Goal: Task Accomplishment & Management: Use online tool/utility

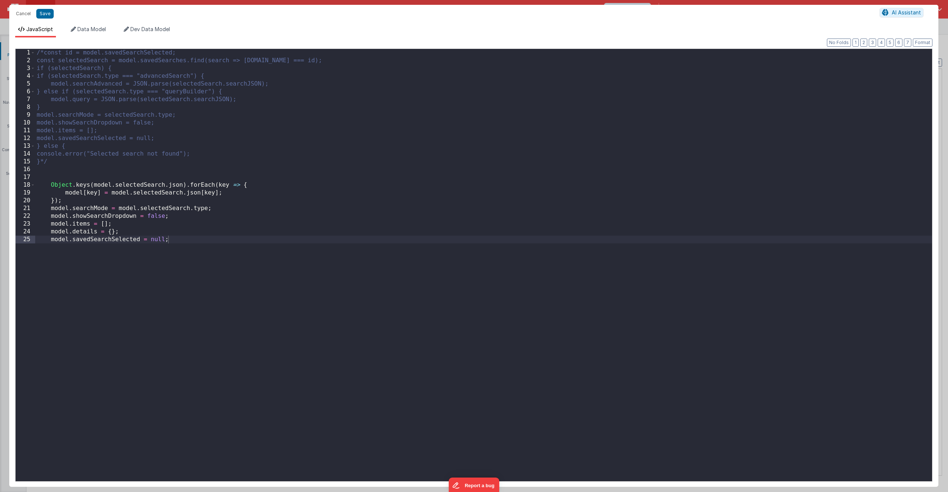
scroll to position [998, 0]
click at [22, 14] on button "Cancel" at bounding box center [23, 14] width 22 height 10
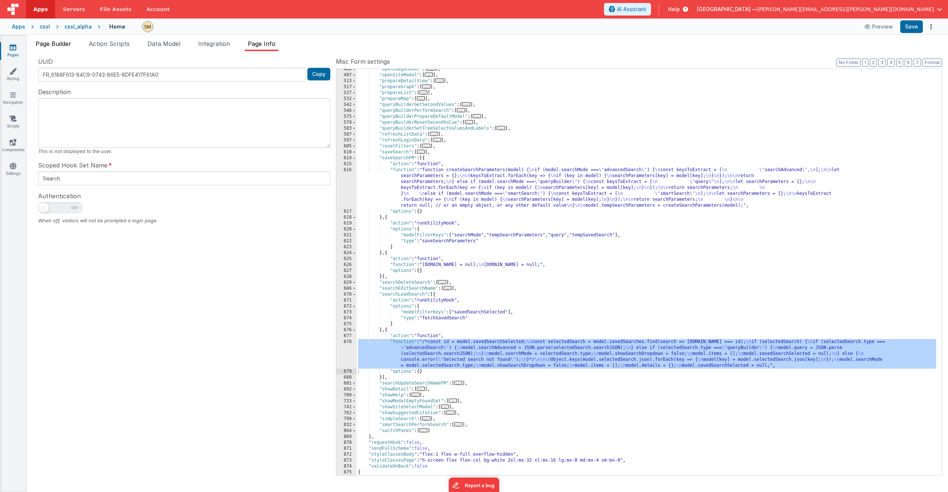
click at [65, 44] on span "Page Builder" at bounding box center [54, 43] width 36 height 7
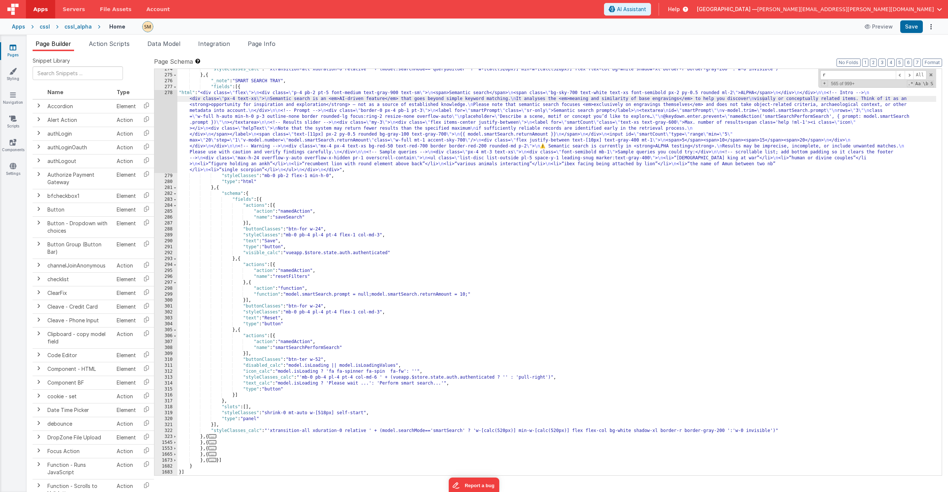
click at [282, 140] on div ""styleClasses_calc" : "'xtransition-all xduration-0 relative ' + (model.searchM…" at bounding box center [556, 275] width 759 height 418
click at [170, 120] on div "278" at bounding box center [165, 131] width 23 height 83
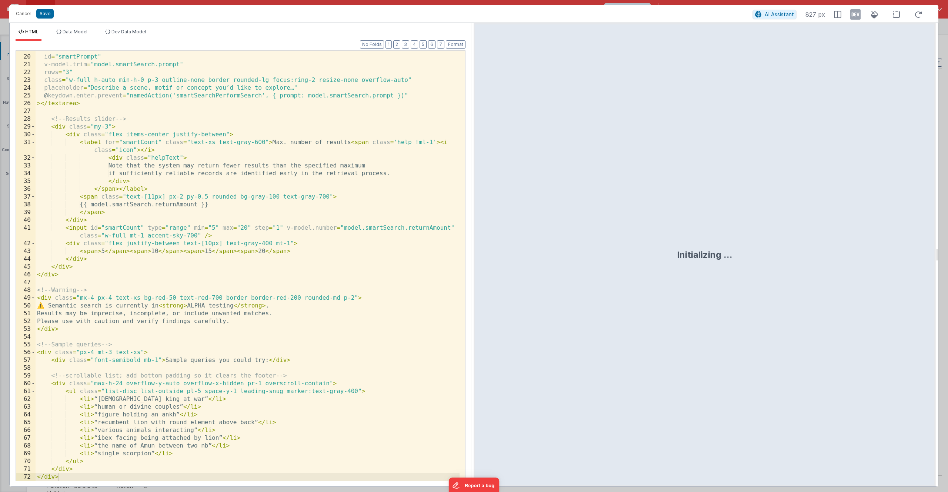
scroll to position [161, 0]
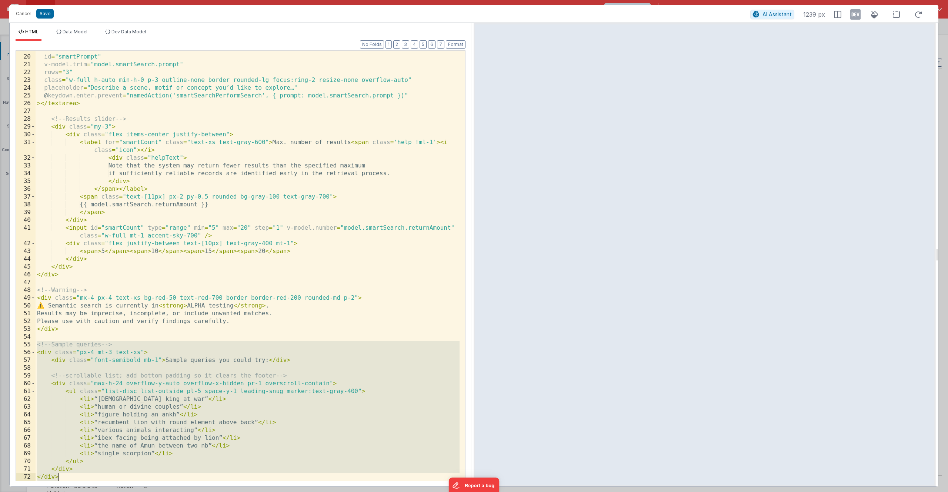
drag, startPoint x: 36, startPoint y: 344, endPoint x: 117, endPoint y: 478, distance: 157.2
click at [117, 478] on div "< textarea id = "smartPrompt" v-model.trim = "model.smartSearch.prompt" rows = …" at bounding box center [248, 268] width 424 height 446
click at [63, 353] on div "< textarea id = "smartPrompt" v-model.trim = "model.smartSearch.prompt" rows = …" at bounding box center [248, 268] width 424 height 446
drag, startPoint x: 37, startPoint y: 344, endPoint x: 86, endPoint y: 480, distance: 144.7
click at [86, 482] on div "Format 7 6 5 4 3 2 1 No Folds 19 20 21 22 23 24 25 26 27 28 29 30 31 32 33 34 3…" at bounding box center [241, 264] width 462 height 446
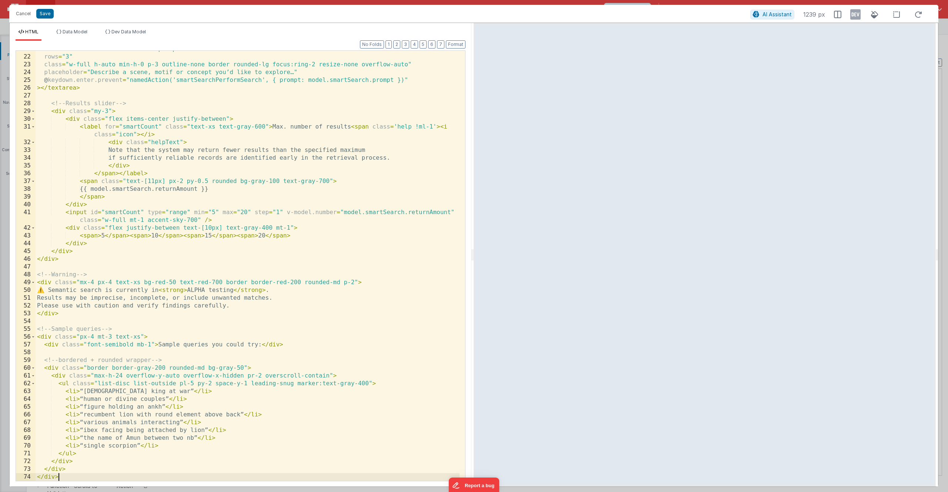
scroll to position [177, 0]
click at [43, 13] on button "Save" at bounding box center [44, 14] width 17 height 10
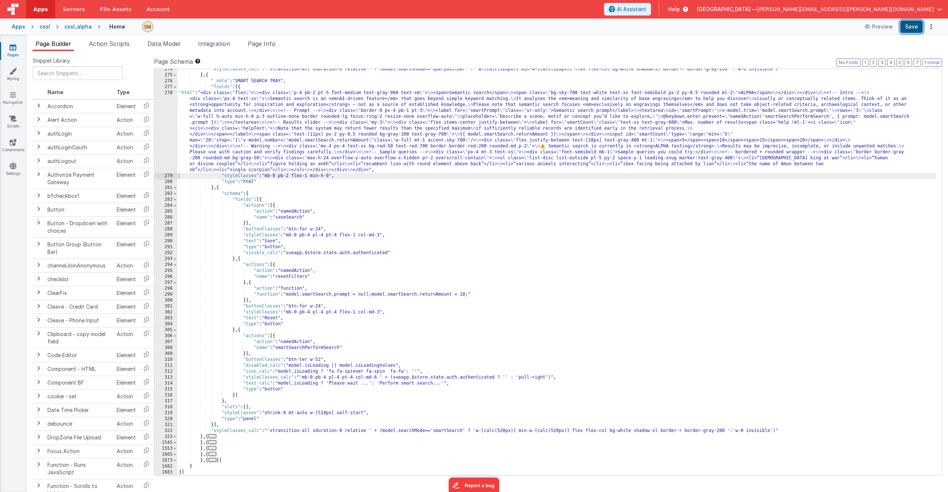
click at [915, 26] on button "Save" at bounding box center [912, 26] width 23 height 13
click at [287, 134] on div ""styleClasses_calc" : "'xtransition-all xduration-0 relative ' + (model.searchM…" at bounding box center [556, 275] width 759 height 418
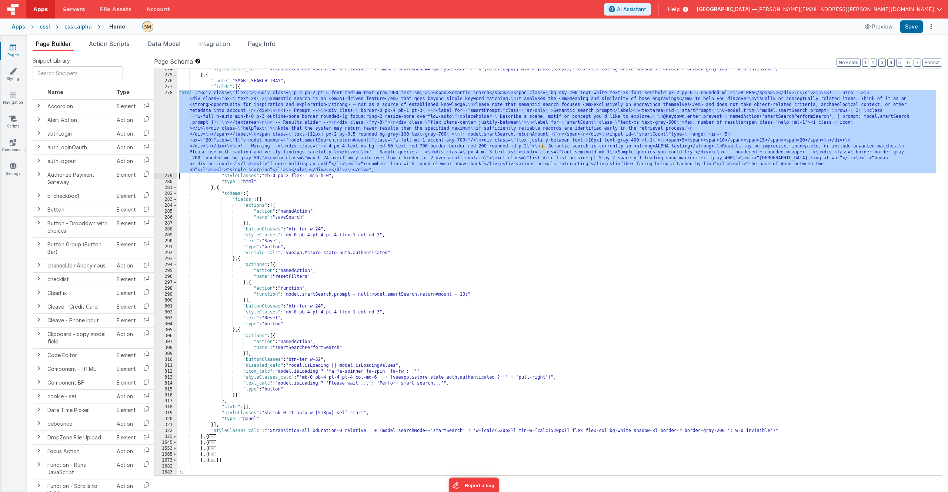
click at [170, 134] on div "278" at bounding box center [165, 131] width 23 height 83
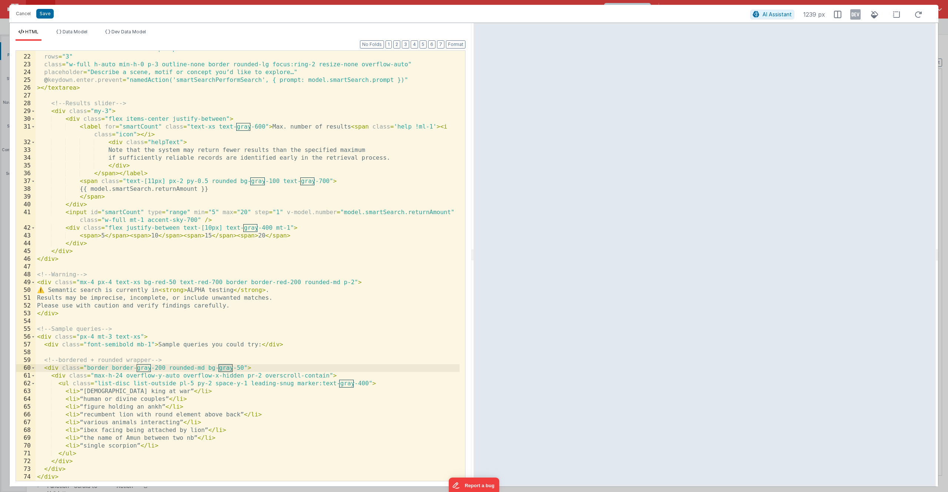
drag, startPoint x: 219, startPoint y: 368, endPoint x: 232, endPoint y: 368, distance: 13.0
click at [232, 368] on div "v-model.trim = "model.smartSearch.prompt" rows = "3" class = "w-full h-auto min…" at bounding box center [248, 268] width 424 height 446
click at [46, 13] on button "Save" at bounding box center [44, 14] width 17 height 10
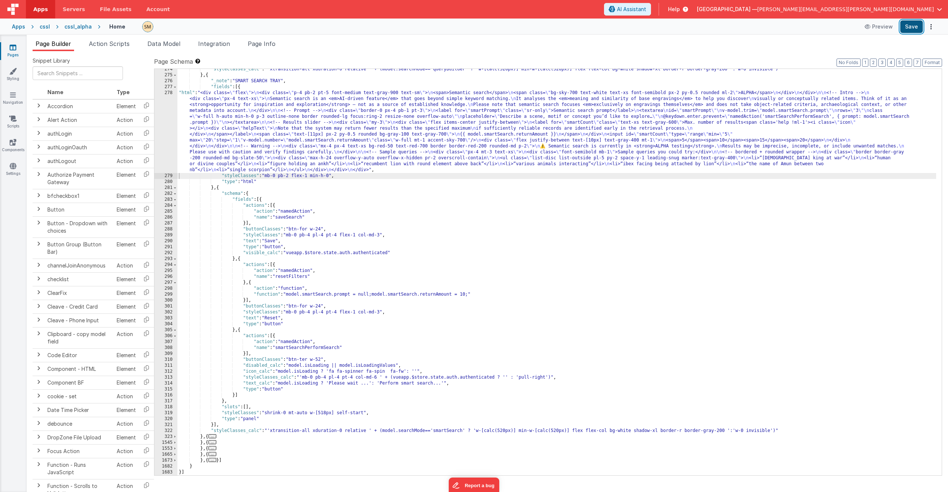
click at [918, 26] on button "Save" at bounding box center [912, 26] width 23 height 13
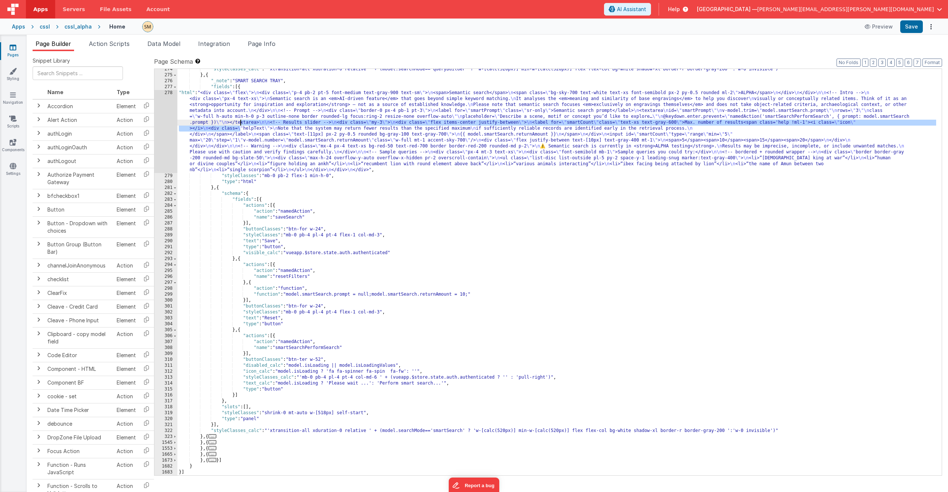
click at [241, 125] on div ""styleClasses_calc" : "'xtransition-all xduration-0 relative ' + (model.searchM…" at bounding box center [556, 275] width 759 height 418
click at [167, 131] on div "278" at bounding box center [165, 131] width 23 height 83
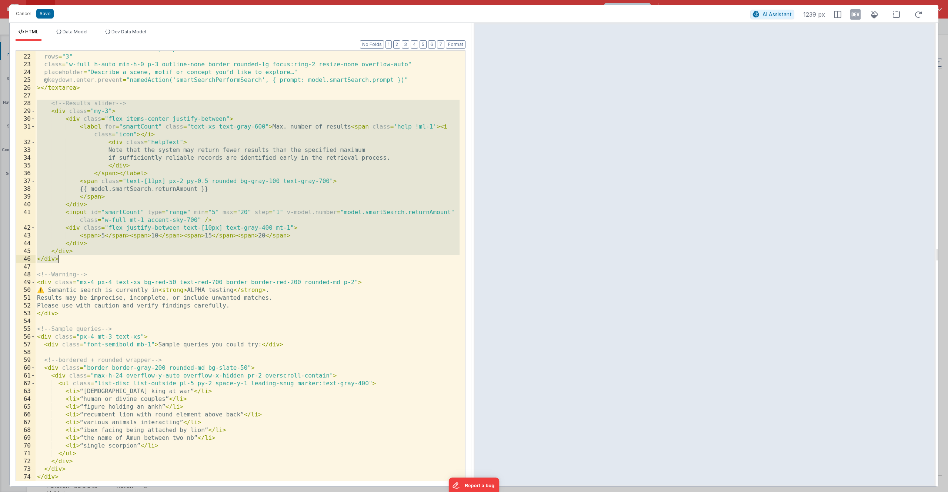
drag, startPoint x: 37, startPoint y: 103, endPoint x: 82, endPoint y: 257, distance: 161.1
click at [82, 257] on div "v-model.trim = "model.smartSearch.prompt" rows = "3" class = "w-full h-auto min…" at bounding box center [248, 268] width 424 height 446
click at [62, 260] on div "v-model.trim = "model.smartSearch.prompt" rows = "3" class = "w-full h-auto min…" at bounding box center [248, 268] width 424 height 446
drag, startPoint x: 61, startPoint y: 260, endPoint x: 16, endPoint y: 103, distance: 163.2
click at [16, 103] on div "21 22 23 24 25 26 27 28 29 30 31 32 33 34 35 36 37 38 39 40 41 42 43 44 45 46 4…" at bounding box center [241, 265] width 450 height 431
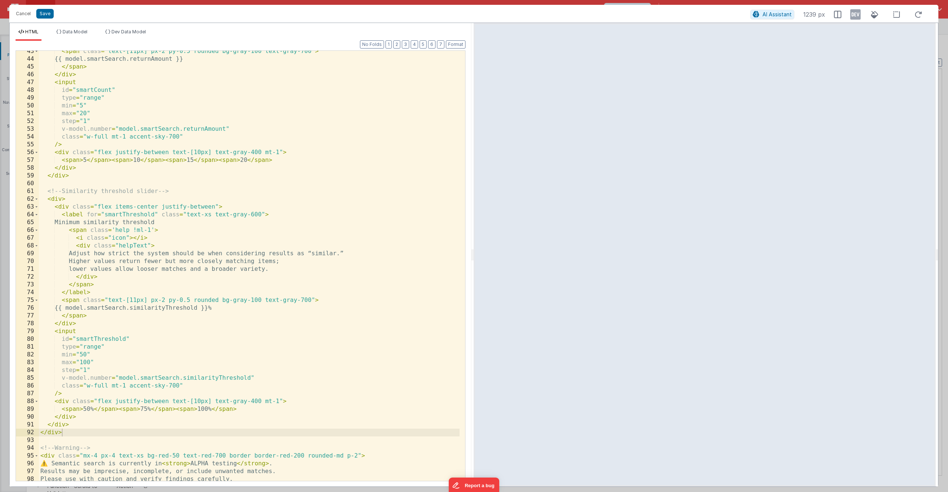
scroll to position [390, 0]
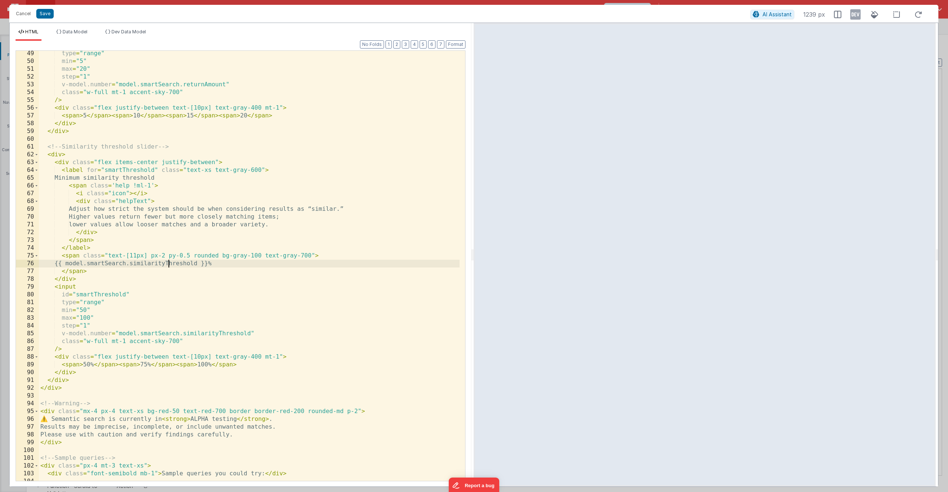
click at [169, 265] on div "type = "range" min = "5" max = "20" step = "1" v-model.number = "model.smartSea…" at bounding box center [249, 273] width 421 height 446
click at [225, 268] on div "type = "range" min = "5" max = "20" step = "1" v-model.number = "model.smartSea…" at bounding box center [249, 273] width 421 height 446
click at [47, 15] on button "Save" at bounding box center [44, 14] width 17 height 10
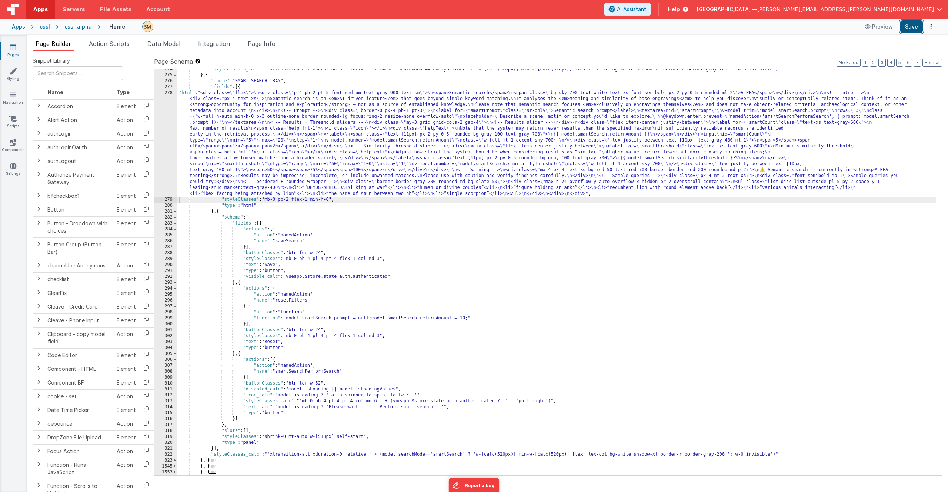
click at [921, 27] on button "Save" at bounding box center [912, 26] width 23 height 13
click at [226, 152] on div ""styleClasses_calc" : "'xtransition-all xduration-0 relative ' + (model.searchM…" at bounding box center [556, 275] width 759 height 418
click at [170, 154] on div "278" at bounding box center [165, 143] width 23 height 107
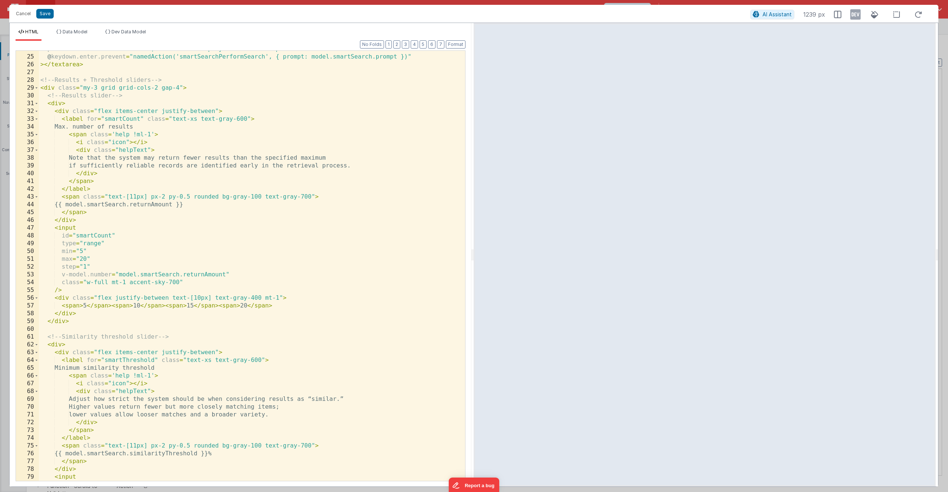
scroll to position [200, 0]
click at [87, 369] on div "placeholder = "Describe a scene, motif or concept you’d like to explore…" @ key…" at bounding box center [249, 268] width 421 height 446
click at [47, 13] on button "Save" at bounding box center [44, 14] width 17 height 10
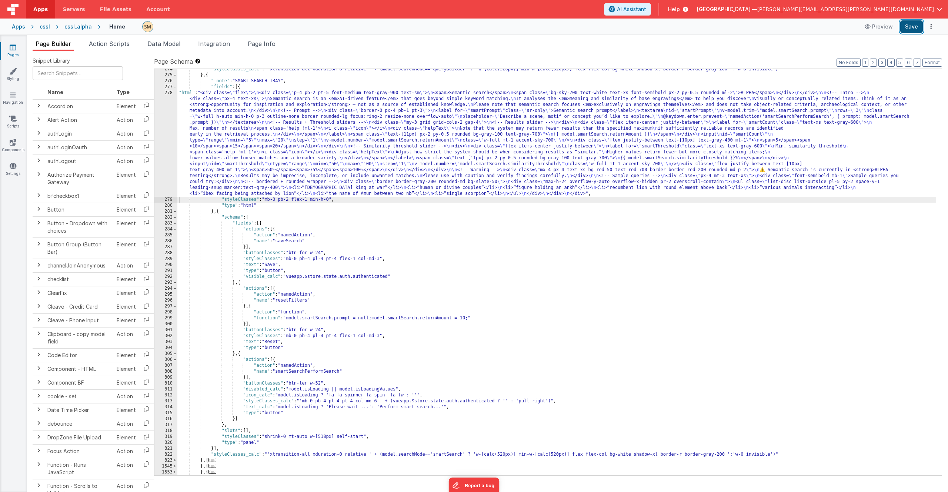
click at [912, 25] on button "Save" at bounding box center [912, 26] width 23 height 13
click at [238, 131] on div ""styleClasses_calc" : "'xtransition-all xduration-0 relative ' + (model.searchM…" at bounding box center [556, 275] width 759 height 418
click at [170, 152] on div "278" at bounding box center [165, 143] width 23 height 107
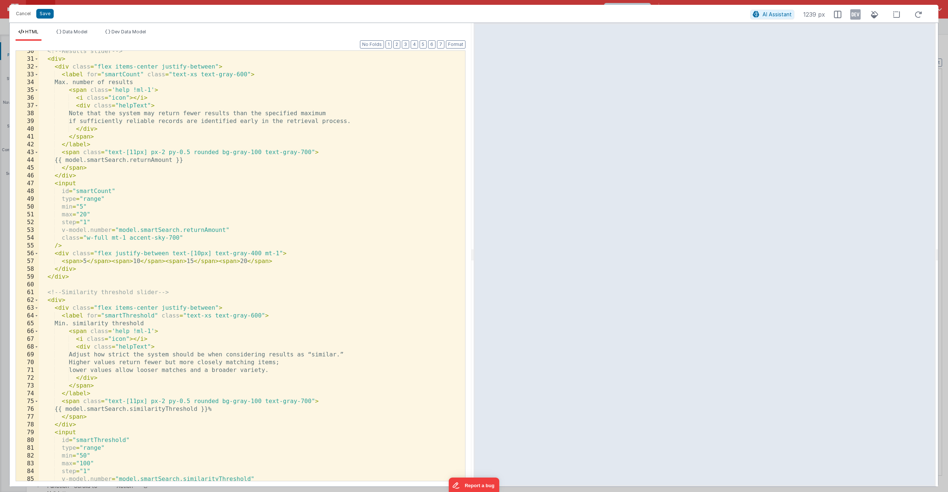
scroll to position [267, 0]
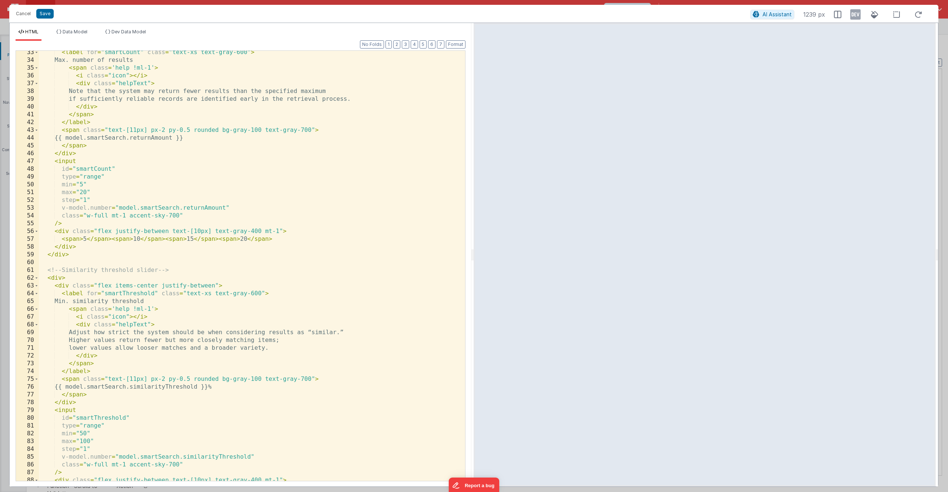
click at [181, 389] on div "< label for = "smartCount" class = "text-xs text-gray-600" > Max. number of res…" at bounding box center [249, 272] width 421 height 446
click at [83, 33] on span "Data Model" at bounding box center [75, 32] width 25 height 6
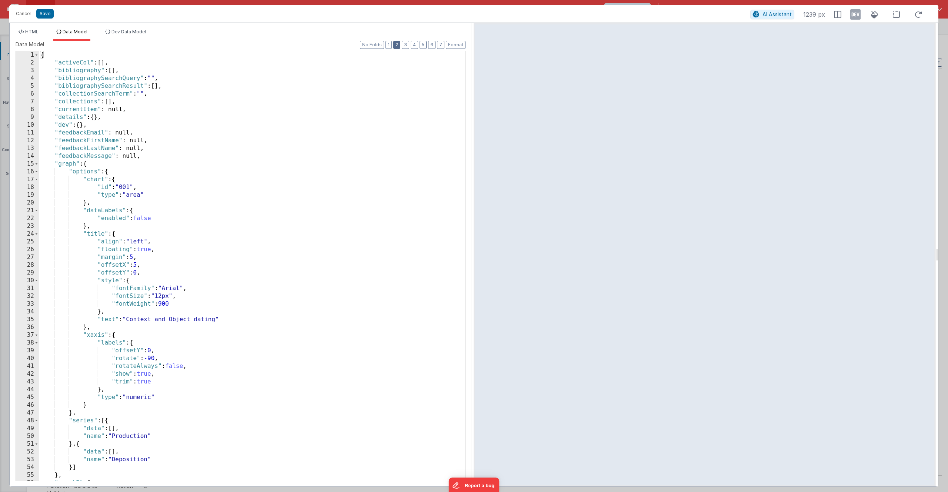
click at [399, 46] on button "2" at bounding box center [396, 45] width 7 height 8
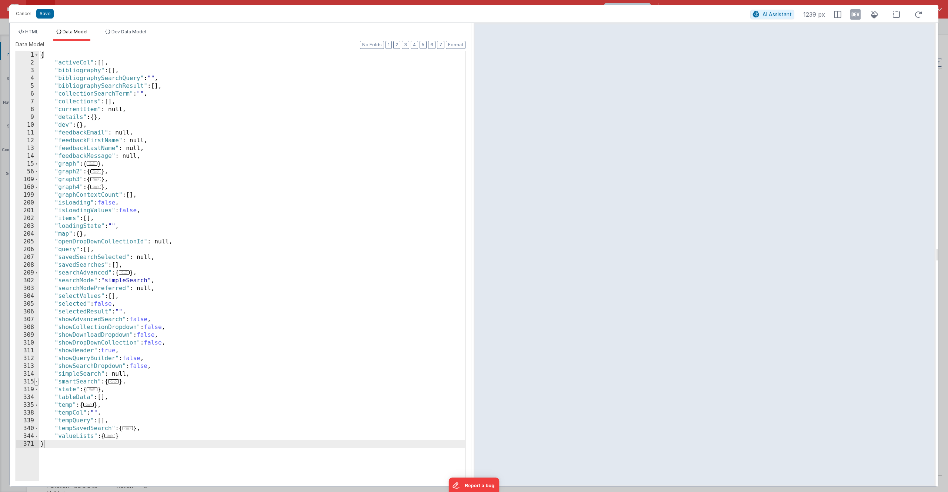
click at [34, 382] on span at bounding box center [36, 382] width 4 height 8
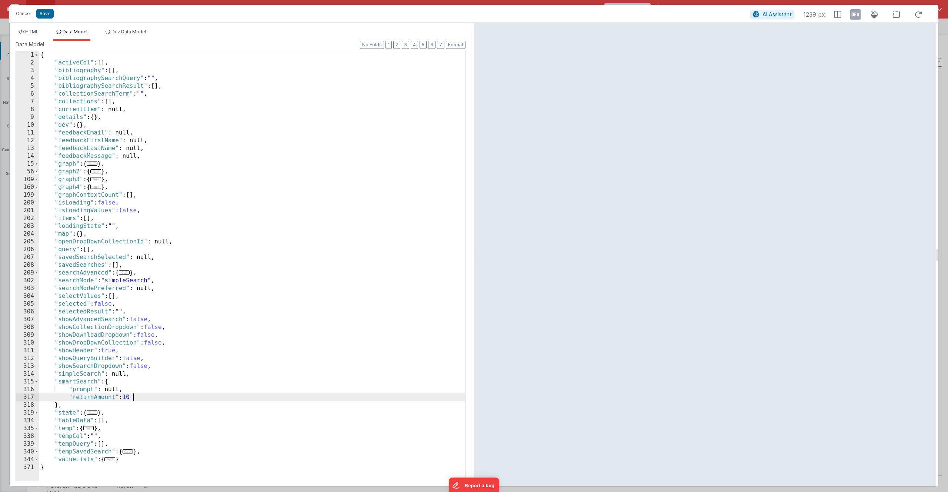
click at [139, 398] on div "{ "activeCol" : [ ] , "bibliography" : [ ] , "bibliographySearchQuery" : "" , "…" at bounding box center [252, 273] width 426 height 445
paste textarea
click at [36, 33] on span "HTML" at bounding box center [31, 32] width 13 height 6
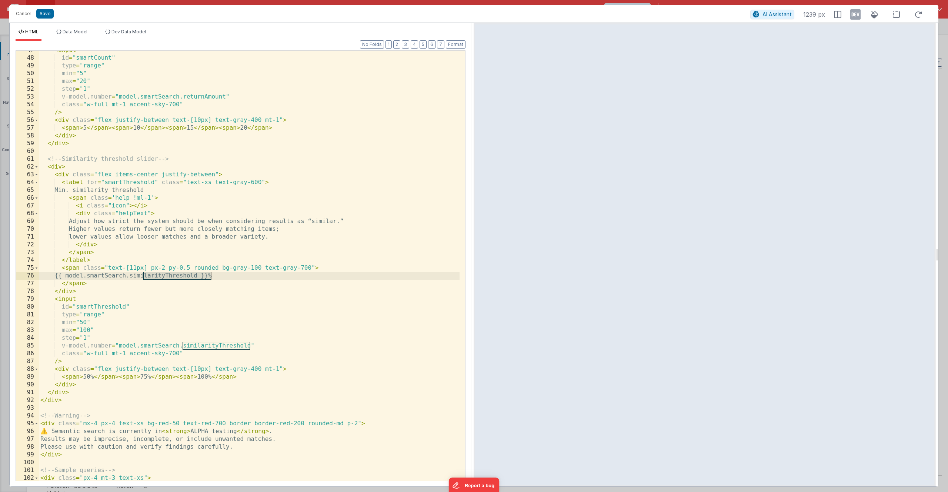
scroll to position [378, 0]
drag, startPoint x: 86, startPoint y: 322, endPoint x: 80, endPoint y: 322, distance: 5.2
click at [80, 322] on div "< input id = "smartCount" type = "range" min = "5" max = "20" step = "1" v-mode…" at bounding box center [249, 269] width 421 height 446
drag, startPoint x: 90, startPoint y: 377, endPoint x: 83, endPoint y: 376, distance: 7.1
click at [83, 376] on div "< input id = "smartCount" type = "range" min = "5" max = "20" step = "1" v-mode…" at bounding box center [249, 269] width 421 height 446
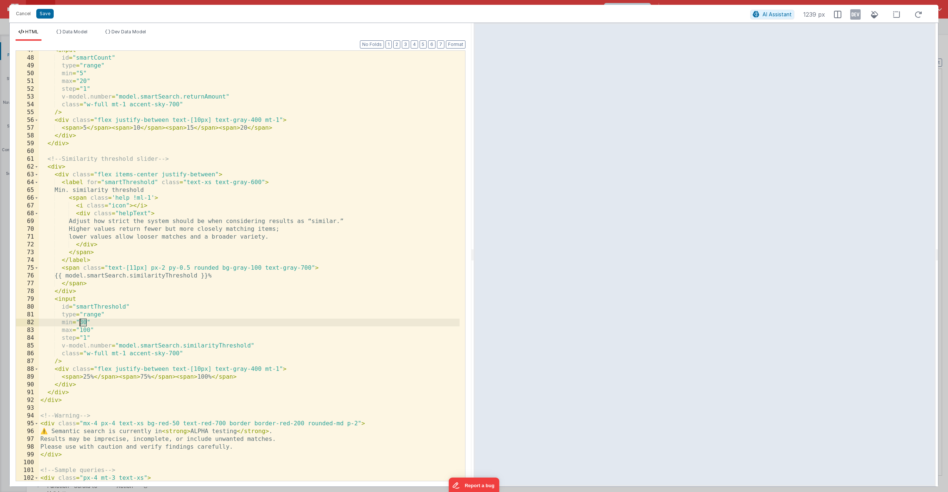
drag, startPoint x: 86, startPoint y: 321, endPoint x: 80, endPoint y: 323, distance: 6.0
click at [80, 323] on div "< input id = "smartCount" type = "range" min = "5" max = "20" step = "1" v-mode…" at bounding box center [249, 269] width 421 height 446
click at [83, 33] on span "Data Model" at bounding box center [75, 32] width 25 height 6
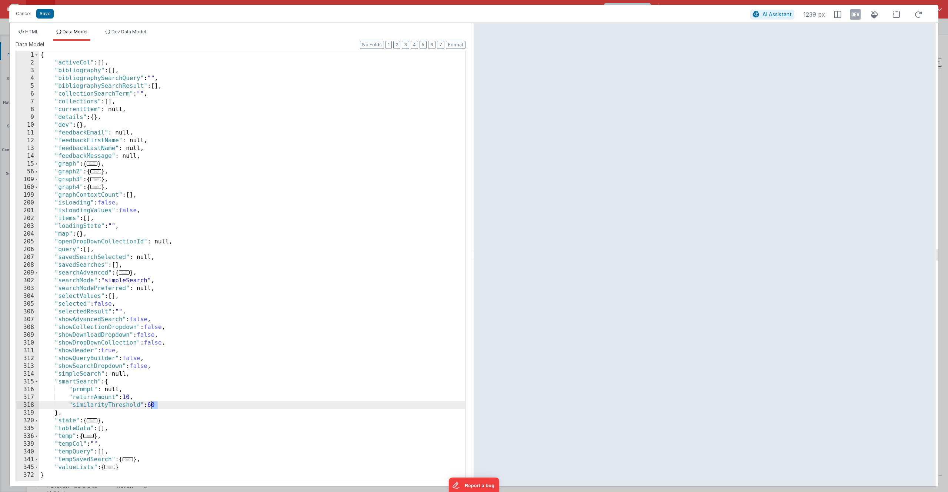
drag, startPoint x: 159, startPoint y: 402, endPoint x: 150, endPoint y: 405, distance: 9.0
click at [150, 405] on div "{ "activeCol" : [ ] , "bibliography" : [ ] , "bibliographySearchQuery" : "" , "…" at bounding box center [252, 273] width 426 height 445
click at [37, 31] on span "HTML" at bounding box center [31, 32] width 13 height 6
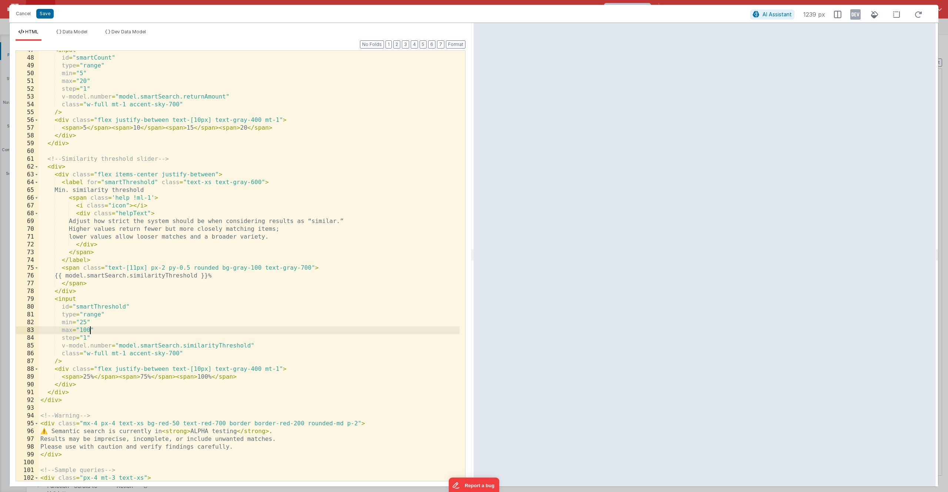
click at [90, 331] on div "< input id = "smartCount" type = "range" min = "5" max = "20" step = "1" v-mode…" at bounding box center [249, 269] width 421 height 446
click at [83, 339] on div "< input id = "smartCount" type = "range" min = "5" max = "20" step = "1" v-mode…" at bounding box center [249, 269] width 421 height 446
click at [84, 324] on div "< input id = "smartCount" type = "range" min = "5" max = "20" step = "1" v-mode…" at bounding box center [249, 269] width 421 height 446
drag, startPoint x: 85, startPoint y: 378, endPoint x: 89, endPoint y: 377, distance: 3.7
click at [89, 377] on div "< input id = "smartCount" type = "range" min = "5" max = "20" step = "1" v-mode…" at bounding box center [249, 269] width 421 height 446
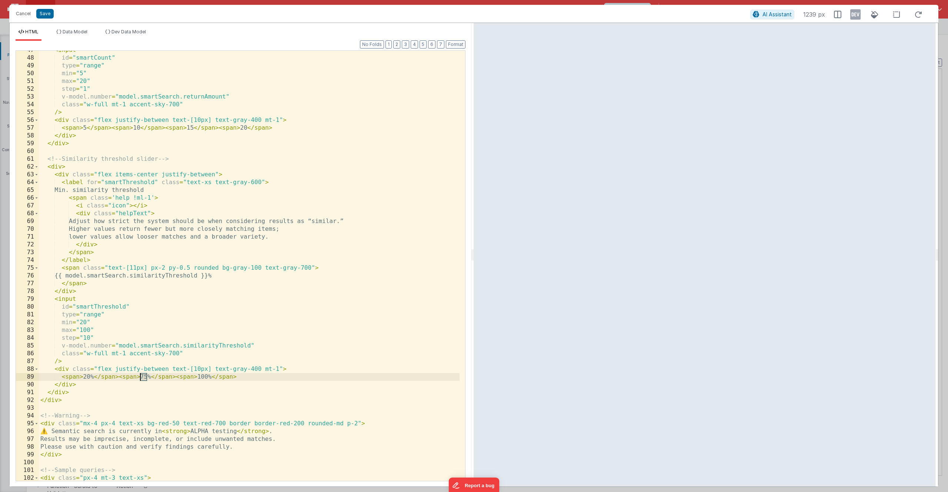
drag, startPoint x: 146, startPoint y: 377, endPoint x: 141, endPoint y: 378, distance: 5.2
click at [141, 378] on div "< input id = "smartCount" type = "range" min = "5" max = "20" step = "1" v-mode…" at bounding box center [249, 269] width 421 height 446
click at [146, 377] on div "< input id = "smartCount" type = "range" min = "5" max = "20" step = "1" v-mode…" at bounding box center [249, 269] width 421 height 446
click at [89, 31] on li "Data Model" at bounding box center [71, 35] width 37 height 12
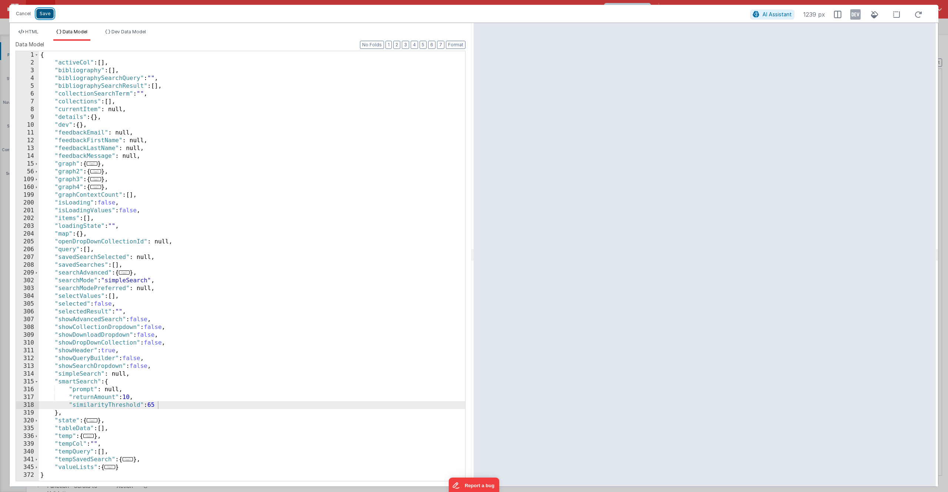
click at [40, 15] on button "Save" at bounding box center [44, 14] width 17 height 10
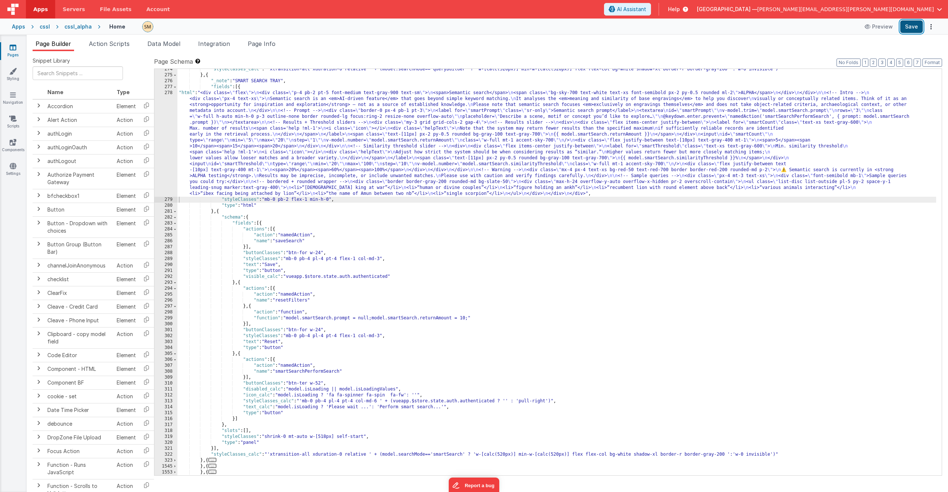
click at [916, 26] on button "Save" at bounding box center [912, 26] width 23 height 13
click at [220, 142] on div ""styleClasses_calc" : "'xtransition-all xduration-0 relative ' + (model.searchM…" at bounding box center [556, 275] width 759 height 418
click at [164, 141] on div "278" at bounding box center [165, 143] width 23 height 107
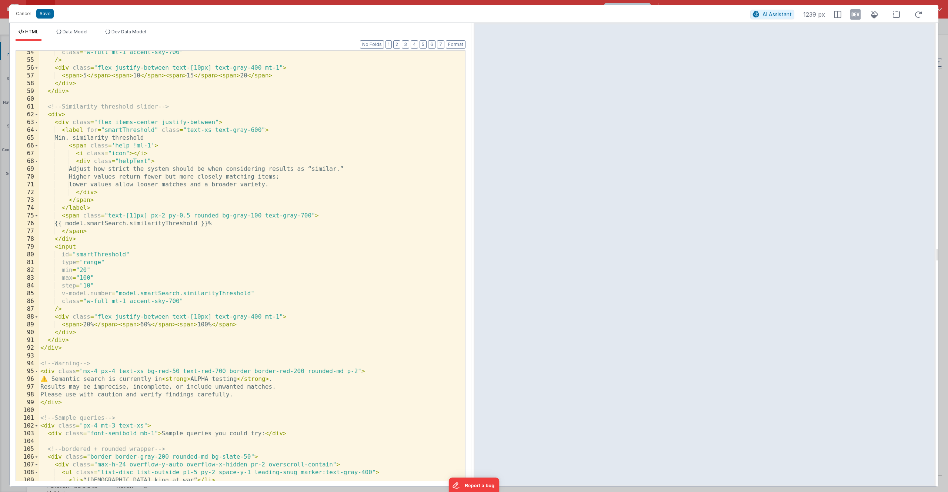
scroll to position [452, 0]
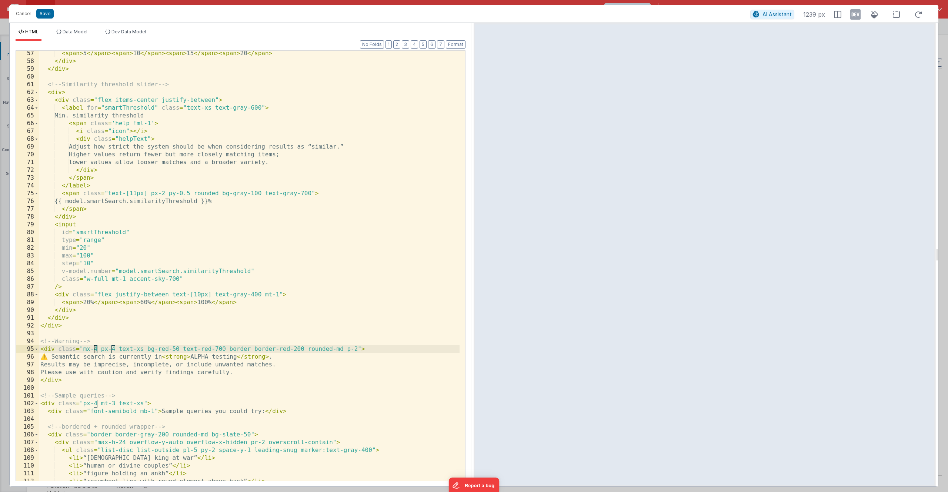
drag, startPoint x: 97, startPoint y: 349, endPoint x: 93, endPoint y: 349, distance: 3.7
click at [93, 349] on div "< span > 5 </ span > < span > 10 </ span > < span > 15 </ span > < span > 20 </…" at bounding box center [249, 273] width 421 height 446
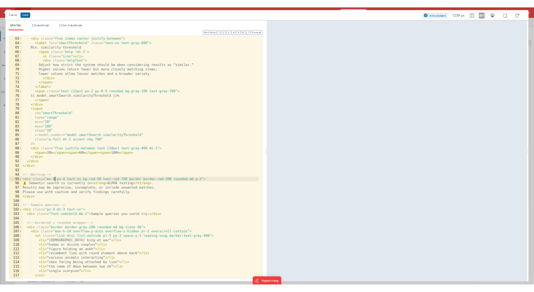
scroll to position [497, 0]
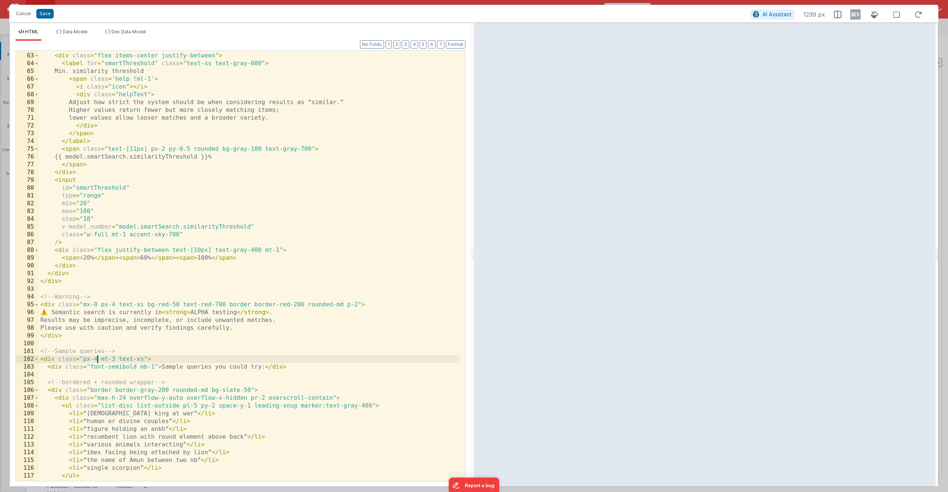
click at [97, 360] on div "< div > < div class = "flex items-center justify-between" > < label for = "smar…" at bounding box center [249, 267] width 421 height 446
click at [93, 359] on div "< div > < div class = "flex items-center justify-between" > < label for = "smar…" at bounding box center [249, 267] width 421 height 446
drag, startPoint x: 356, startPoint y: 305, endPoint x: 347, endPoint y: 305, distance: 9.3
click at [347, 305] on div "< div > < div class = "flex items-center justify-between" > < label for = "smar…" at bounding box center [249, 267] width 421 height 446
click at [94, 360] on div "< div > < div class = "flex items-center justify-between" > < label for = "smar…" at bounding box center [249, 267] width 421 height 446
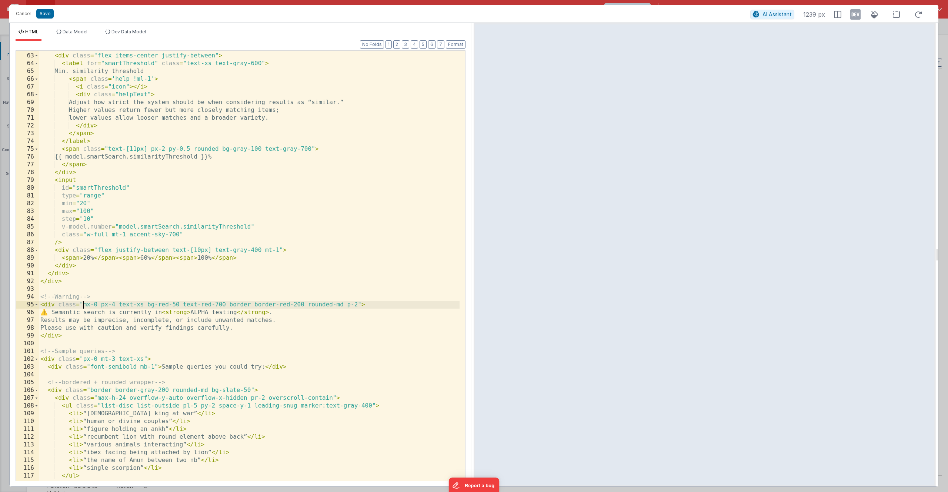
click at [83, 305] on div "< div > < div class = "flex items-center justify-between" > < label for = "smar…" at bounding box center [249, 267] width 421 height 446
drag, startPoint x: 90, startPoint y: 306, endPoint x: 86, endPoint y: 306, distance: 3.7
click at [86, 306] on div "< div > < div class = "flex items-center justify-between" > < label for = "smar…" at bounding box center [249, 267] width 421 height 446
click at [92, 305] on div "< div > < div class = "flex items-center justify-between" > < label for = "smar…" at bounding box center [249, 267] width 421 height 446
drag, startPoint x: 93, startPoint y: 305, endPoint x: 83, endPoint y: 305, distance: 10.0
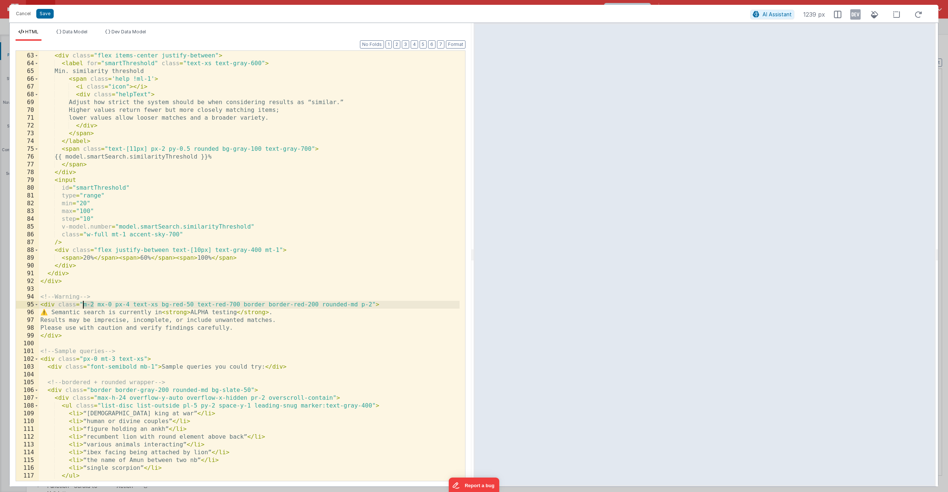
click at [83, 305] on div "< div > < div class = "flex items-center justify-between" > < label for = "smar…" at bounding box center [249, 267] width 421 height 446
click at [47, 12] on button "Save" at bounding box center [44, 14] width 17 height 10
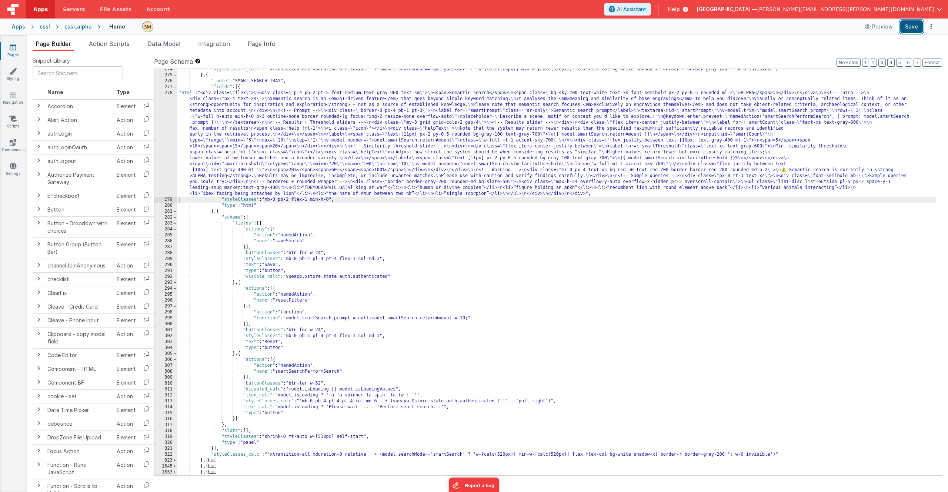
click at [911, 27] on button "Save" at bounding box center [912, 26] width 23 height 13
click at [342, 199] on div ""styleClasses_calc" : "'xtransition-all xduration-0 relative ' + (model.searchM…" at bounding box center [556, 275] width 759 height 418
click at [166, 136] on div "278" at bounding box center [165, 143] width 23 height 107
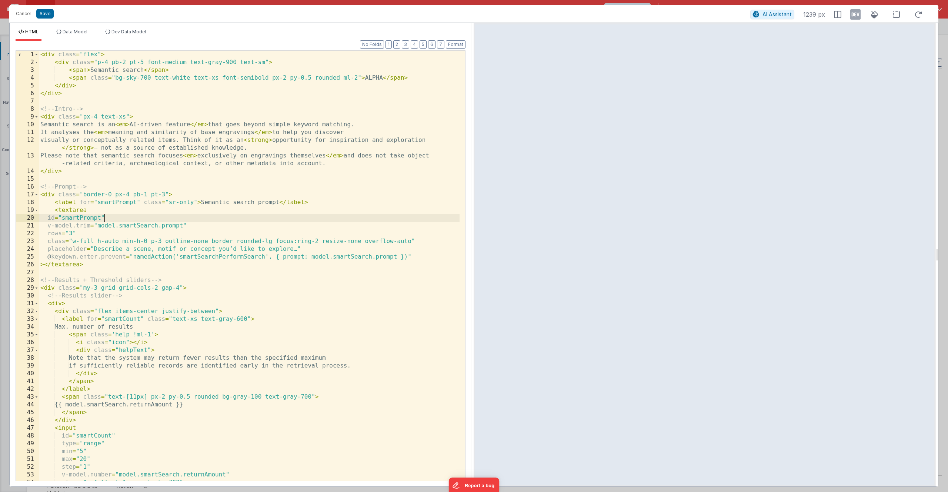
click at [227, 216] on div "< div class = "flex" > < div class = "p-4 pb-2 pt-5 font-medium text-gray-900 t…" at bounding box center [249, 274] width 421 height 446
click at [80, 33] on span "Data Model" at bounding box center [75, 32] width 25 height 6
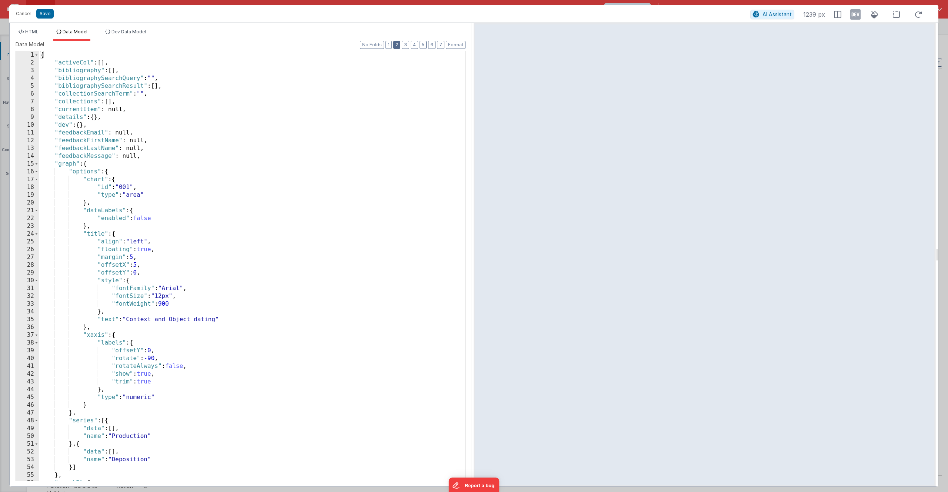
click at [399, 46] on button "2" at bounding box center [396, 45] width 7 height 8
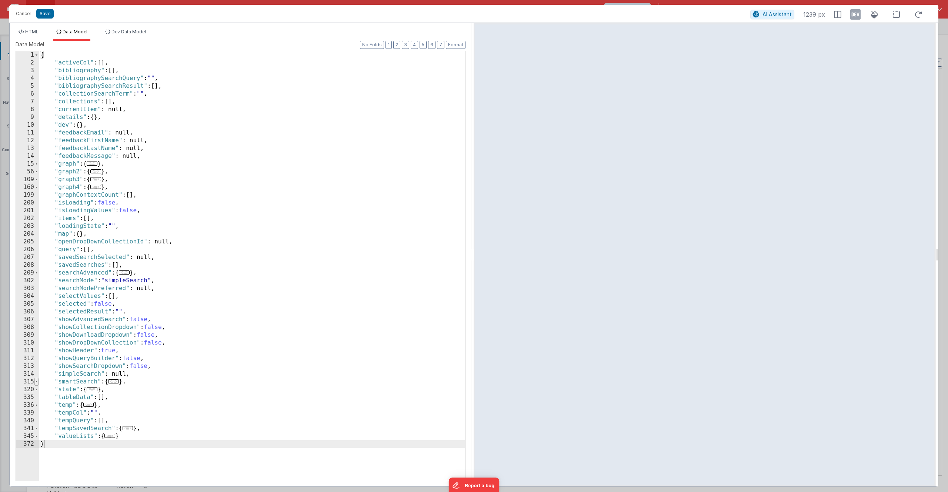
click at [37, 382] on span at bounding box center [36, 382] width 4 height 8
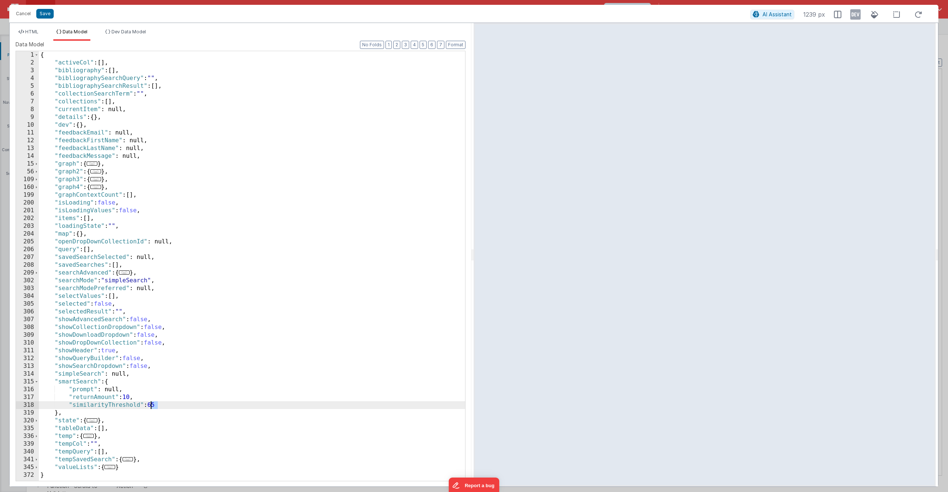
drag, startPoint x: 156, startPoint y: 407, endPoint x: 152, endPoint y: 406, distance: 4.8
click at [152, 406] on div "{ "activeCol" : [ ] , "bibliography" : [ ] , "bibliographySearchQuery" : "" , "…" at bounding box center [252, 273] width 426 height 445
click at [39, 31] on span "HTML" at bounding box center [31, 32] width 13 height 6
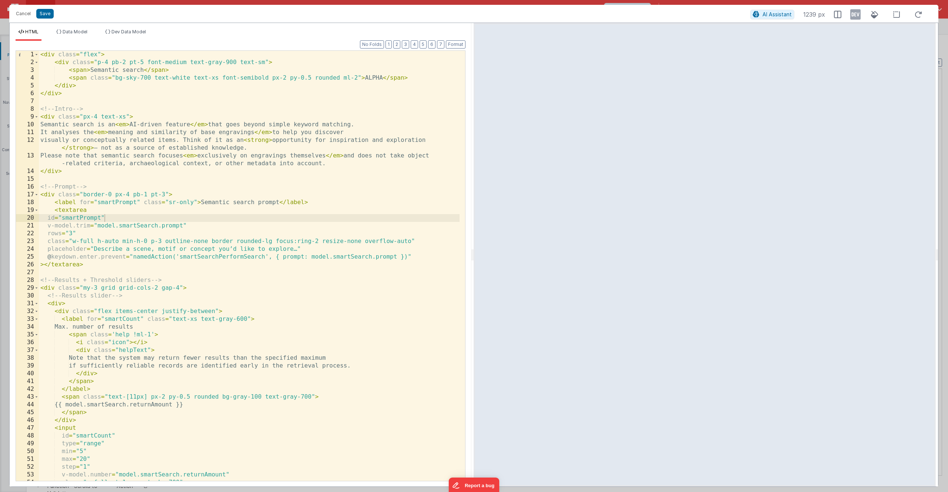
click at [106, 262] on div "< div class = "flex" > < div class = "p-4 pb-2 pt-5 font-medium text-gray-900 t…" at bounding box center [249, 274] width 421 height 446
click at [180, 288] on div "< div class = "flex" > < div class = "p-4 pb-2 pt-5 font-medium text-gray-900 t…" at bounding box center [249, 274] width 421 height 446
drag, startPoint x: 96, startPoint y: 289, endPoint x: 93, endPoint y: 288, distance: 3.7
click at [93, 288] on div "< div class = "flex" > < div class = "p-4 pb-2 pt-5 font-medium text-gray-900 t…" at bounding box center [249, 274] width 421 height 446
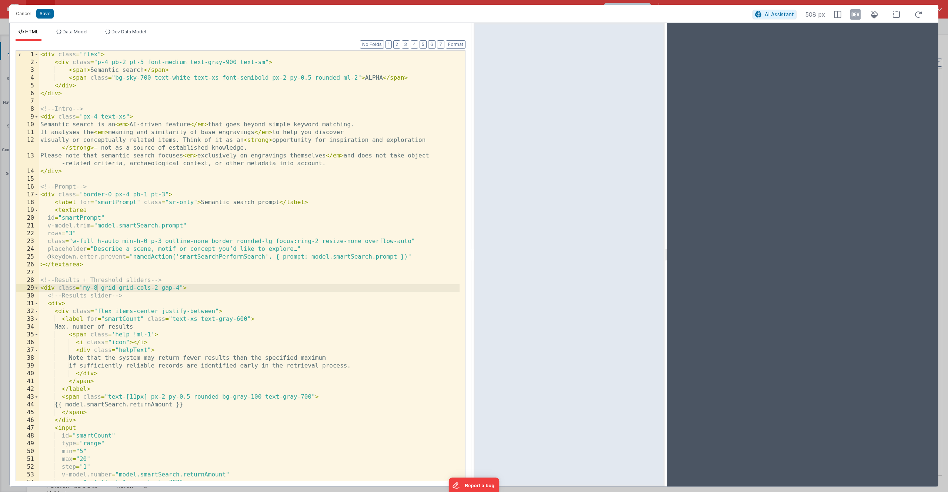
drag, startPoint x: 937, startPoint y: 257, endPoint x: 666, endPoint y: 269, distance: 271.4
click at [666, 269] on html "Cancel Save AI Assistant 508 px HTML Data Model Dev Data Model Format 7 6 5 4 3…" at bounding box center [474, 246] width 948 height 492
click at [176, 289] on div "< div class = "flex" > < div class = "p-4 pb-2 pt-5 font-medium text-gray-900 t…" at bounding box center [249, 274] width 421 height 446
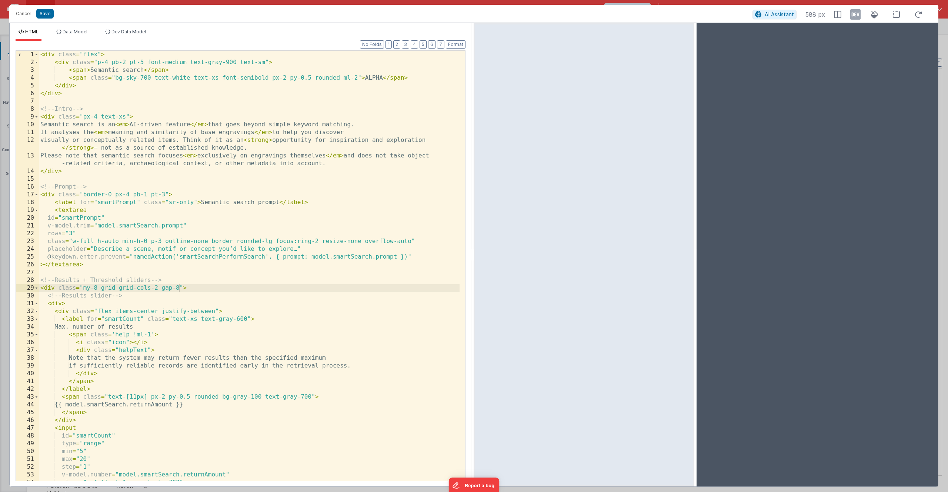
drag, startPoint x: 666, startPoint y: 253, endPoint x: 695, endPoint y: 252, distance: 28.9
click at [695, 252] on html "Cancel Save AI Assistant 588 px HTML Data Model Dev Data Model Format 7 6 5 4 3…" at bounding box center [474, 246] width 948 height 492
click at [48, 14] on button "Save" at bounding box center [44, 14] width 17 height 10
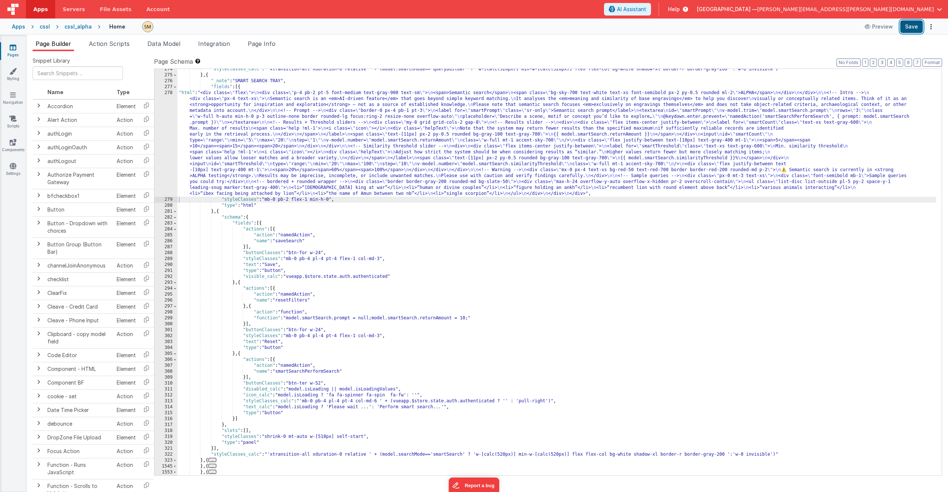
click at [911, 27] on button "Save" at bounding box center [912, 26] width 23 height 13
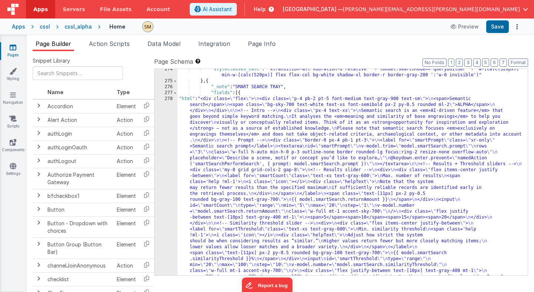
scroll to position [32, 0]
click at [214, 159] on div ""styleClasses_calc" : "'xtransition-all xduration-0 relative ' + (model.searchM…" at bounding box center [349, 296] width 345 height 461
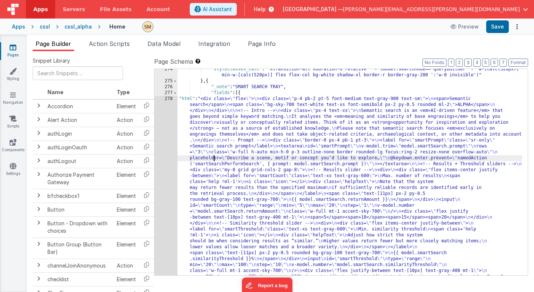
click at [160, 172] on div "274 275 276 277 278 279" at bounding box center [165, 296] width 23 height 461
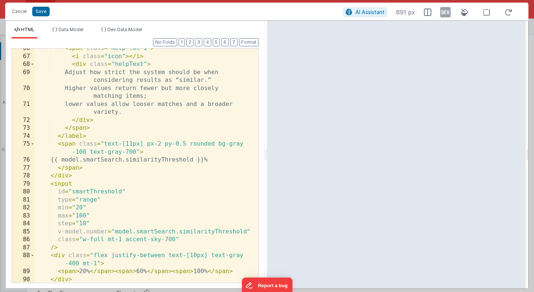
scroll to position [992, 0]
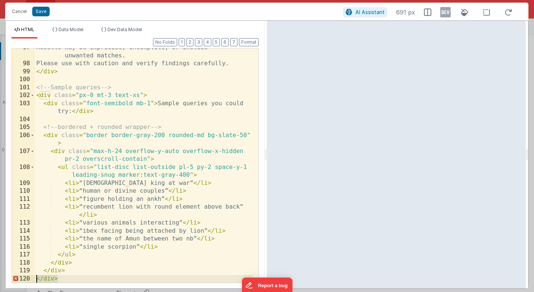
drag, startPoint x: 66, startPoint y: 279, endPoint x: 31, endPoint y: 280, distance: 34.1
click at [31, 280] on div "97 98 99 100 101 102 103 104 105 106 107 108 109 110 111 112 113 114 115 116 11…" at bounding box center [134, 165] width 247 height 235
click at [67, 277] on div "Results may be imprecise, incomplete, or include unwanted matches. Please use w…" at bounding box center [144, 173] width 218 height 258
click at [246, 41] on button "Format" at bounding box center [249, 42] width 20 height 8
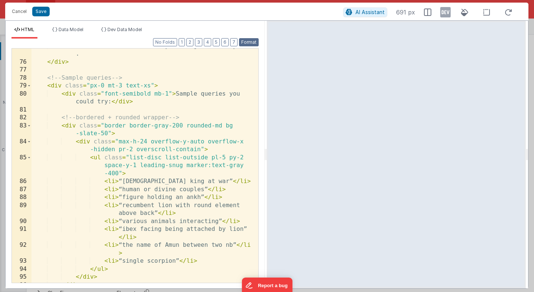
scroll to position [961, 0]
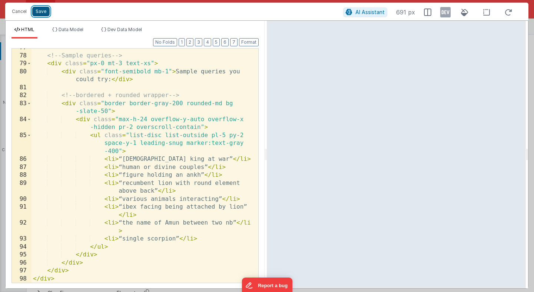
click at [46, 11] on button "Save" at bounding box center [40, 12] width 17 height 10
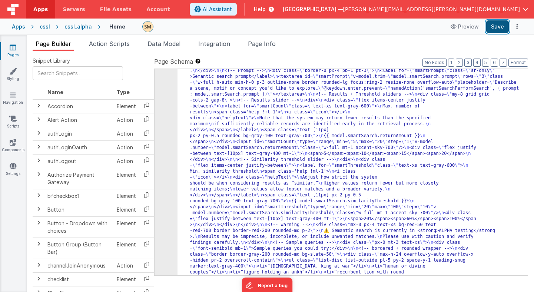
click at [503, 29] on button "Save" at bounding box center [497, 26] width 23 height 13
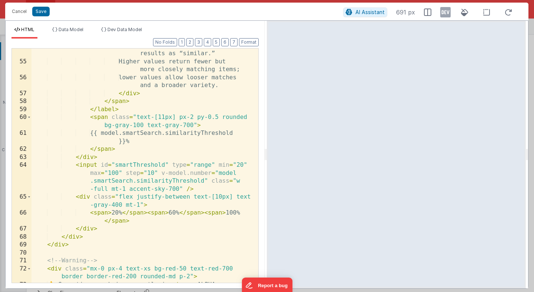
scroll to position [961, 0]
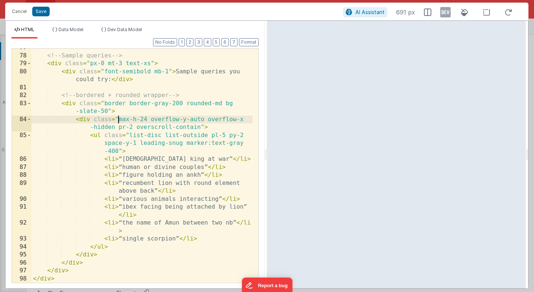
click at [118, 118] on div "<!-- Sample queries --> < div class = "px-0 mt-3 text-xs" > < div class = "font…" at bounding box center [141, 169] width 221 height 250
click at [38, 13] on button "Save" at bounding box center [40, 12] width 17 height 10
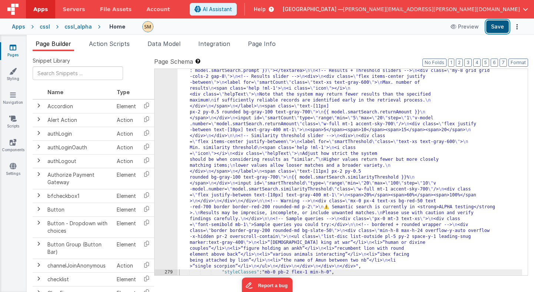
click at [499, 27] on button "Save" at bounding box center [497, 26] width 23 height 13
click at [198, 139] on div ""html" : "<div class= \" flex \" > \n <div class= \" p-4 pb-2 pt-5 font-medium …" at bounding box center [349, 242] width 345 height 479
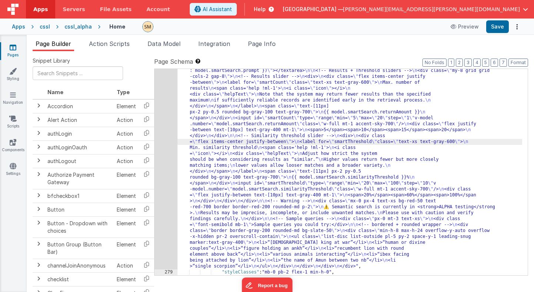
click at [162, 147] on div "278" at bounding box center [165, 136] width 23 height 267
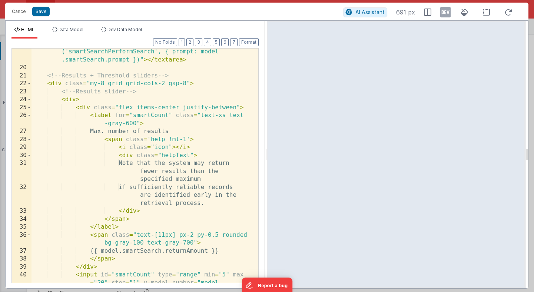
scroll to position [249, 0]
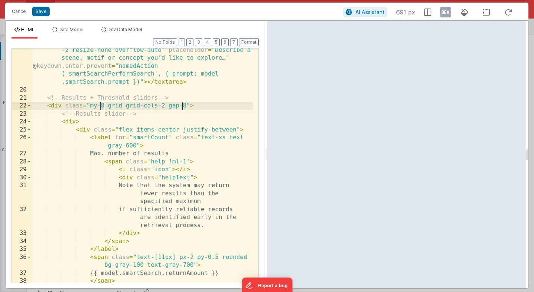
drag, startPoint x: 104, startPoint y: 107, endPoint x: 100, endPoint y: 104, distance: 4.3
click at [100, 104] on div "< textarea id = "smartPrompt" v-model.trim = "model .smartSearch.prompt" rows =…" at bounding box center [141, 175] width 221 height 306
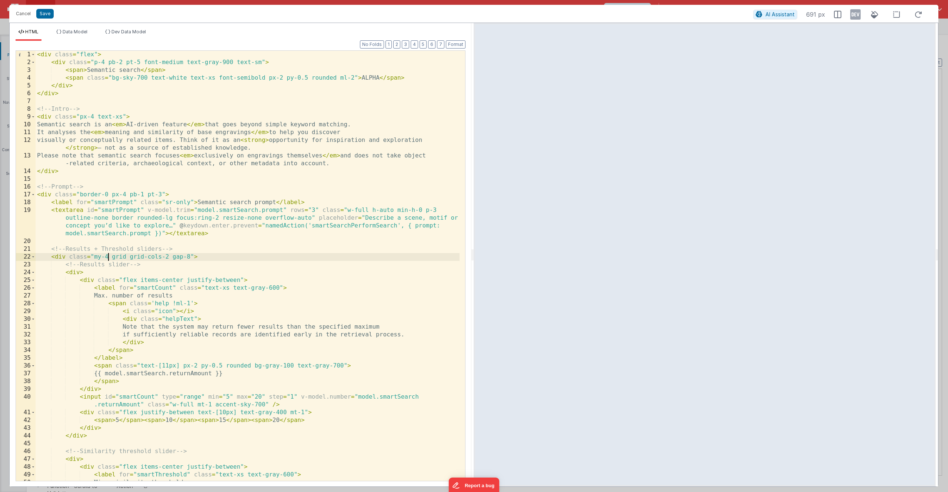
scroll to position [0, 0]
click at [146, 297] on div "< div class = "flex" > < div class = "p-4 pb-2 pt-5 font-medium text-gray-900 t…" at bounding box center [248, 274] width 424 height 446
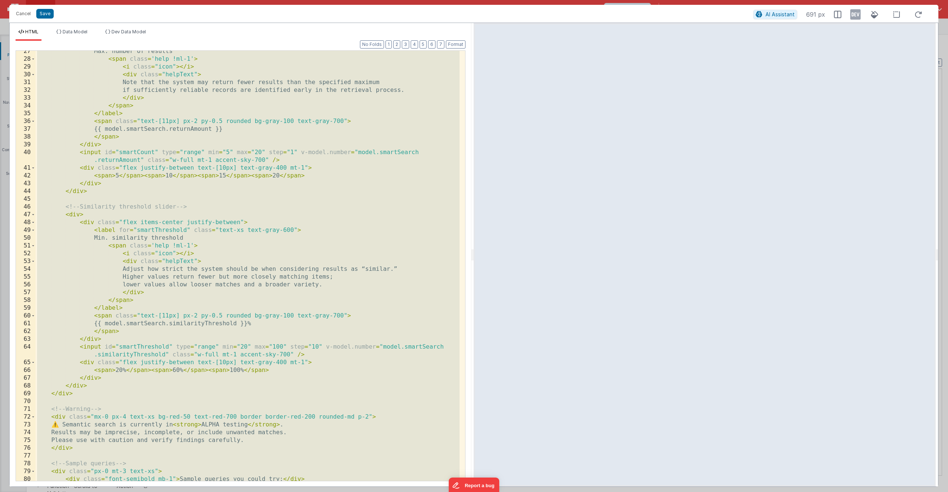
scroll to position [244, 0]
click at [33, 216] on span at bounding box center [33, 215] width 4 height 8
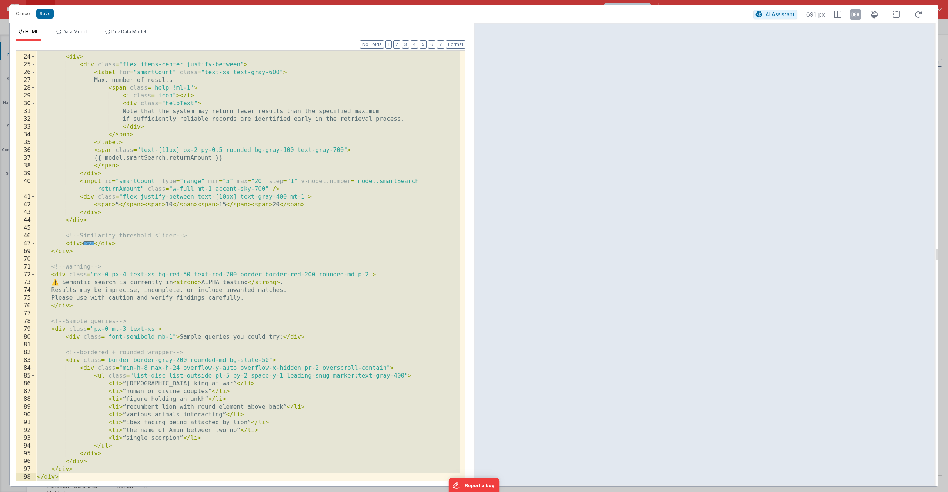
scroll to position [216, 0]
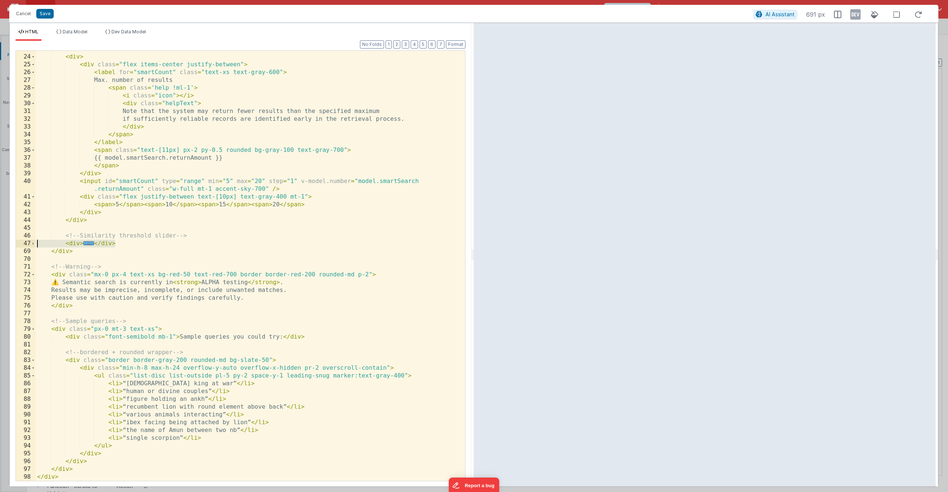
drag, startPoint x: 120, startPoint y: 244, endPoint x: 23, endPoint y: 246, distance: 97.1
click at [23, 246] on div "23 24 25 26 27 28 29 30 31 32 33 34 35 36 37 38 39 40 41 42 43 44 45 46 47 69 7…" at bounding box center [241, 265] width 450 height 431
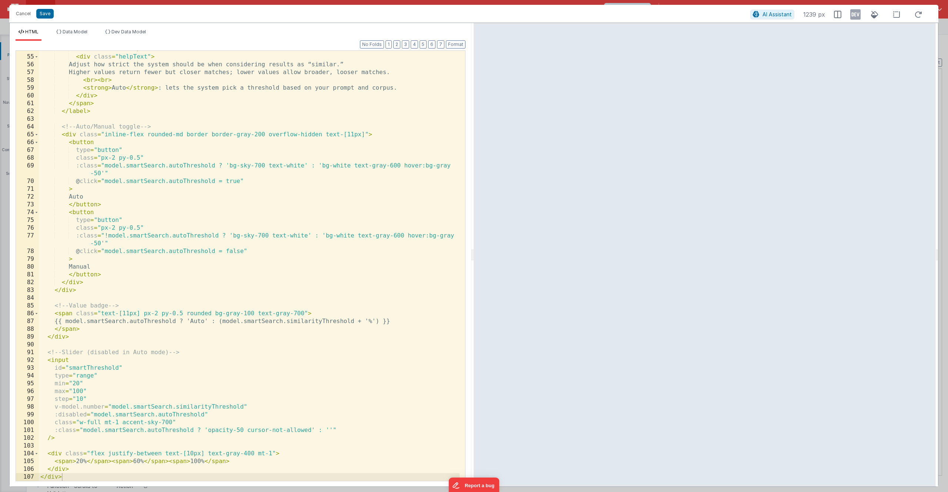
scroll to position [698, 0]
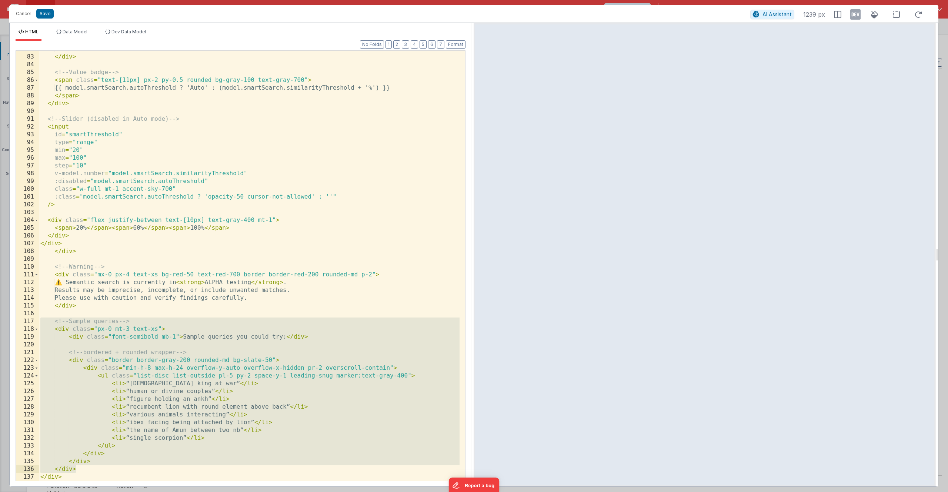
drag, startPoint x: 40, startPoint y: 321, endPoint x: 87, endPoint y: 469, distance: 155.9
click at [87, 469] on div "</ div > </ div > <!-- Value badge --> < span class = "text-[11px] px-2 py-0.5 …" at bounding box center [249, 268] width 421 height 446
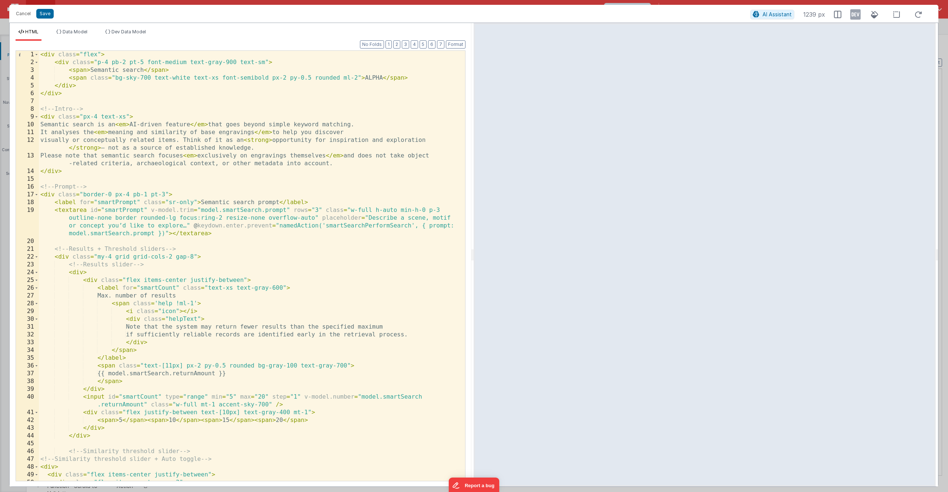
scroll to position [0, 0]
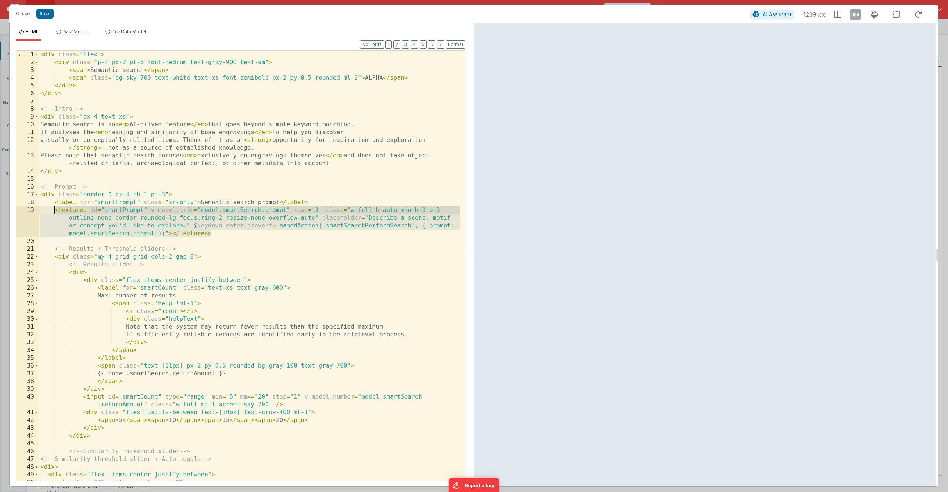
drag, startPoint x: 219, startPoint y: 234, endPoint x: 55, endPoint y: 213, distance: 165.1
click at [55, 213] on div "< div class = "flex" > < div class = "p-4 pb-2 pt-5 font-medium text-gray-900 t…" at bounding box center [249, 274] width 421 height 446
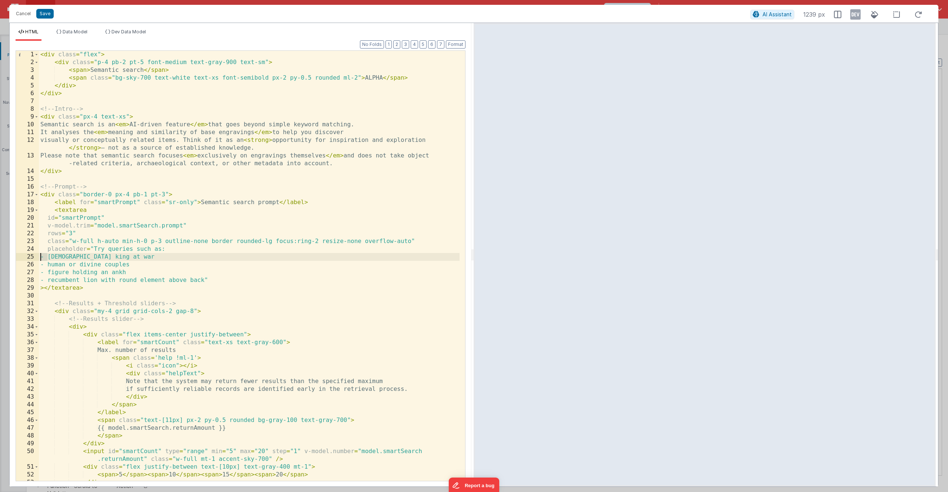
drag, startPoint x: 47, startPoint y: 257, endPoint x: 35, endPoint y: 259, distance: 12.4
click at [35, 259] on div "1 2 3 4 5 6 7 8 9 10 11 12 13 14 15 16 17 18 19 20 21 22 23 24 25 26 27 28 29 3…" at bounding box center [241, 265] width 450 height 431
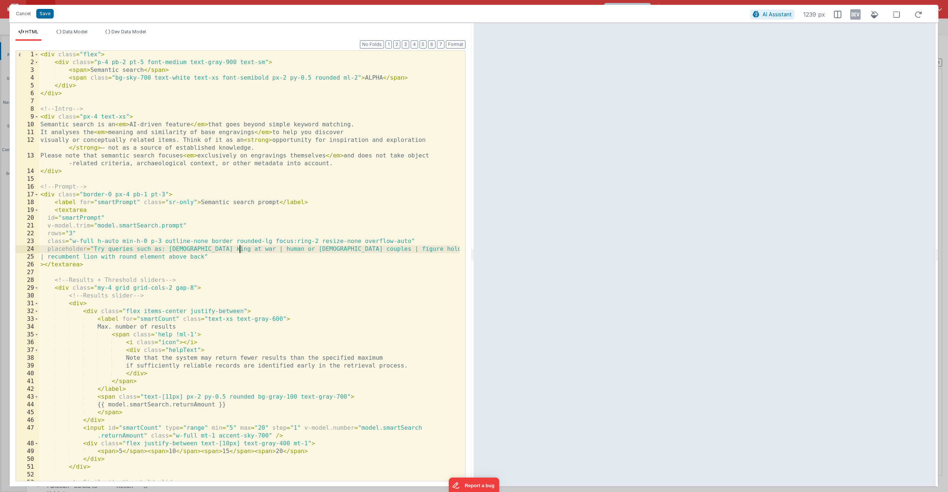
drag, startPoint x: 243, startPoint y: 250, endPoint x: 239, endPoint y: 250, distance: 3.7
click at [239, 250] on div "< div class = "flex" > < div class = "p-4 pb-2 pt-5 font-medium text-gray-900 t…" at bounding box center [249, 274] width 421 height 446
drag, startPoint x: 336, startPoint y: 249, endPoint x: 331, endPoint y: 249, distance: 5.2
click at [331, 249] on div "< div class = "flex" > < div class = "p-4 pb-2 pt-5 font-medium text-gray-900 t…" at bounding box center [249, 274] width 421 height 446
click at [40, 258] on div "< div class = "flex" > < div class = "p-4 pb-2 pt-5 font-medium text-gray-900 t…" at bounding box center [249, 274] width 421 height 446
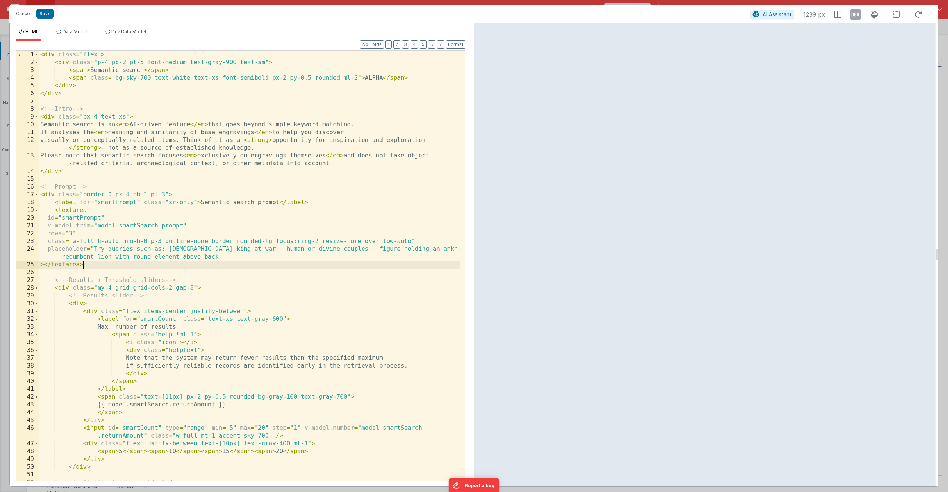
click at [296, 267] on div "< div class = "flex" > < div class = "p-4 pb-2 pt-5 font-medium text-gray-900 t…" at bounding box center [249, 274] width 421 height 446
click at [239, 250] on div "< div class = "flex" > < div class = "p-4 pb-2 pt-5 font-medium text-gray-900 t…" at bounding box center [249, 274] width 421 height 446
click at [334, 250] on div "< div class = "flex" > < div class = "p-4 pb-2 pt-5 font-medium text-gray-900 t…" at bounding box center [249, 274] width 421 height 446
click at [426, 249] on div "< div class = "flex" > < div class = "p-4 pb-2 pt-5 font-medium text-gray-900 t…" at bounding box center [249, 274] width 421 height 446
click at [218, 256] on div "< div class = "flex" > < div class = "p-4 pb-2 pt-5 font-medium text-gray-900 t…" at bounding box center [249, 274] width 421 height 446
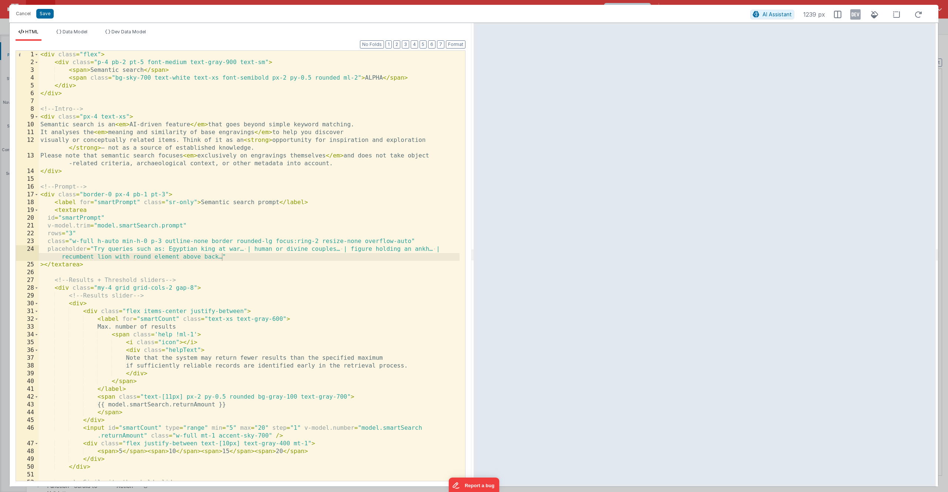
drag, startPoint x: 937, startPoint y: 250, endPoint x: 961, endPoint y: 218, distance: 40.3
click at [948, 218] on html "Cancel Save AI Assistant 1239 px HTML Data Model Dev Data Model Format 7 6 5 4 …" at bounding box center [474, 246] width 948 height 492
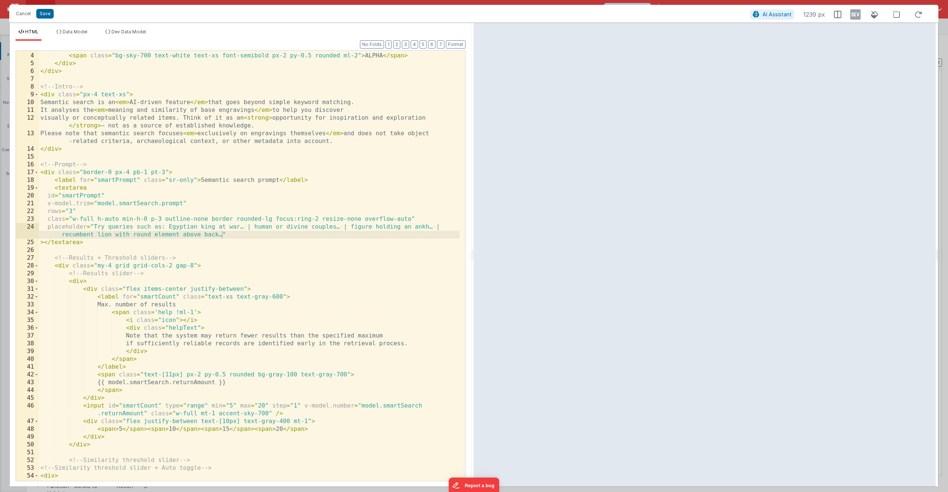
scroll to position [67, 0]
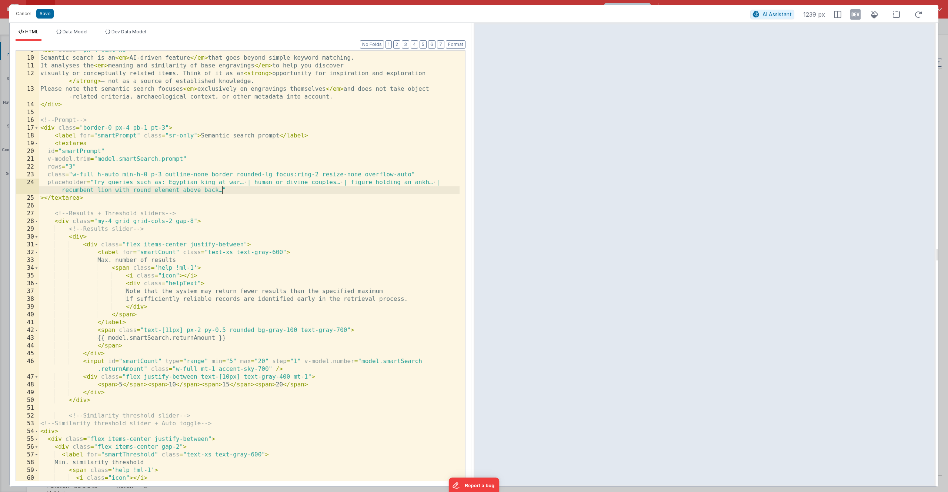
click at [222, 189] on div "< div class = "px-4 text-xs" > Semantic search is an < em > AI-driven feature <…" at bounding box center [249, 269] width 421 height 446
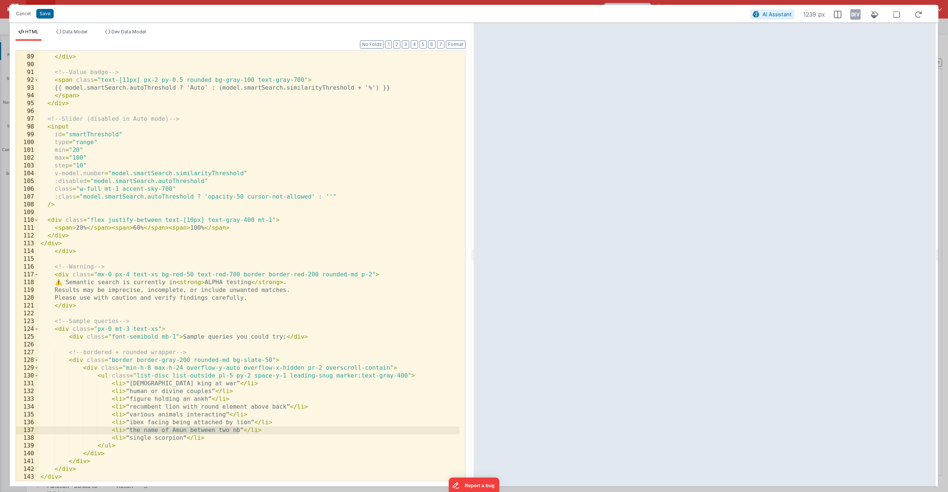
drag, startPoint x: 129, startPoint y: 430, endPoint x: 239, endPoint y: 430, distance: 109.7
click at [239, 430] on div "</ div > </ div > <!-- Value badge --> < span class = "text-[11px] px-2 py-0.5 …" at bounding box center [249, 268] width 421 height 446
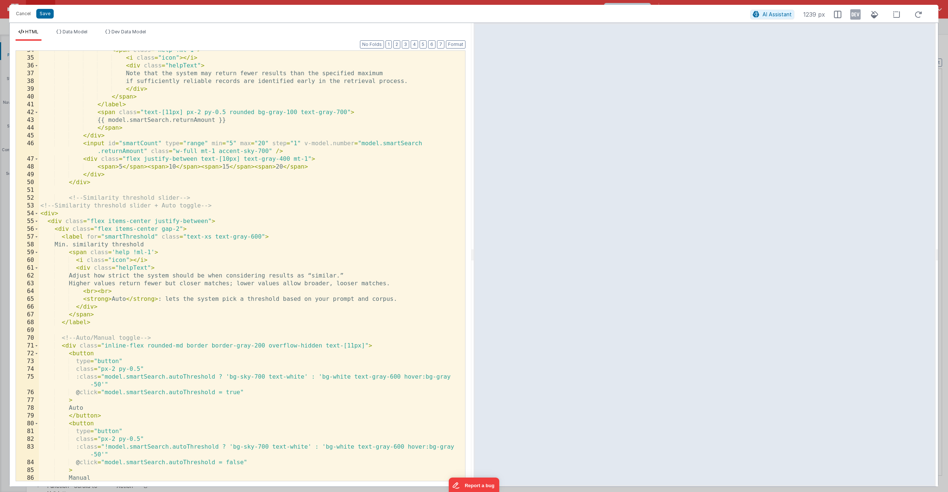
scroll to position [62, 0]
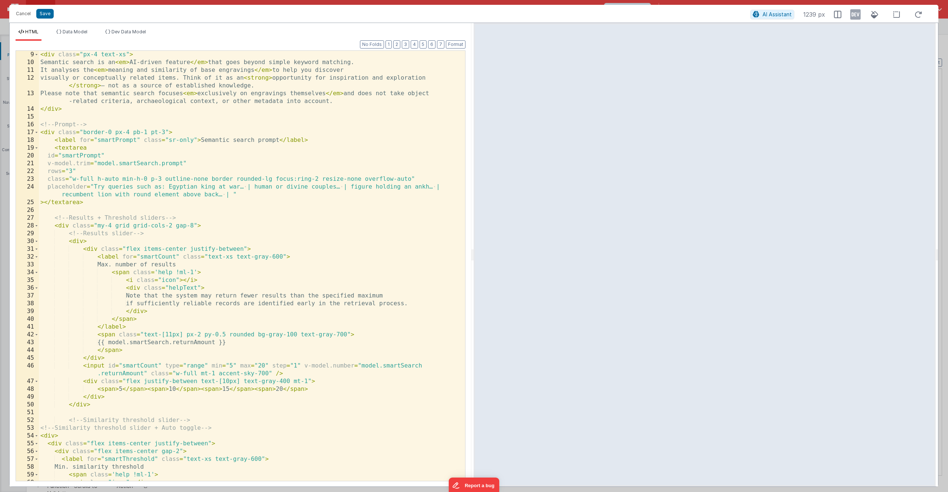
click at [232, 193] on div "< div class = "px-4 text-xs" > Semantic search is an < em > AI-driven feature <…" at bounding box center [249, 274] width 421 height 446
paste textarea
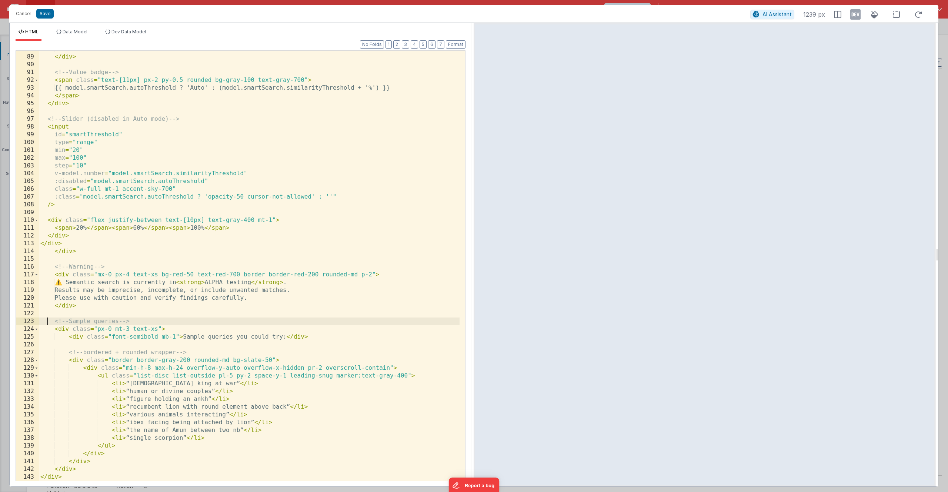
click at [47, 320] on div "</ div > </ div > <!-- Value badge --> < span class = "text-[11px] px-2 py-0.5 …" at bounding box center [249, 268] width 421 height 446
click at [39, 317] on div "</ div > </ div > <!-- Value badge --> < span class = "text-[11px] px-2 py-0.5 …" at bounding box center [249, 268] width 421 height 446
click at [38, 320] on div "123" at bounding box center [27, 321] width 23 height 8
click at [36, 328] on span at bounding box center [36, 329] width 4 height 8
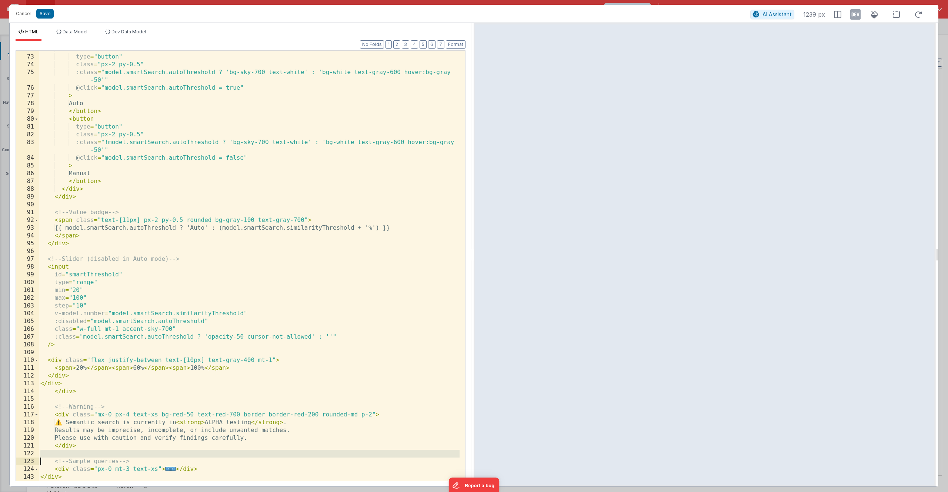
scroll to position [589, 0]
drag, startPoint x: 210, startPoint y: 469, endPoint x: 35, endPoint y: 460, distance: 175.8
click at [35, 460] on div "72 73 74 75 76 77 78 79 80 81 82 83 84 85 86 87 88 89 90 91 92 93 94 95 96 97 9…" at bounding box center [241, 265] width 450 height 431
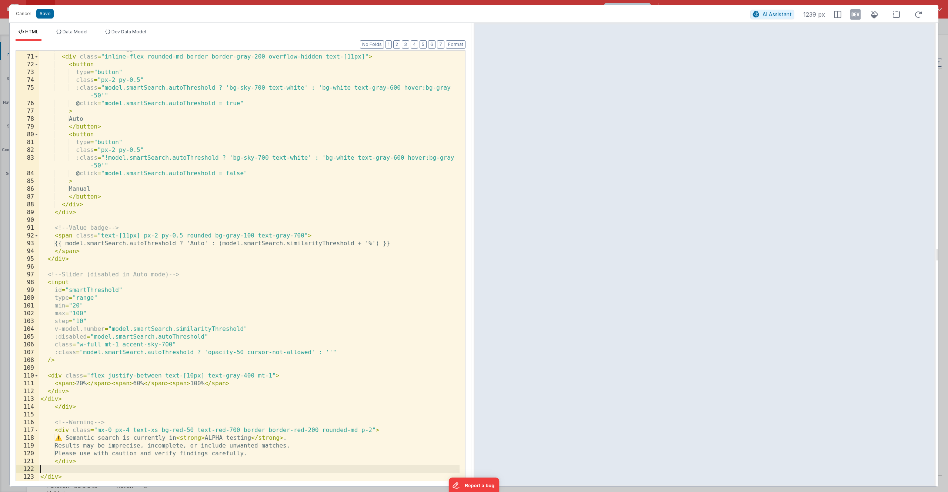
scroll to position [566, 0]
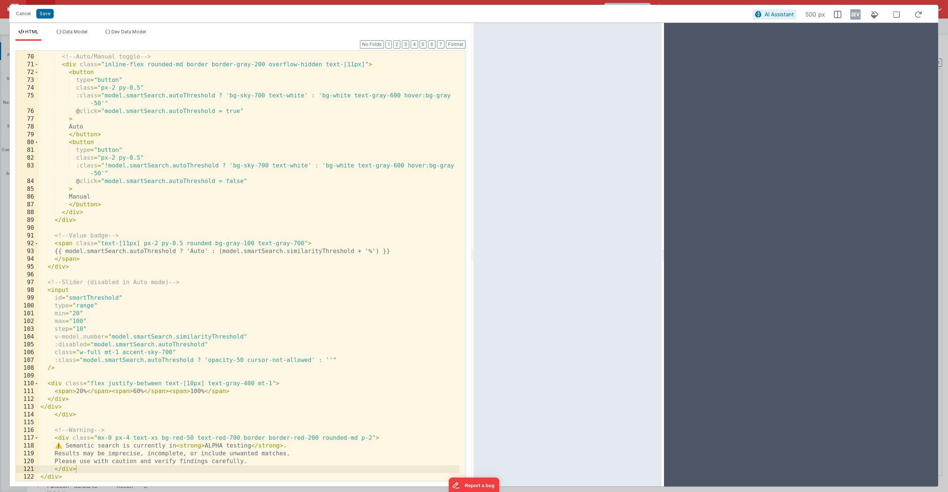
drag, startPoint x: 938, startPoint y: 253, endPoint x: 663, endPoint y: 252, distance: 275.2
click at [663, 252] on html "Cancel Save AI Assistant 500 px HTML Data Model Dev Data Model Format 7 6 5 4 3…" at bounding box center [474, 246] width 948 height 492
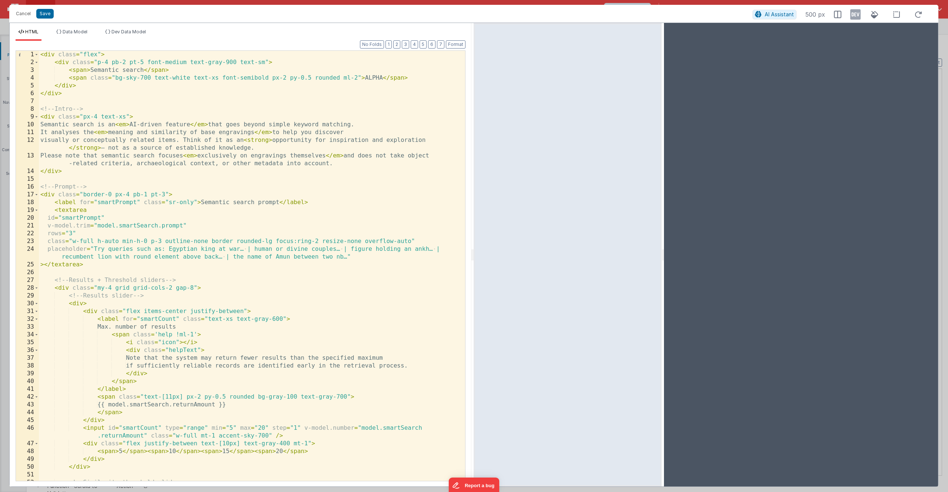
scroll to position [22, 0]
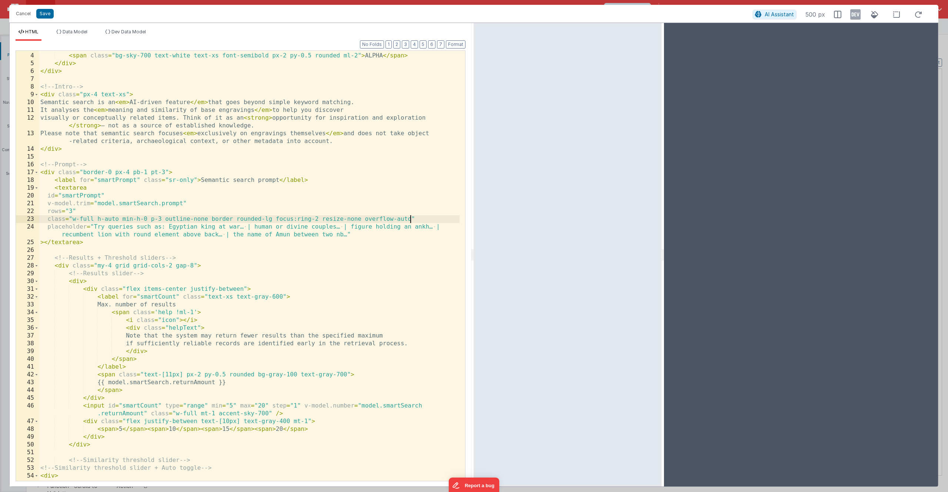
click at [410, 219] on div "< span > Semantic search </ span > < span class = "bg-sky-700 text-white text-x…" at bounding box center [249, 267] width 421 height 446
click at [94, 227] on div "< span > Semantic search </ span > < span class = "bg-sky-700 text-white text-x…" at bounding box center [249, 267] width 421 height 446
drag, startPoint x: 108, startPoint y: 227, endPoint x: 95, endPoint y: 229, distance: 13.1
click at [95, 229] on div "< span > Semantic search </ span > < span class = "bg-sky-700 text-white text-x…" at bounding box center [249, 267] width 421 height 446
click at [362, 234] on div "< span > Semantic search </ span > < span class = "bg-sky-700 text-white text-x…" at bounding box center [249, 267] width 421 height 446
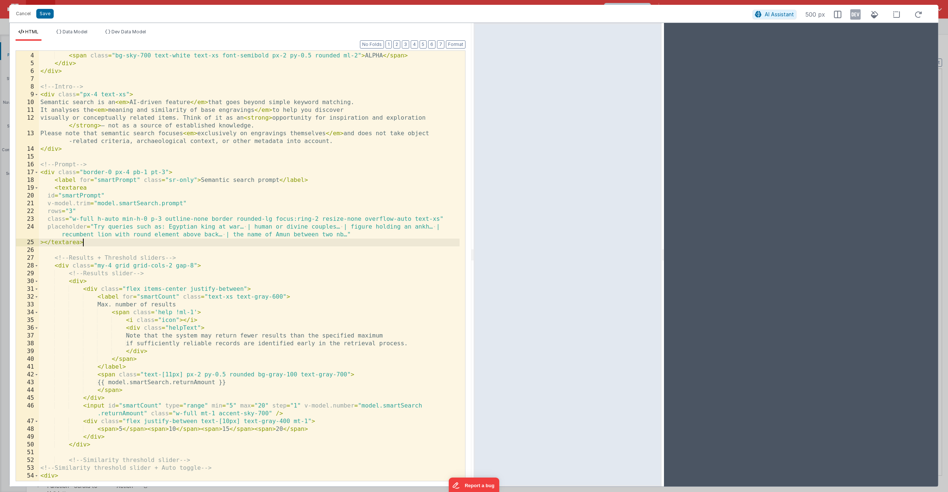
click at [143, 246] on div "< span > Semantic search </ span > < span class = "bg-sky-700 text-white text-x…" at bounding box center [249, 267] width 421 height 446
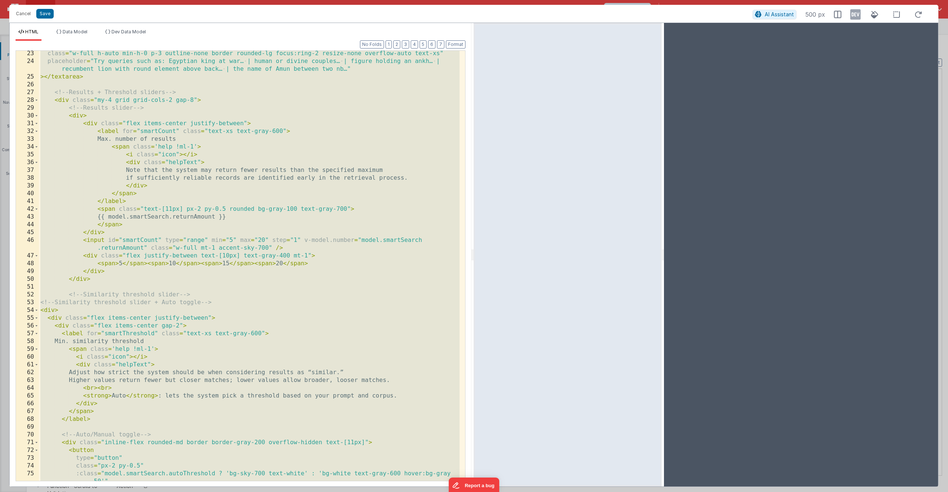
scroll to position [188, 0]
click at [36, 100] on span at bounding box center [36, 100] width 4 height 8
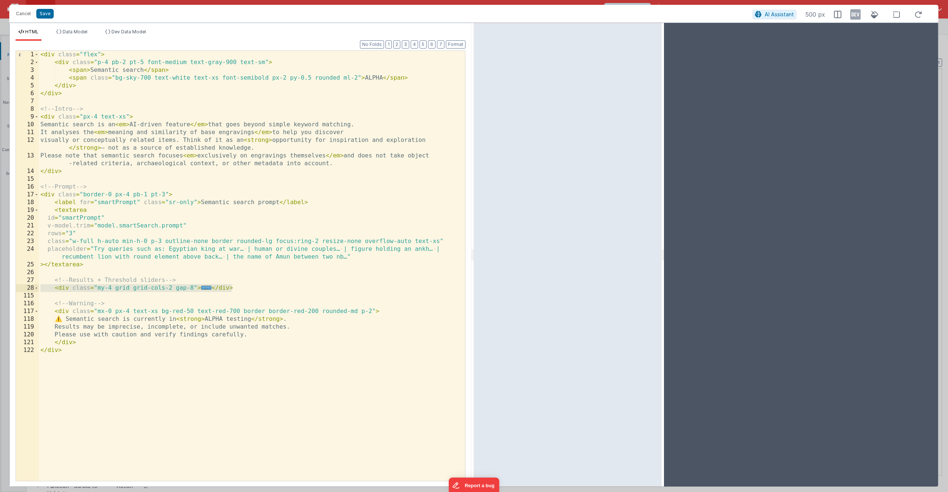
drag, startPoint x: 237, startPoint y: 289, endPoint x: 40, endPoint y: 290, distance: 196.7
click at [40, 290] on div "< div class = "flex" > < div class = "p-4 pb-2 pt-5 font-medium text-gray-900 t…" at bounding box center [252, 274] width 426 height 446
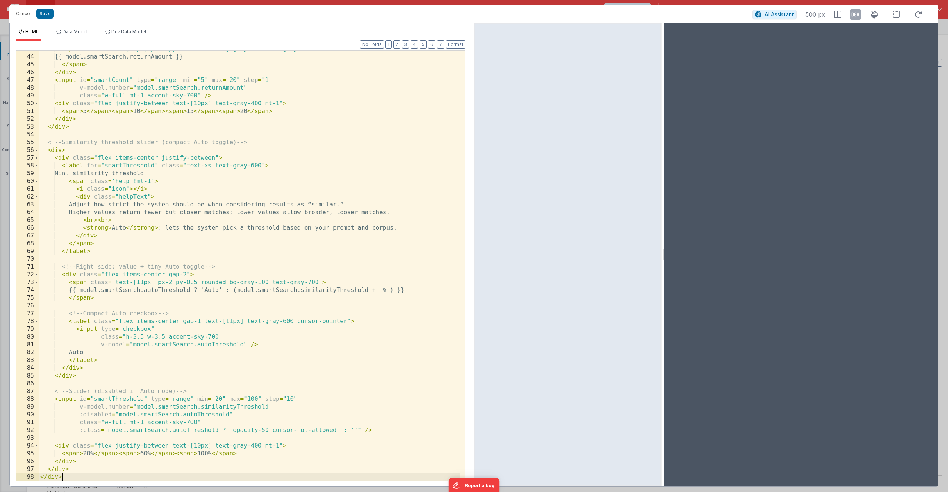
scroll to position [356, 0]
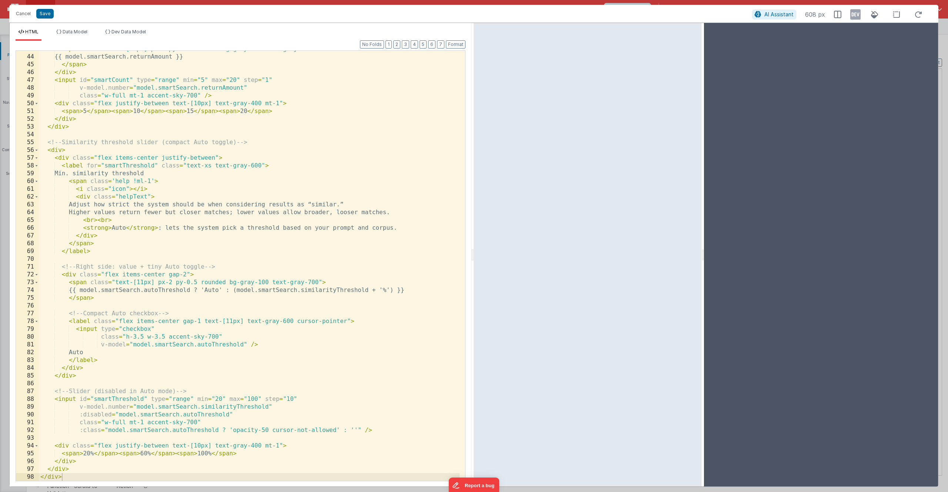
drag, startPoint x: 663, startPoint y: 256, endPoint x: 703, endPoint y: 252, distance: 39.8
click at [703, 252] on html "Cancel Save AI Assistant 608 px HTML Data Model Dev Data Model Format 7 6 5 4 3…" at bounding box center [474, 246] width 948 height 492
click at [210, 264] on div "< span class = "text-[11px] px-2 py-0.5 rounded bg-gray-100 text-gray-700" > {{…" at bounding box center [249, 268] width 421 height 446
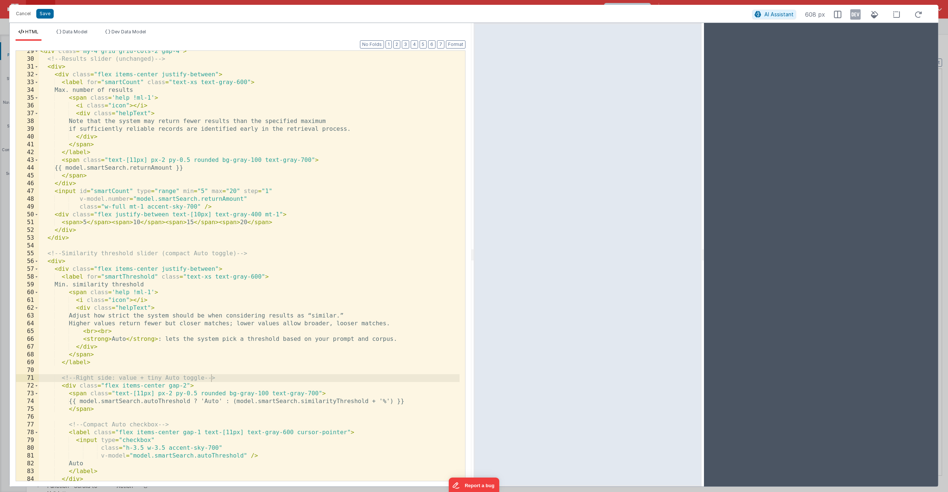
scroll to position [156, 0]
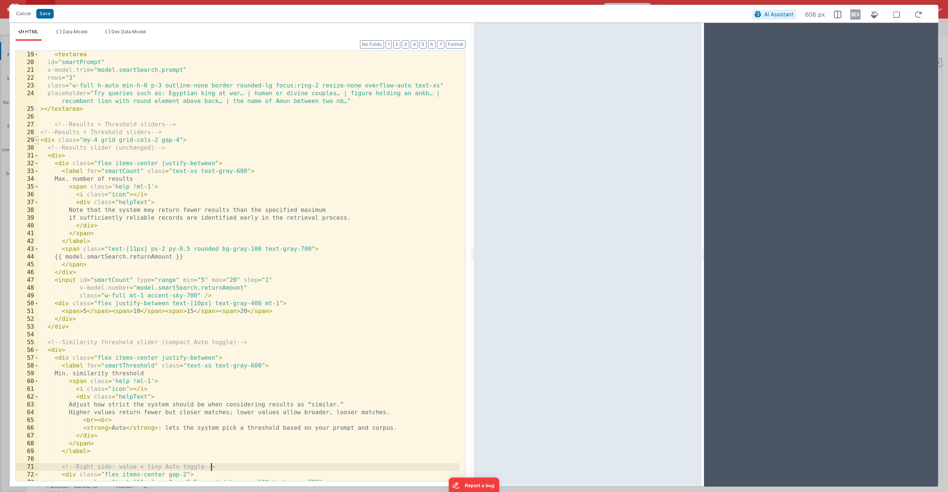
click at [37, 140] on span at bounding box center [36, 140] width 4 height 8
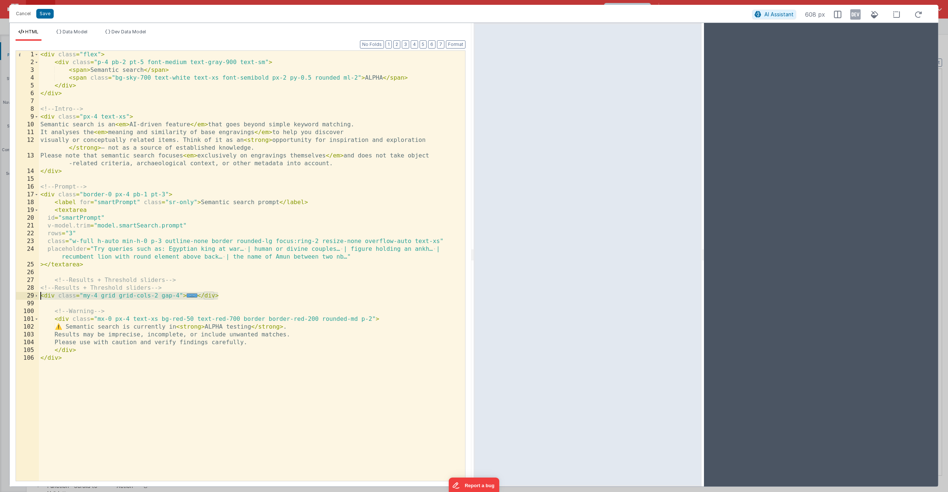
drag, startPoint x: 231, startPoint y: 297, endPoint x: 33, endPoint y: 299, distance: 197.5
click at [33, 299] on div "1 2 3 4 5 6 7 8 9 10 11 12 13 14 15 16 17 18 19 20 21 22 23 24 25 26 27 28 29 9…" at bounding box center [241, 265] width 450 height 431
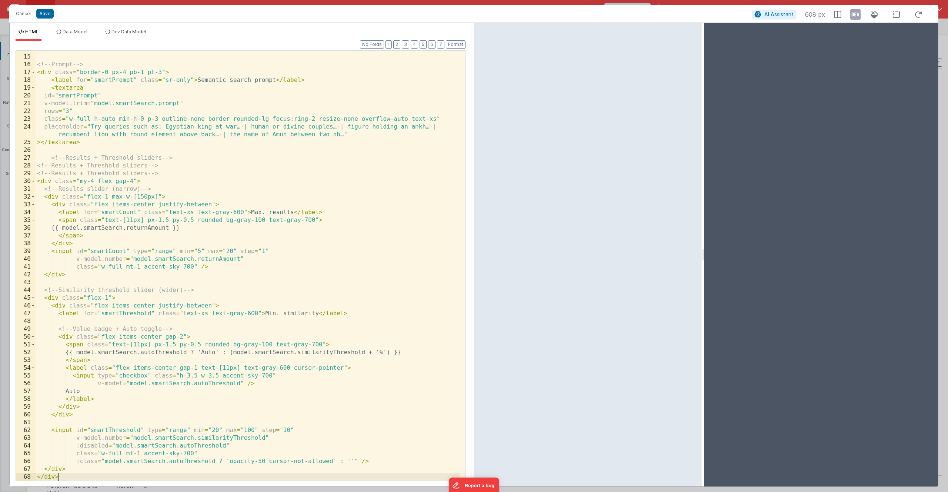
scroll to position [122, 0]
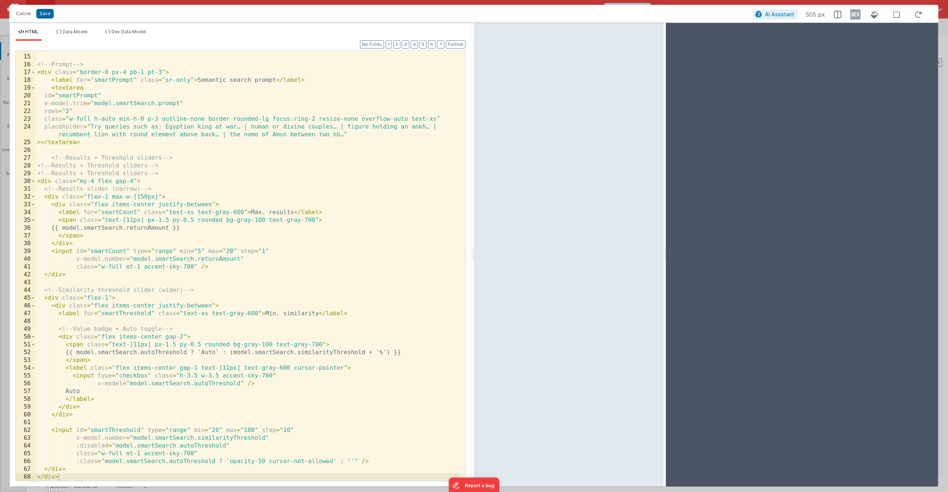
drag, startPoint x: 703, startPoint y: 254, endPoint x: 665, endPoint y: 255, distance: 38.9
click at [665, 255] on html "Cancel Save AI Assistant 505 px HTML Data Model Dev Data Model Format 7 6 5 4 3…" at bounding box center [474, 246] width 948 height 492
click at [666, 254] on html "Cancel Save AI Assistant 509 px HTML Data Model Dev Data Model Format 7 6 5 4 3…" at bounding box center [474, 246] width 948 height 492
click at [33, 182] on span at bounding box center [33, 181] width 4 height 8
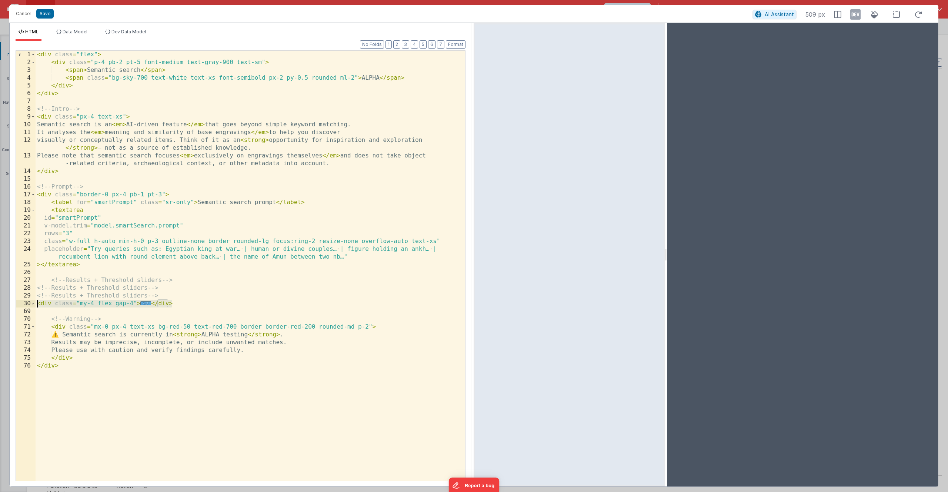
drag, startPoint x: 177, startPoint y: 303, endPoint x: 28, endPoint y: 307, distance: 149.0
click at [28, 307] on div "1 2 3 4 5 6 7 8 9 10 11 12 13 14 15 16 17 18 19 20 21 22 23 24 25 26 27 28 29 3…" at bounding box center [241, 265] width 450 height 431
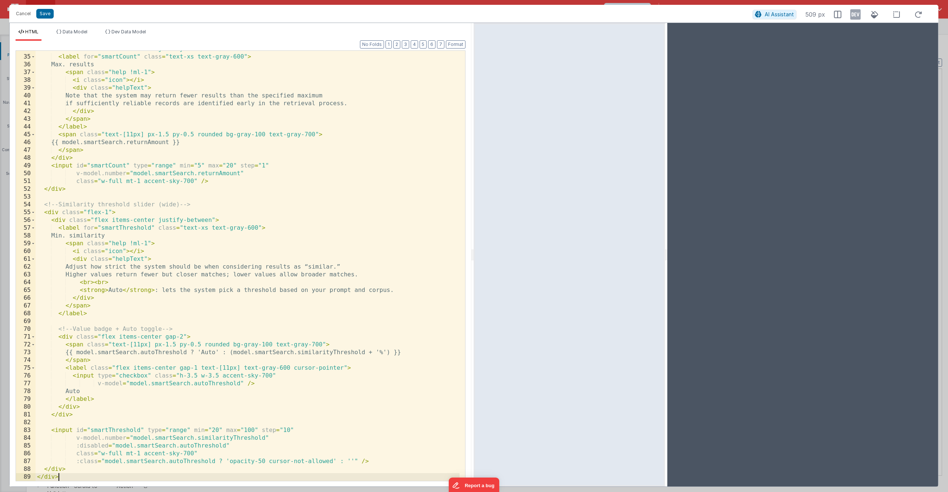
scroll to position [286, 0]
click at [217, 352] on div "< div class = "flex items-center justify-between" > < label for = "smartCount" …" at bounding box center [248, 268] width 424 height 446
click at [322, 344] on div "< div class = "flex items-center justify-between" > < label for = "smartCount" …" at bounding box center [248, 268] width 424 height 446
click at [121, 290] on div "< div class = "flex items-center justify-between" > < label for = "smartCount" …" at bounding box center [248, 268] width 424 height 446
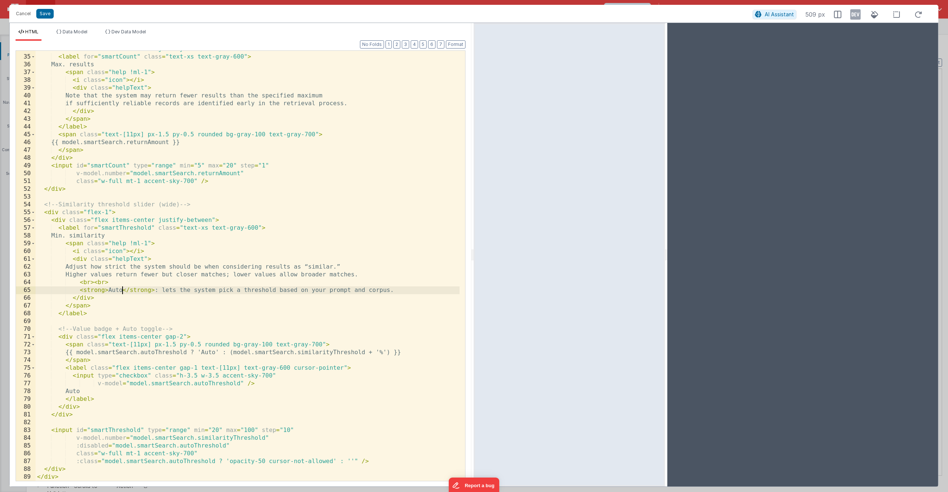
click at [87, 392] on div "< div class = "flex items-center justify-between" > < label for = "smartCount" …" at bounding box center [248, 268] width 424 height 446
click at [272, 376] on div "< div class = "flex items-center justify-between" > < label for = "smartCount" …" at bounding box center [248, 268] width 424 height 446
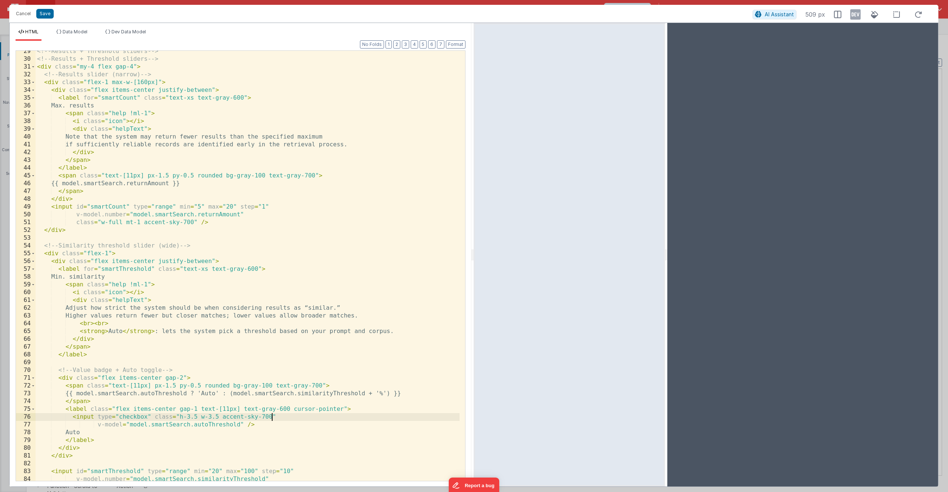
scroll to position [267, 0]
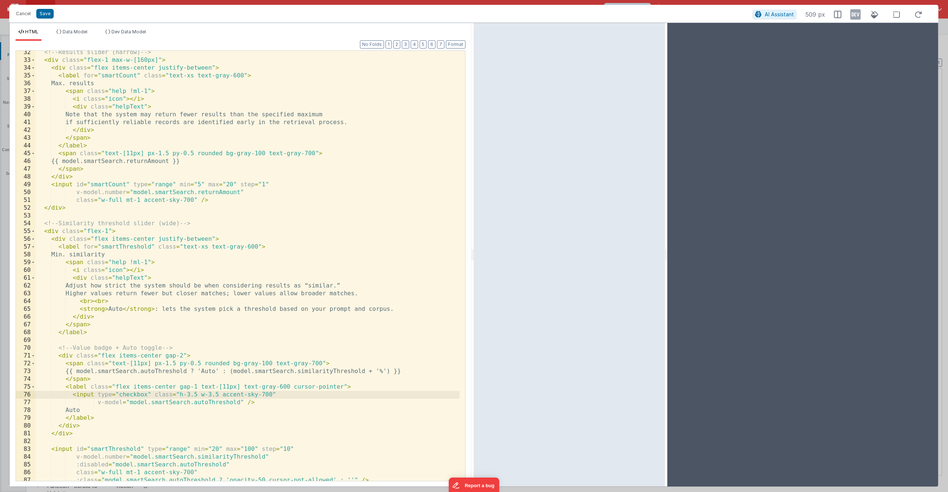
click at [341, 386] on div "<!-- Results slider (narrow) --> < div class = "flex-1 max-w-[160px]" > < div c…" at bounding box center [248, 272] width 424 height 446
drag, startPoint x: 229, startPoint y: 388, endPoint x: 223, endPoint y: 389, distance: 6.8
click at [223, 389] on div "<!-- Results slider (narrow) --> < div class = "flex-1 max-w-[160px]" > < div c…" at bounding box center [248, 272] width 424 height 446
click at [91, 379] on div "<!-- Results slider (narrow) --> < div class = "flex-1 max-w-[160px]" > < div c…" at bounding box center [248, 272] width 424 height 446
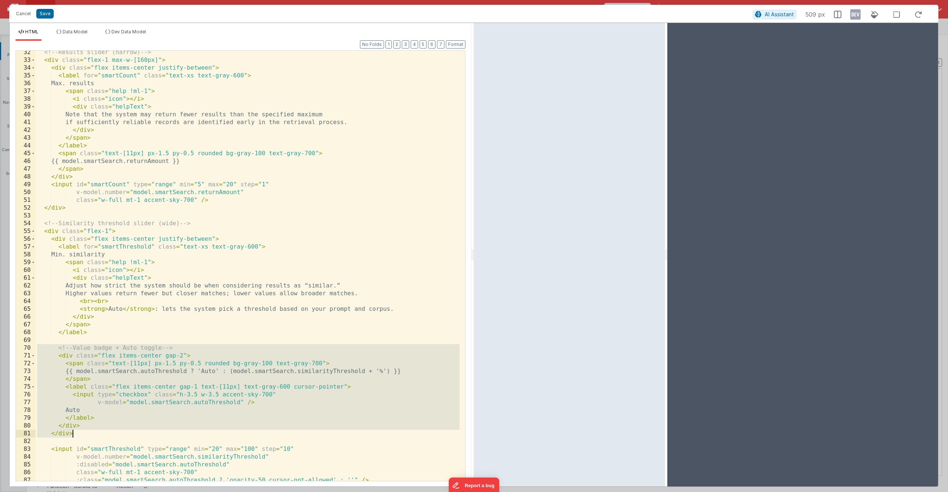
drag, startPoint x: 37, startPoint y: 348, endPoint x: 82, endPoint y: 432, distance: 95.0
click at [82, 432] on div "<!-- Results slider (narrow) --> < div class = "flex-1 max-w-[160px]" > < div c…" at bounding box center [248, 272] width 424 height 446
click at [83, 410] on div "<!-- Results slider (narrow) --> < div class = "flex-1 max-w-[160px]" > < div c…" at bounding box center [248, 272] width 424 height 446
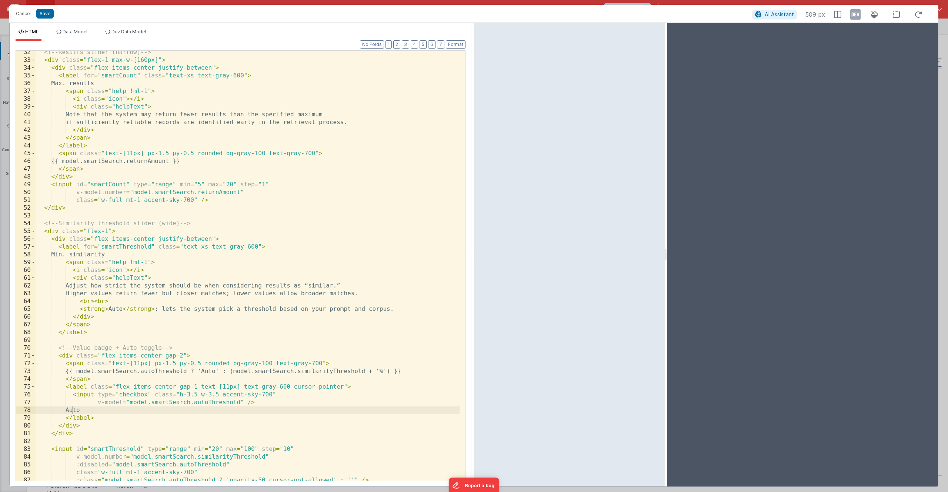
click at [73, 410] on div "<!-- Results slider (narrow) --> < div class = "flex-1 max-w-[160px]" > < div c…" at bounding box center [248, 272] width 424 height 446
drag, startPoint x: 73, startPoint y: 410, endPoint x: 88, endPoint y: 410, distance: 14.4
click at [88, 410] on div "<!-- Results slider (narrow) --> < div class = "flex-1 max-w-[160px]" > < div c…" at bounding box center [248, 272] width 424 height 446
click at [91, 410] on div "<!-- Results slider (narrow) --> < div class = "flex-1 max-w-[160px]" > < div c…" at bounding box center [248, 272] width 424 height 446
drag, startPoint x: 150, startPoint y: 363, endPoint x: 112, endPoint y: 363, distance: 38.2
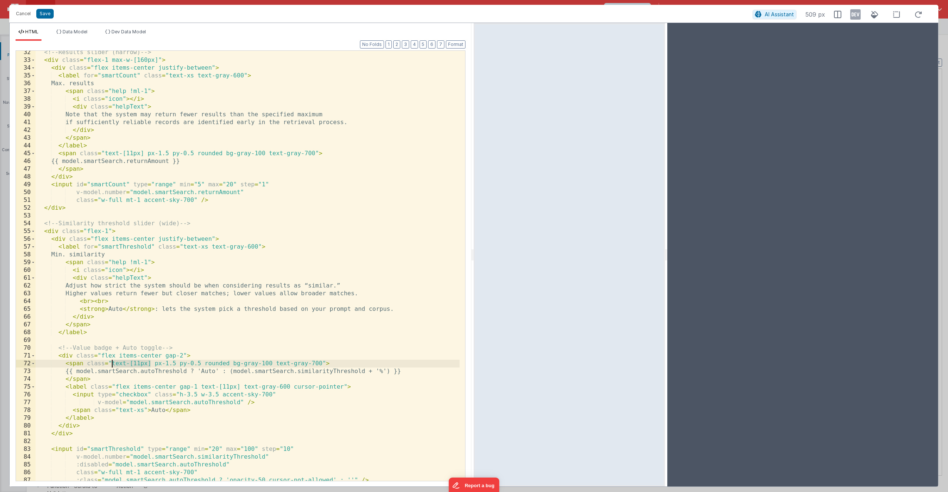
click at [112, 363] on div "<!-- Results slider (narrow) --> < div class = "flex-1 max-w-[160px]" > < div c…" at bounding box center [248, 272] width 424 height 446
drag, startPoint x: 144, startPoint y: 410, endPoint x: 119, endPoint y: 413, distance: 25.3
click at [119, 413] on div "<!-- Results slider (narrow) --> < div class = "flex-1 max-w-[160px]" > < div c…" at bounding box center [248, 272] width 424 height 446
click at [93, 430] on div "<!-- Results slider (narrow) --> < div class = "flex-1 max-w-[160px]" > < div c…" at bounding box center [248, 272] width 424 height 446
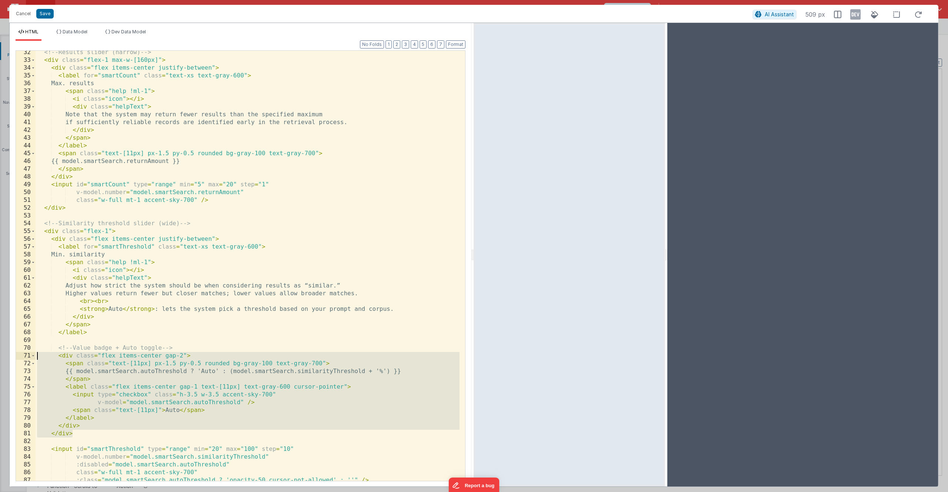
drag, startPoint x: 92, startPoint y: 432, endPoint x: 20, endPoint y: 357, distance: 103.5
click at [20, 357] on div "32 33 34 35 36 37 38 39 40 41 42 43 44 45 46 47 48 49 50 51 52 53 54 55 56 57 5…" at bounding box center [241, 265] width 450 height 431
drag, startPoint x: 79, startPoint y: 432, endPoint x: 29, endPoint y: 355, distance: 91.5
click at [29, 355] on div "32 33 34 35 36 37 38 39 40 41 42 43 44 45 46 47 48 49 50 51 52 53 54 55 56 57 5…" at bounding box center [241, 265] width 450 height 431
click at [92, 425] on div "<!-- Results slider (narrow) --> < div class = "flex-1 max-w-[160px]" > < div c…" at bounding box center [248, 272] width 424 height 446
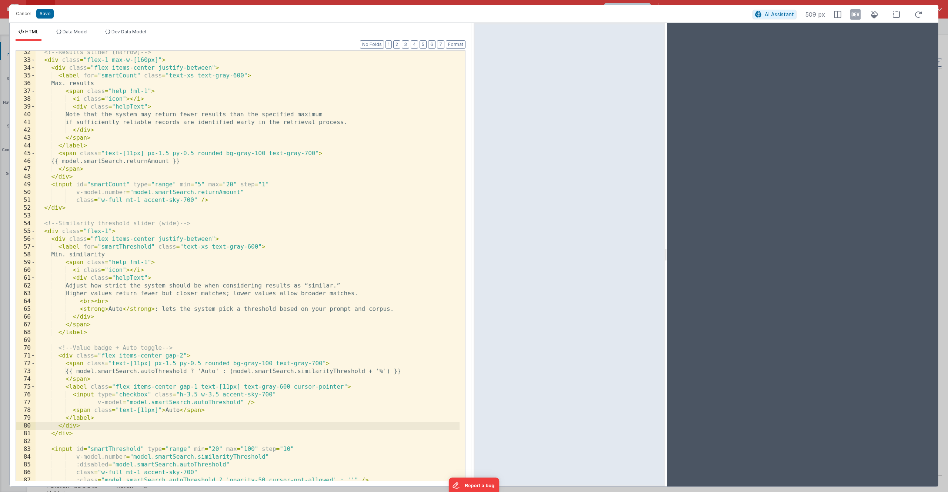
click at [89, 424] on div "<!-- Results slider (narrow) --> < div class = "flex-1 max-w-[160px]" > < div c…" at bounding box center [248, 272] width 424 height 446
click at [59, 358] on div "<!-- Results slider (narrow) --> < div class = "flex-1 max-w-[160px]" > < div c…" at bounding box center [248, 272] width 424 height 446
click at [32, 355] on span at bounding box center [33, 356] width 4 height 8
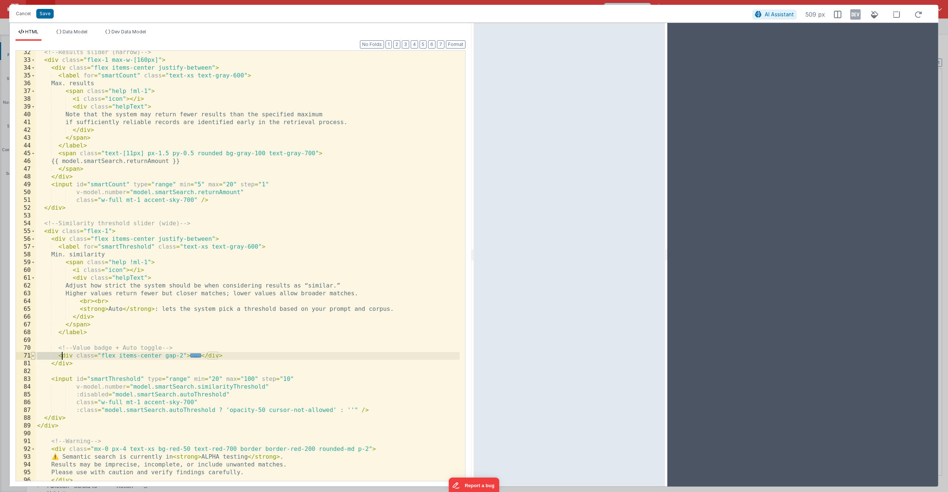
click at [32, 355] on span at bounding box center [33, 356] width 4 height 8
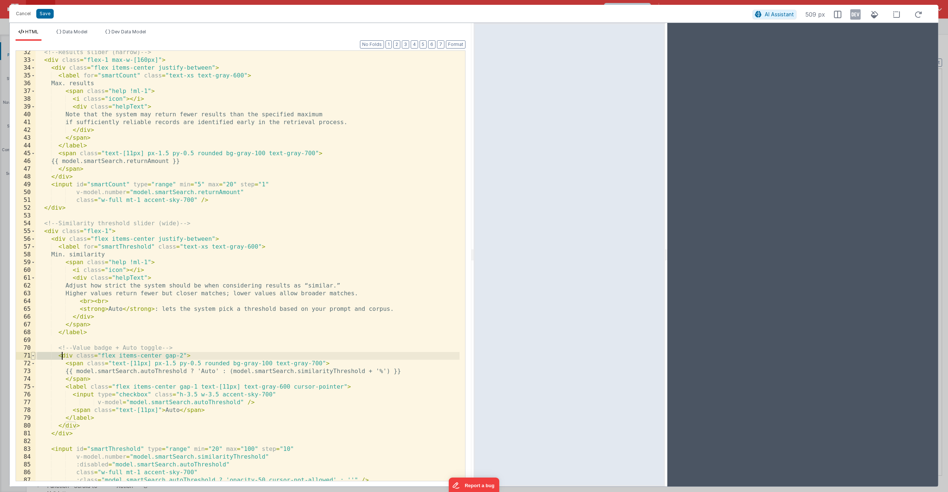
click at [32, 355] on span at bounding box center [33, 356] width 4 height 8
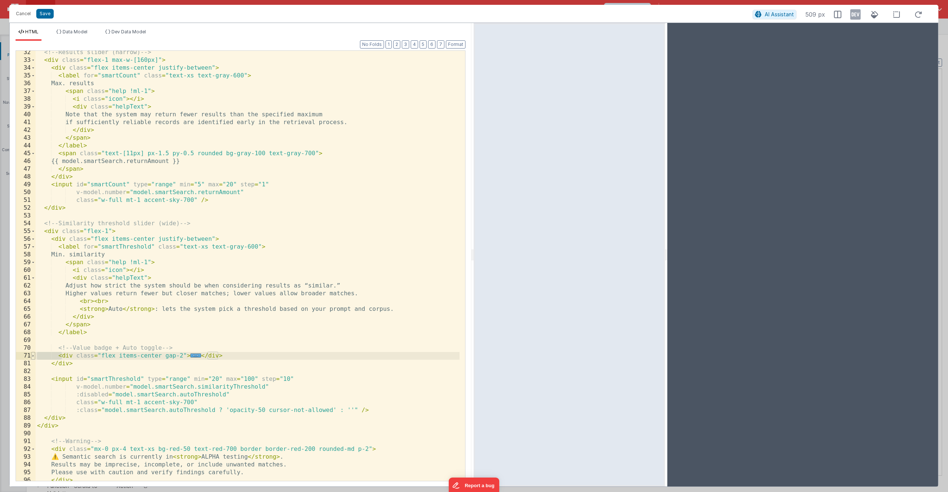
click at [32, 355] on span at bounding box center [33, 356] width 4 height 8
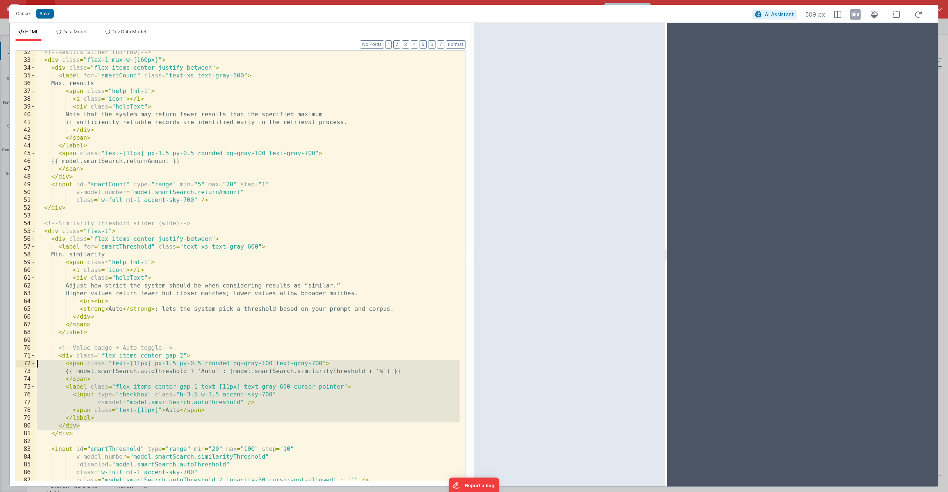
drag, startPoint x: 83, startPoint y: 426, endPoint x: 28, endPoint y: 367, distance: 81.0
click at [28, 367] on div "32 33 34 35 36 37 38 39 40 41 42 43 44 45 46 47 48 49 50 51 52 53 54 55 56 57 5…" at bounding box center [241, 265] width 450 height 431
click at [59, 356] on div "<!-- Results slider (narrow) --> < div class = "flex-1 max-w-[160px]" > < div c…" at bounding box center [248, 272] width 424 height 446
drag, startPoint x: 64, startPoint y: 365, endPoint x: 90, endPoint y: 426, distance: 65.7
click at [90, 426] on div "<!-- Results slider (narrow) --> < div class = "flex-1 max-w-[160px]" > < div c…" at bounding box center [248, 272] width 424 height 446
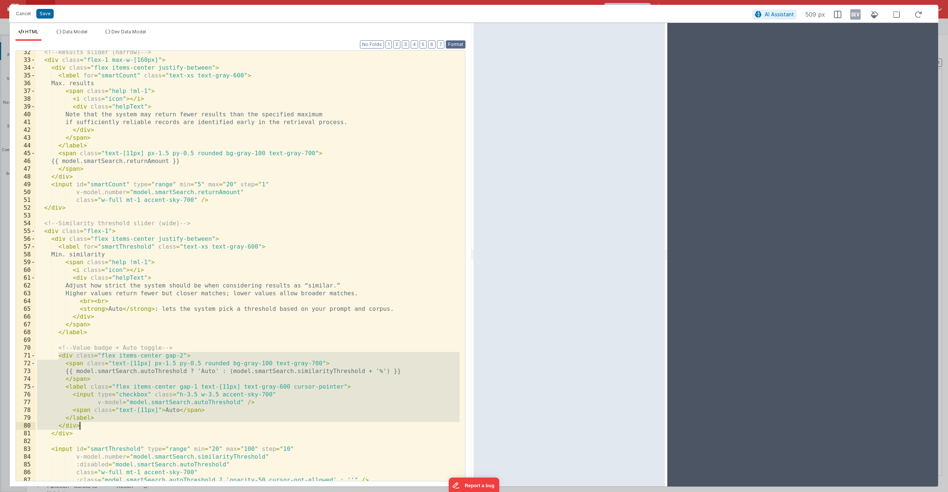
click at [458, 47] on button "Format" at bounding box center [456, 44] width 20 height 8
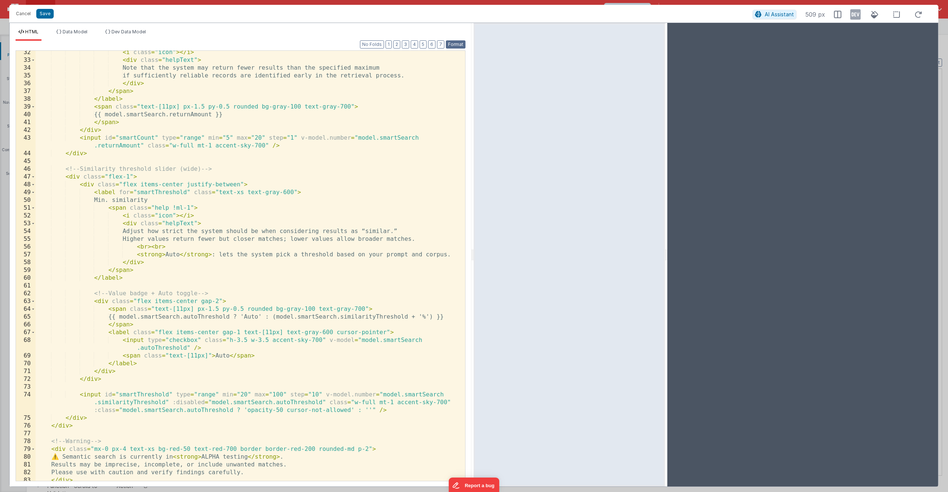
scroll to position [282, 0]
click at [171, 300] on div "< i class = "icon" > </ i > < div class = "helpText" > Note that the system may…" at bounding box center [248, 272] width 424 height 446
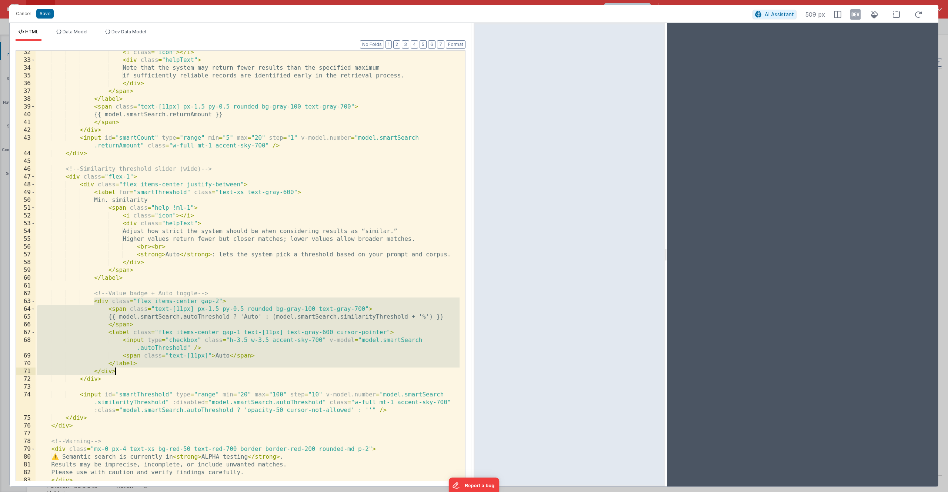
drag, startPoint x: 94, startPoint y: 302, endPoint x: 121, endPoint y: 372, distance: 74.8
click at [121, 372] on div "< i class = "icon" > </ i > < div class = "helpText" > Note that the system may…" at bounding box center [248, 272] width 424 height 446
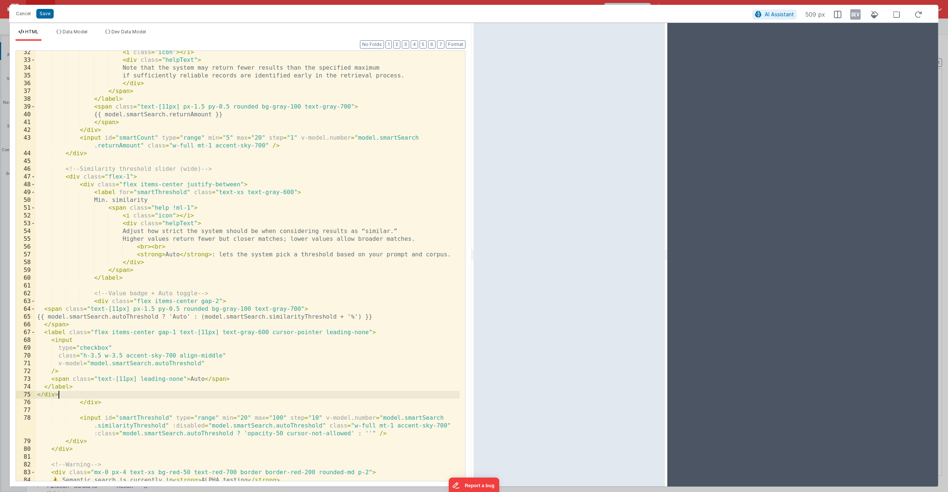
click at [64, 395] on div "< i class = "icon" > </ i > < div class = "helpText" > Note that the system may…" at bounding box center [248, 272] width 424 height 446
drag, startPoint x: 204, startPoint y: 381, endPoint x: 190, endPoint y: 381, distance: 13.3
click at [190, 381] on div "< i class = "icon" > </ i > < div class = "helpText" > Note that the system may…" at bounding box center [248, 272] width 424 height 446
click at [458, 46] on button "Format" at bounding box center [456, 44] width 20 height 8
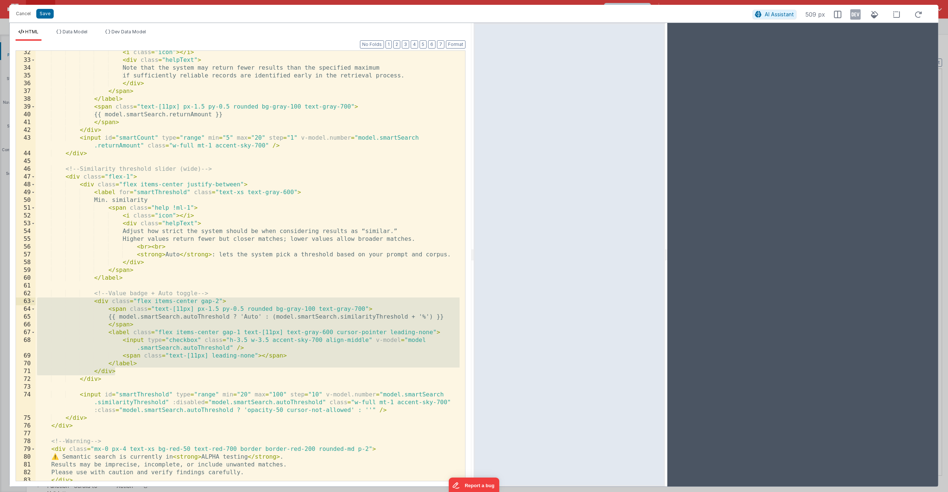
drag, startPoint x: 123, startPoint y: 373, endPoint x: 3, endPoint y: 297, distance: 142.0
click at [3, 297] on div "Cancel Save AI Assistant 509 px HTML Data Model Dev Data Model Format 7 6 5 4 3…" at bounding box center [474, 246] width 948 height 492
click at [260, 356] on div "< i class = "icon" > </ i > < div class = "helpText" > Note that the system may…" at bounding box center [248, 272] width 424 height 446
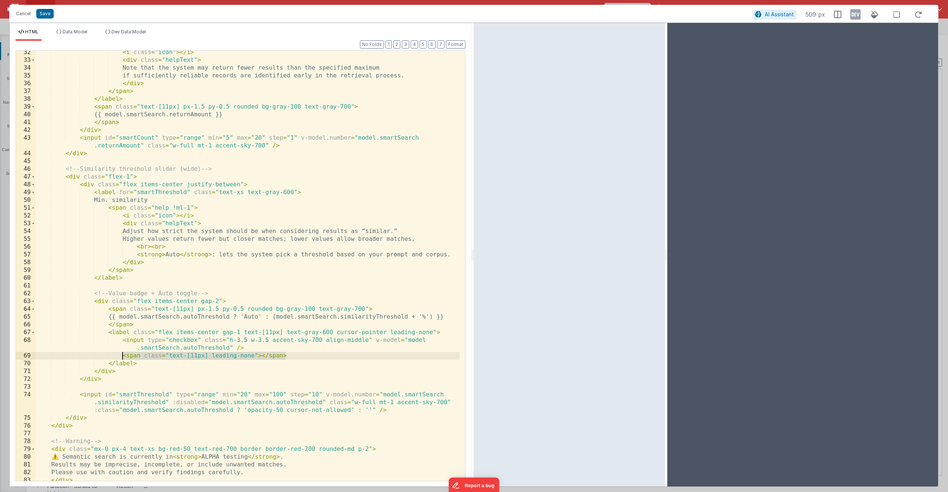
drag, startPoint x: 288, startPoint y: 354, endPoint x: 124, endPoint y: 354, distance: 164.1
click at [124, 354] on div "< i class = "icon" > </ i > < div class = "helpText" > Note that the system may…" at bounding box center [248, 272] width 424 height 446
drag, startPoint x: 125, startPoint y: 356, endPoint x: 30, endPoint y: 354, distance: 94.5
click at [30, 354] on div "32 33 34 35 36 37 38 39 40 41 42 43 44 45 46 47 48 49 50 51 52 53 54 55 56 57 5…" at bounding box center [241, 265] width 450 height 431
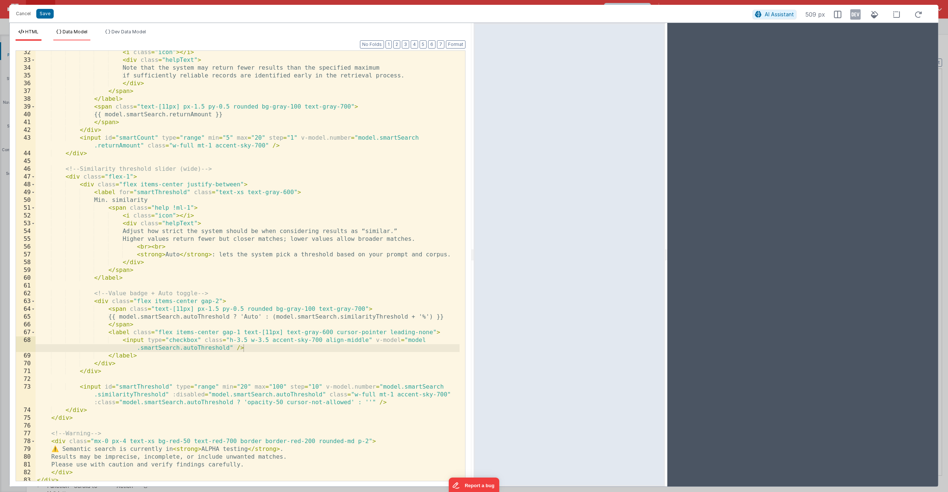
click at [86, 34] on span "Data Model" at bounding box center [75, 32] width 25 height 6
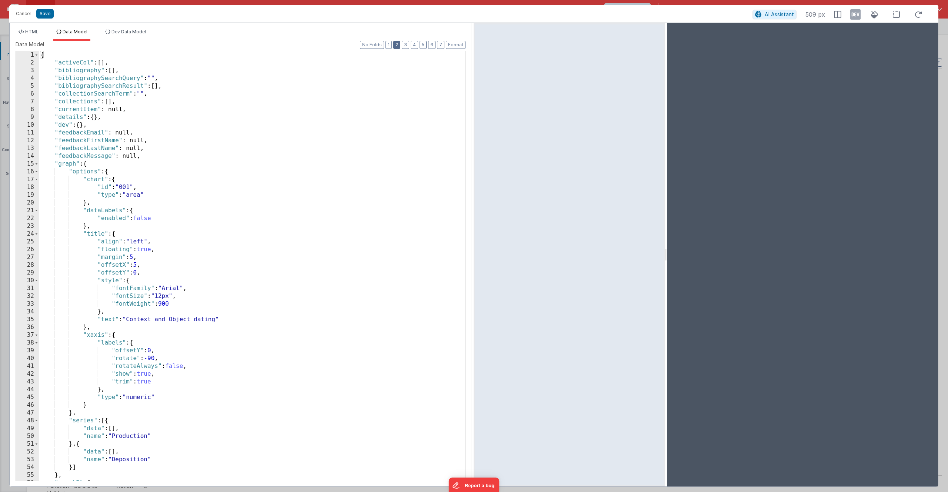
click at [397, 47] on button "2" at bounding box center [396, 45] width 7 height 8
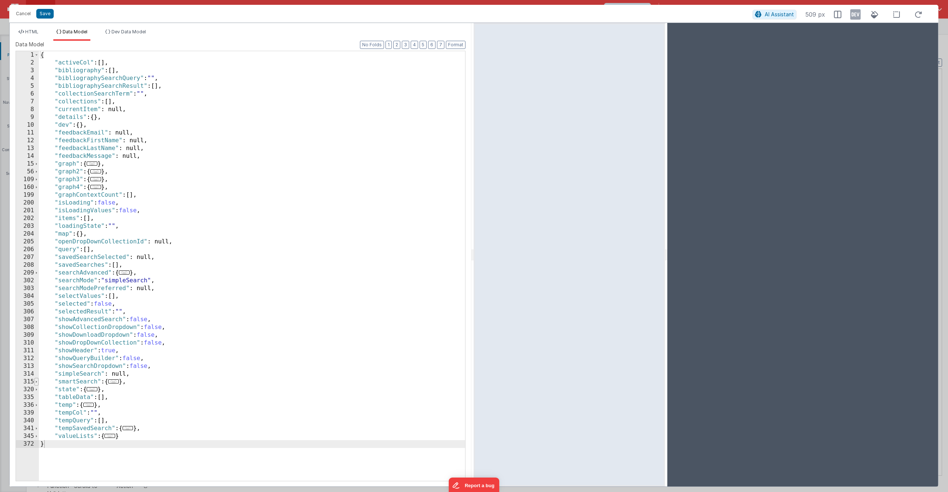
click at [36, 381] on span at bounding box center [36, 382] width 4 height 8
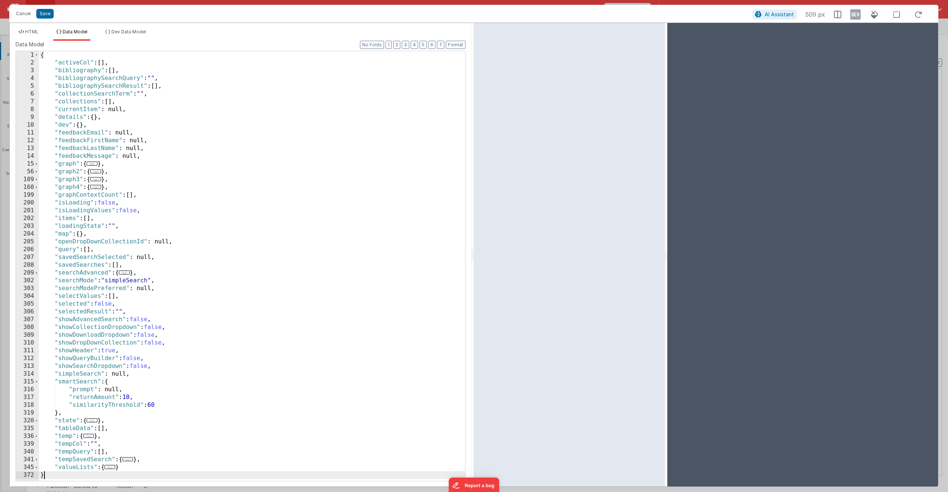
click at [103, 407] on div "{ "activeCol" : [ ] , "bibliography" : [ ] , "bibliographySearchQuery" : "" , "…" at bounding box center [252, 273] width 426 height 445
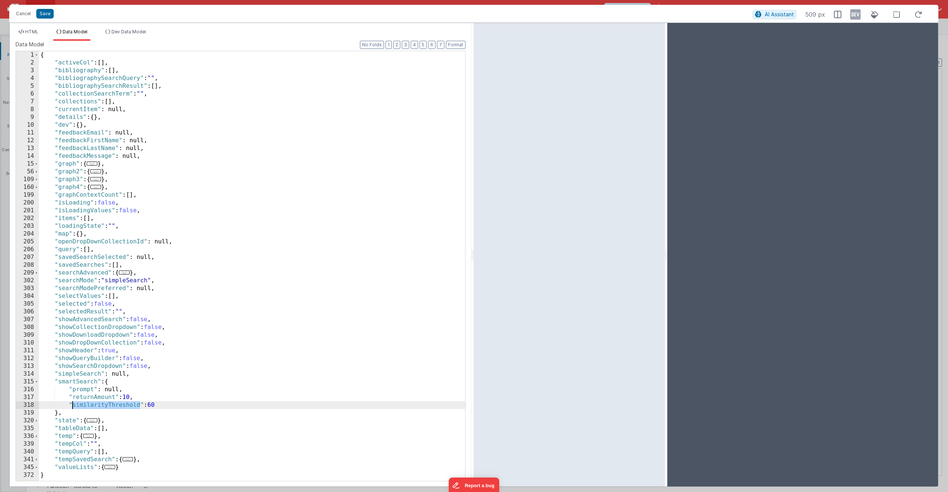
click at [103, 407] on div "{ "activeCol" : [ ] , "bibliography" : [ ] , "bibliographySearchQuery" : "" , "…" at bounding box center [252, 273] width 426 height 445
click at [27, 11] on button "Cancel" at bounding box center [23, 14] width 22 height 10
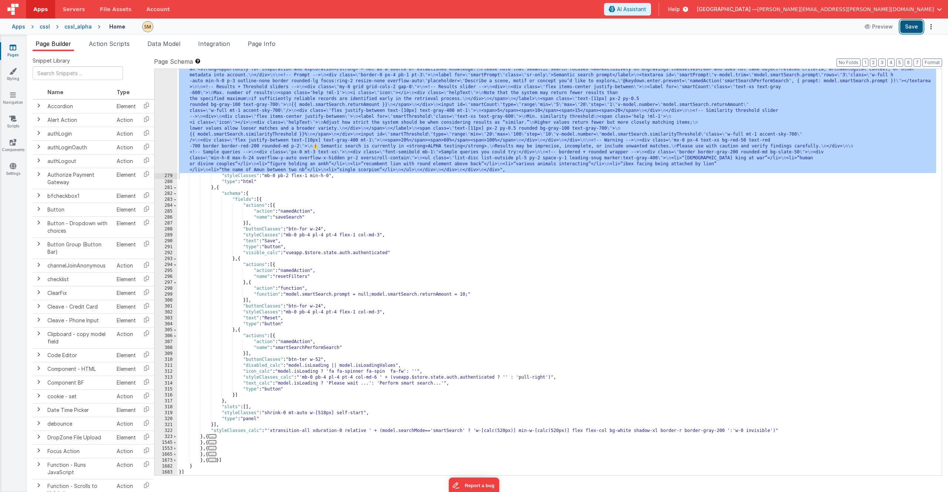
click at [917, 27] on button "Save" at bounding box center [912, 26] width 23 height 13
click at [910, 24] on button "Save" at bounding box center [912, 26] width 23 height 13
click at [264, 131] on div ""html" : "<div class= \" flex \" > \n <div class= \" p-4 pb-2 pt-5 font-medium …" at bounding box center [556, 319] width 759 height 531
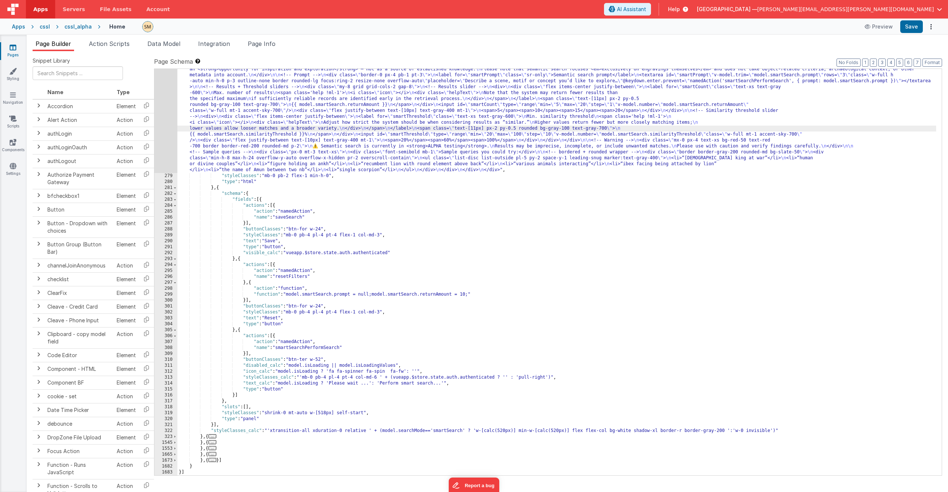
click at [168, 124] on div "278" at bounding box center [165, 113] width 23 height 119
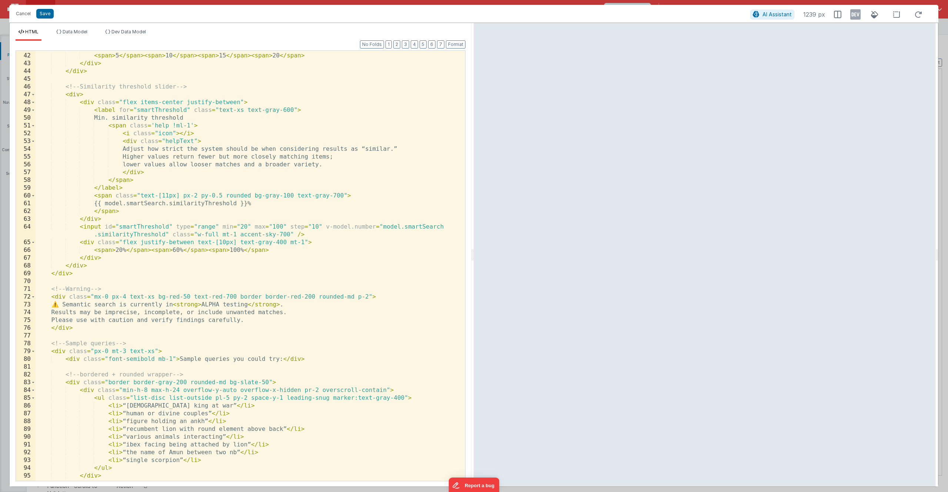
scroll to position [365, 0]
click at [296, 288] on div "< div class = "flex justify-between text-[10px] text-gray-400 mt-1" > < span > …" at bounding box center [248, 267] width 424 height 446
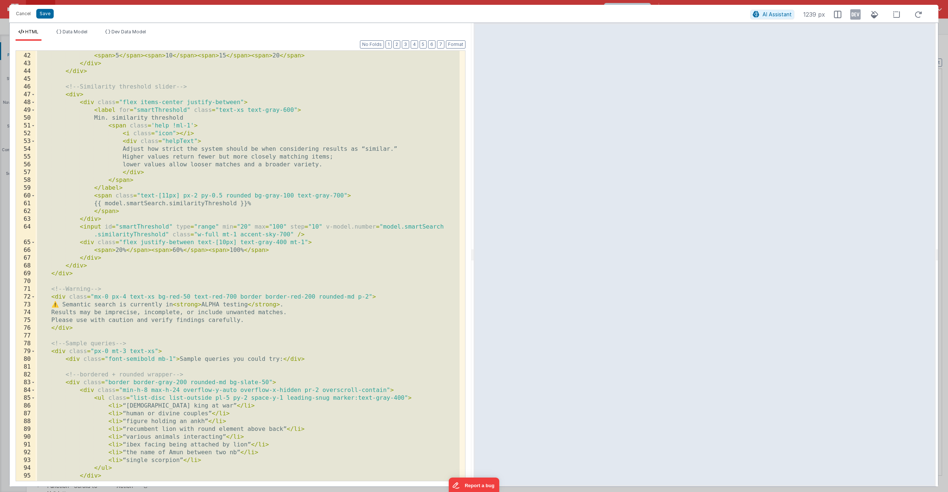
click at [306, 302] on div "< div class = "flex justify-between text-[10px] text-gray-400 mt-1" > < span > …" at bounding box center [248, 267] width 424 height 446
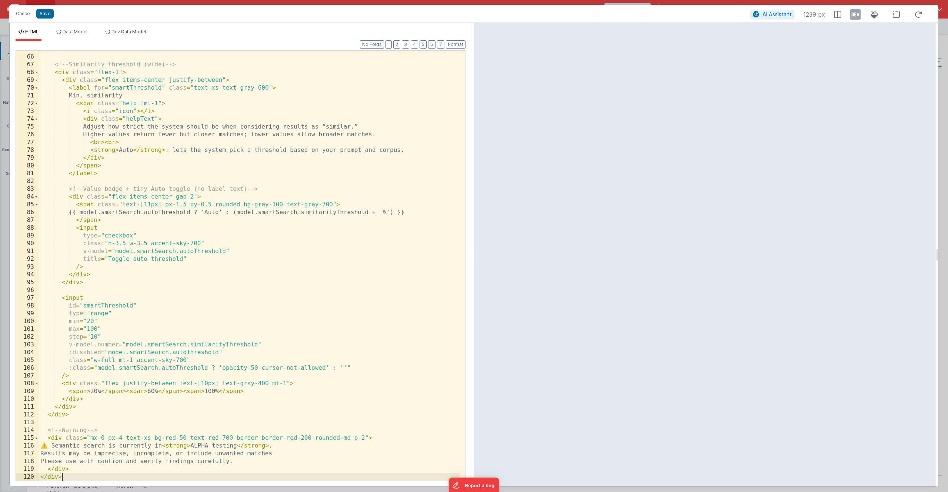
scroll to position [519, 0]
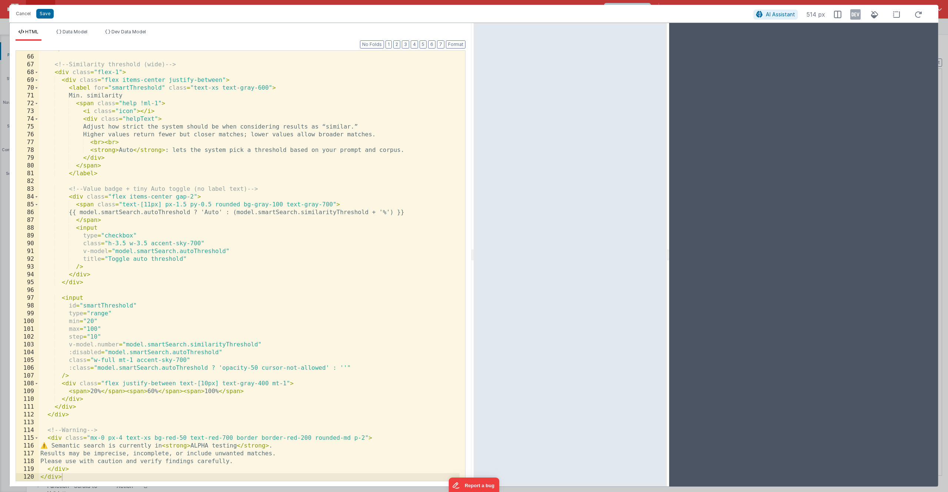
drag, startPoint x: 937, startPoint y: 256, endPoint x: 668, endPoint y: 263, distance: 269.4
click at [668, 263] on html "Cancel Save AI Assistant 514 px HTML Data Model Dev Data Model Format 7 6 5 4 3…" at bounding box center [474, 246] width 948 height 492
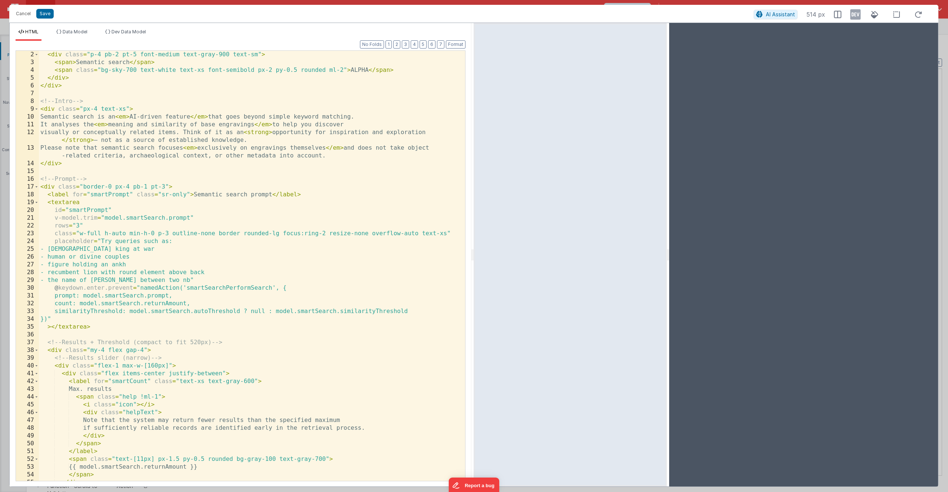
scroll to position [0, 0]
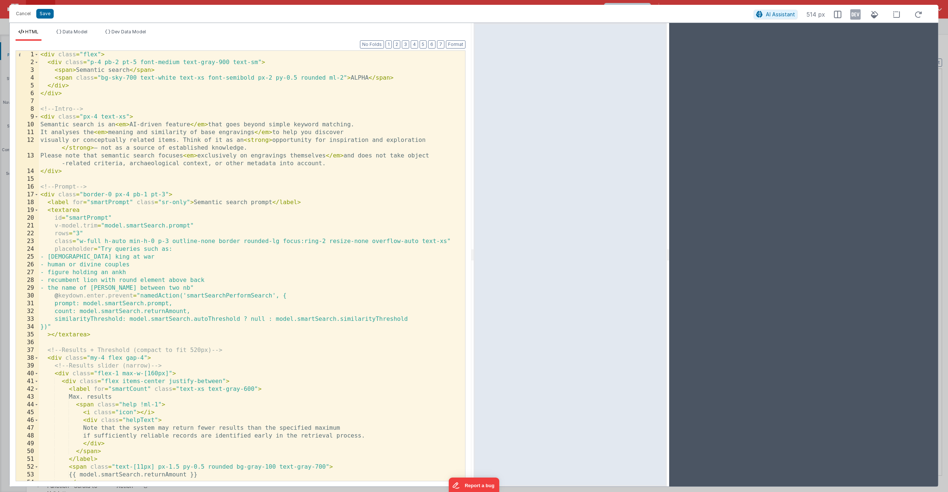
click at [182, 248] on div "< div class = "flex" > < div class = "p-4 pb-2 pt-5 font-medium text-gray-900 t…" at bounding box center [249, 274] width 421 height 446
drag, startPoint x: 46, startPoint y: 257, endPoint x: 17, endPoint y: 257, distance: 29.6
click at [17, 257] on div "1 2 3 4 5 6 7 8 9 10 11 12 13 14 15 16 17 18 19 20 21 22 23 24 25 26 27 28 29 3…" at bounding box center [241, 265] width 450 height 431
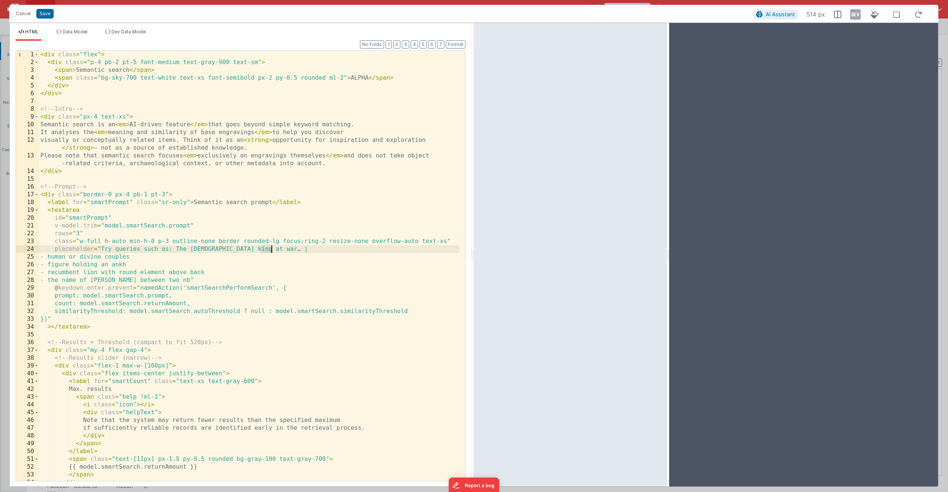
drag, startPoint x: 262, startPoint y: 249, endPoint x: 273, endPoint y: 249, distance: 11.9
click at [273, 249] on div "< div class = "flex" > < div class = "p-4 pb-2 pt-5 font-medium text-gray-900 t…" at bounding box center [249, 274] width 421 height 446
drag, startPoint x: 130, startPoint y: 258, endPoint x: 144, endPoint y: 258, distance: 13.7
click at [144, 258] on div "< div class = "flex" > < div class = "p-4 pb-2 pt-5 font-medium text-gray-900 t…" at bounding box center [249, 274] width 421 height 446
click at [129, 265] on div "< div class = "flex" > < div class = "p-4 pb-2 pt-5 font-medium text-gray-900 t…" at bounding box center [249, 274] width 421 height 446
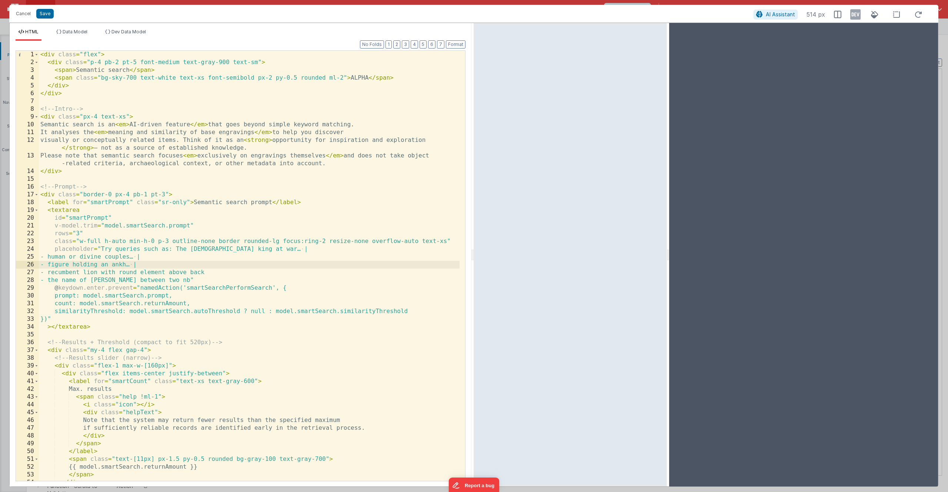
click at [214, 274] on div "< div class = "flex" > < div class = "p-4 pb-2 pt-5 font-medium text-gray-900 t…" at bounding box center [249, 274] width 421 height 446
click at [170, 281] on div "< div class = "flex" > < div class = "p-4 pb-2 pt-5 font-medium text-gray-900 t…" at bounding box center [249, 274] width 421 height 446
click at [157, 281] on div "< div class = "flex" > < div class = "p-4 pb-2 pt-5 font-medium text-gray-900 t…" at bounding box center [249, 274] width 421 height 446
drag, startPoint x: 47, startPoint y: 280, endPoint x: 21, endPoint y: 281, distance: 25.6
click at [21, 281] on div "1 2 3 4 5 6 7 8 9 10 11 12 13 14 15 16 17 18 19 20 21 22 23 24 25 26 27 28 29 3…" at bounding box center [241, 265] width 450 height 431
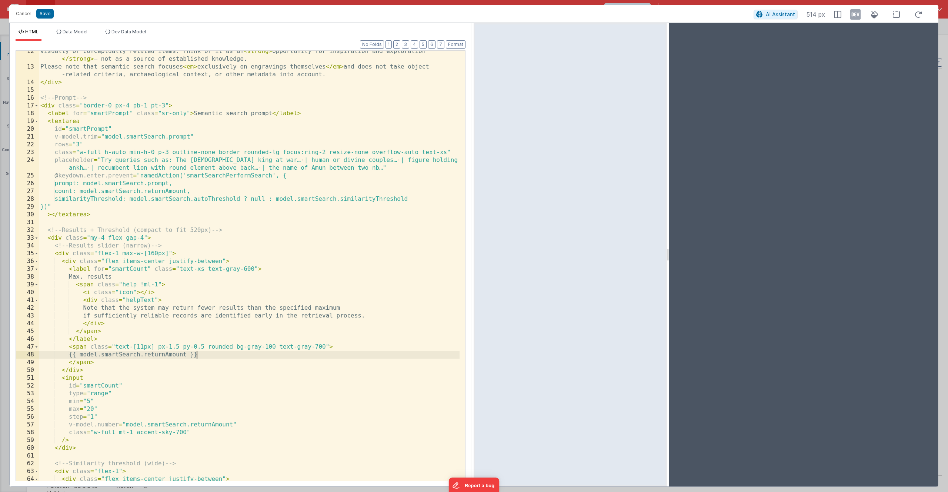
scroll to position [89, 0]
click at [76, 145] on div "visually or conceptually related items. Think of it as an < strong > opportunit…" at bounding box center [249, 273] width 421 height 453
click at [55, 146] on div "visually or conceptually related items. Think of it as an < strong > opportunit…" at bounding box center [249, 273] width 421 height 453
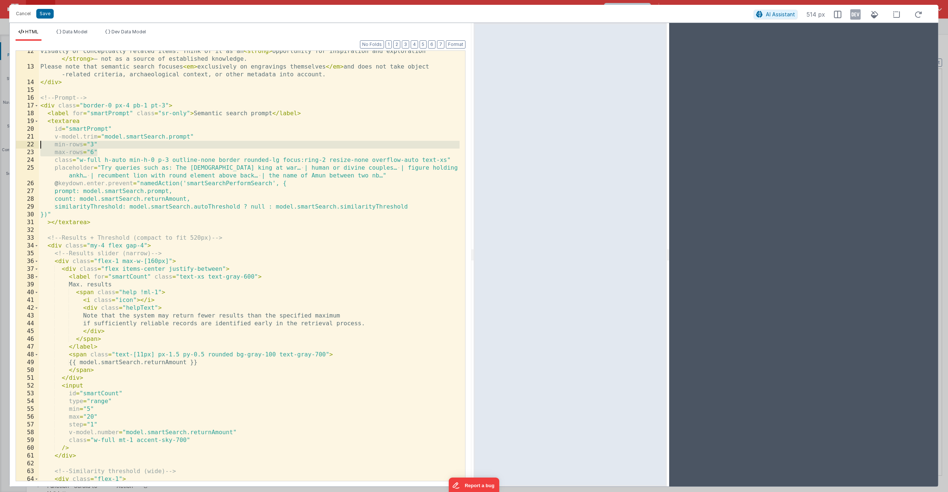
drag, startPoint x: 100, startPoint y: 151, endPoint x: 8, endPoint y: 142, distance: 92.7
click at [8, 142] on div "Cancel Save AI Assistant 514 px HTML Data Model Dev Data Model Format 7 6 5 4 3…" at bounding box center [474, 246] width 948 height 492
click at [104, 150] on div "visually or conceptually related items. Think of it as an < strong > opportunit…" at bounding box center [249, 273] width 421 height 453
drag, startPoint x: 69, startPoint y: 146, endPoint x: 55, endPoint y: 146, distance: 14.1
click at [55, 146] on div "visually or conceptually related items. Think of it as an < strong > opportunit…" at bounding box center [249, 273] width 421 height 453
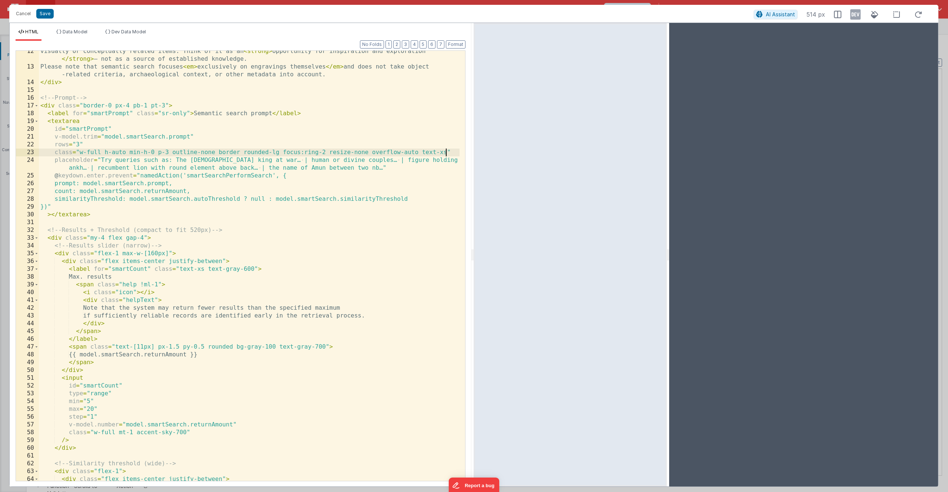
click at [445, 152] on div "visually or conceptually related items. Think of it as an < strong > opportunit…" at bounding box center [249, 273] width 421 height 453
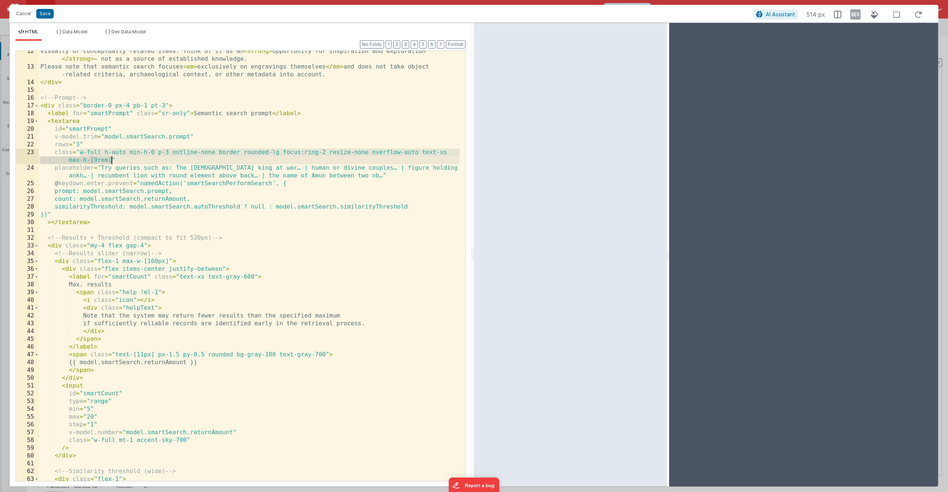
drag, startPoint x: 79, startPoint y: 153, endPoint x: 111, endPoint y: 159, distance: 32.3
click at [111, 159] on div "visually or conceptually related items. Think of it as an < strong > opportunit…" at bounding box center [249, 273] width 421 height 453
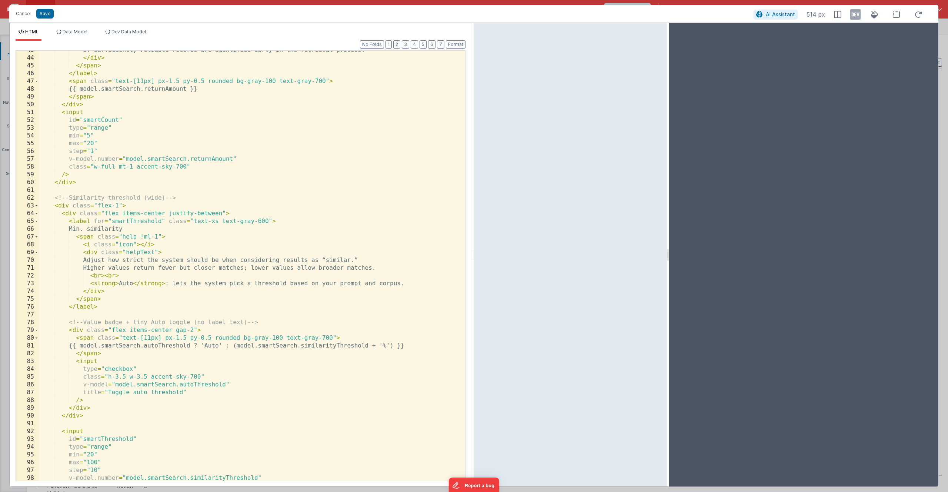
scroll to position [362, 0]
click at [201, 377] on div "if sufficiently reliable records are identified early in the retrieval process.…" at bounding box center [249, 269] width 421 height 446
click at [154, 401] on div "if sufficiently reliable records are identified early in the retrieval process.…" at bounding box center [249, 269] width 421 height 446
click at [146, 378] on div "if sufficiently reliable records are identified early in the retrieval process.…" at bounding box center [249, 269] width 421 height 446
click at [178, 395] on div "if sufficiently reliable records are identified early in the retrieval process.…" at bounding box center [249, 269] width 421 height 446
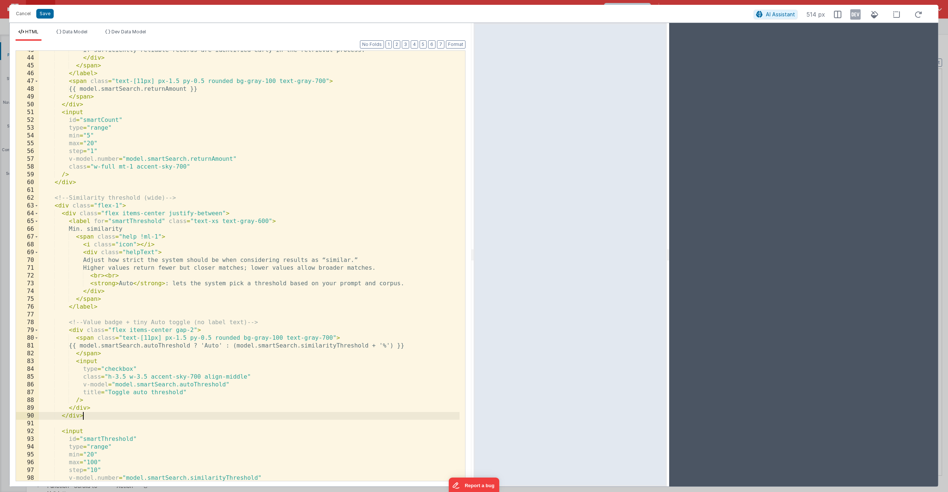
click at [101, 418] on div "if sufficiently reliable records are identified early in the retrieval process.…" at bounding box center [249, 269] width 421 height 446
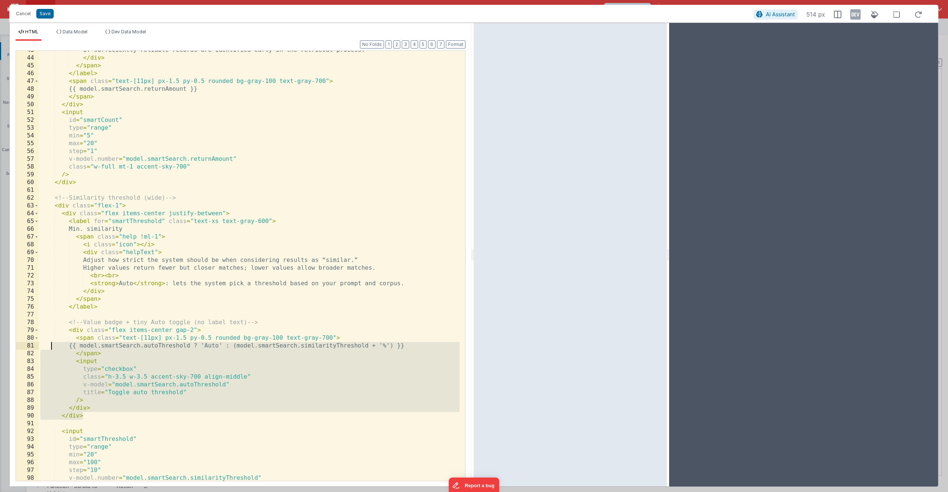
drag, startPoint x: 99, startPoint y: 417, endPoint x: 52, endPoint y: 346, distance: 84.6
click at [52, 346] on div "if sufficiently reliable records are identified early in the retrieval process.…" at bounding box center [249, 269] width 421 height 446
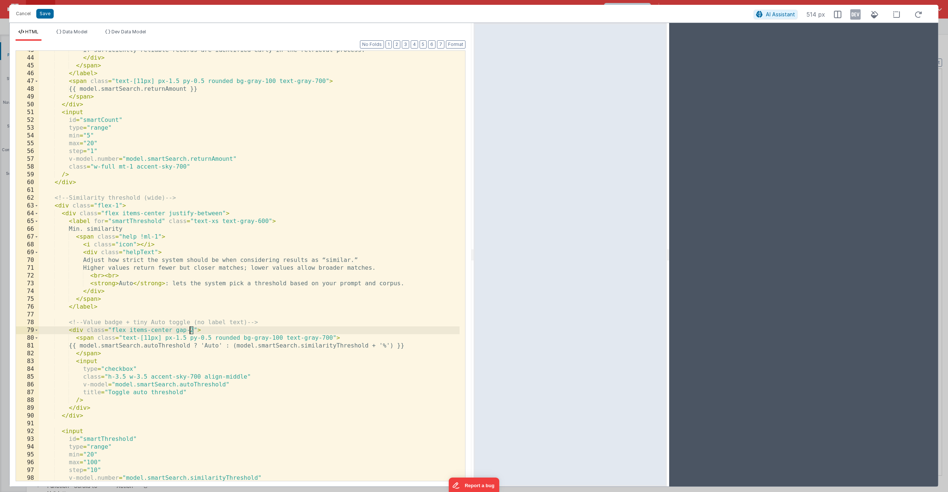
click at [189, 331] on div "if sufficiently reliable records are identified early in the retrieval process.…" at bounding box center [249, 269] width 421 height 446
click at [157, 235] on div "if sufficiently reliable records are identified early in the retrieval process.…" at bounding box center [249, 269] width 421 height 446
click at [36, 205] on span at bounding box center [36, 206] width 4 height 8
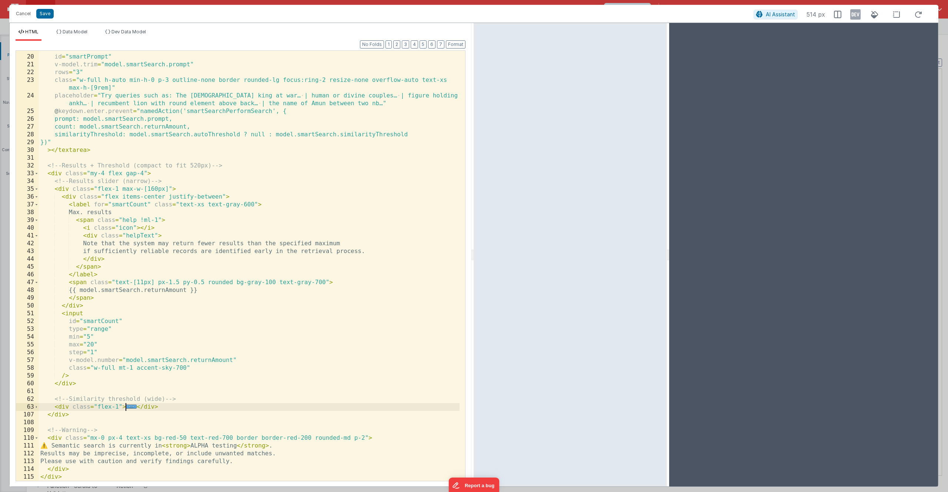
click at [190, 410] on div "< textarea id = "smartPrompt" v-model.trim = "model.smartSearch.prompt" rows = …" at bounding box center [249, 268] width 421 height 446
drag, startPoint x: 189, startPoint y: 406, endPoint x: 54, endPoint y: 406, distance: 134.5
click at [54, 406] on div "< textarea id = "smartPrompt" v-model.trim = "model.smartSearch.prompt" rows = …" at bounding box center [249, 268] width 421 height 446
click at [36, 407] on span at bounding box center [36, 407] width 4 height 8
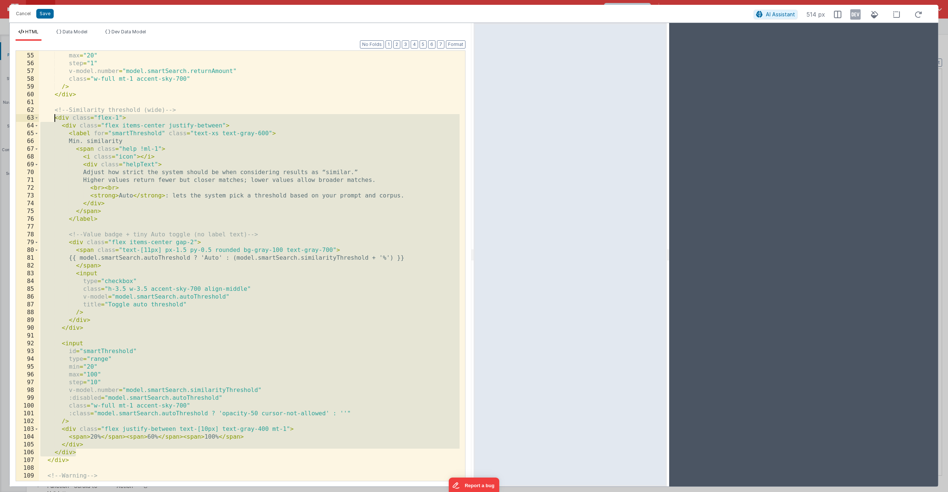
scroll to position [450, 0]
click at [207, 299] on div "min = "5" max = "20" step = "1" v-model.number = "model.smartSearch.returnAmoun…" at bounding box center [249, 267] width 421 height 446
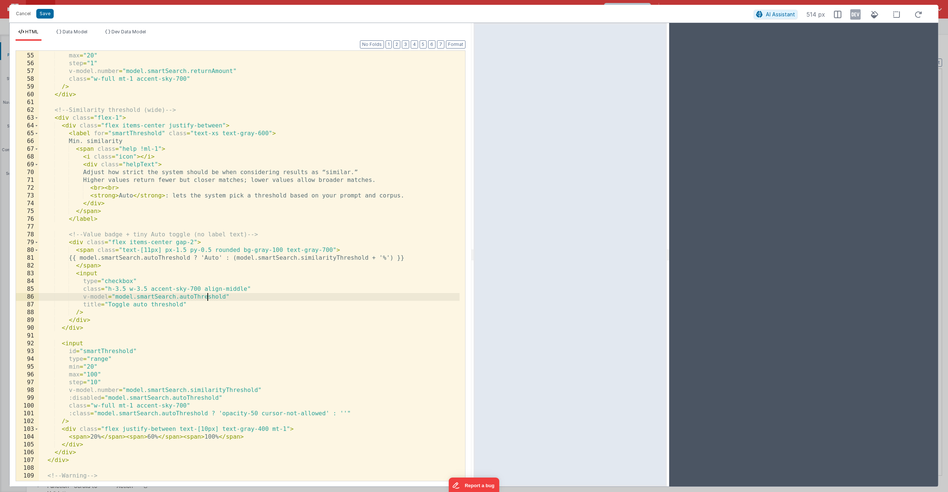
click at [246, 290] on div "min = "5" max = "20" step = "1" v-model.number = "model.smartSearch.returnAmoun…" at bounding box center [249, 267] width 421 height 446
click at [251, 290] on div "min = "5" max = "20" step = "1" v-model.number = "model.smartSearch.returnAmoun…" at bounding box center [249, 267] width 421 height 446
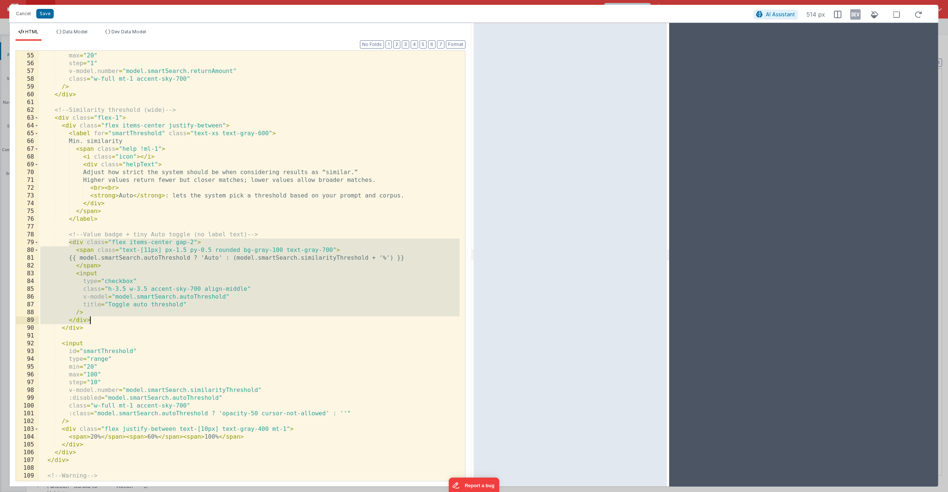
drag, startPoint x: 69, startPoint y: 243, endPoint x: 109, endPoint y: 319, distance: 86.3
click at [109, 319] on div "min = "5" max = "20" step = "1" v-model.number = "model.smartSearch.returnAmoun…" at bounding box center [249, 267] width 421 height 446
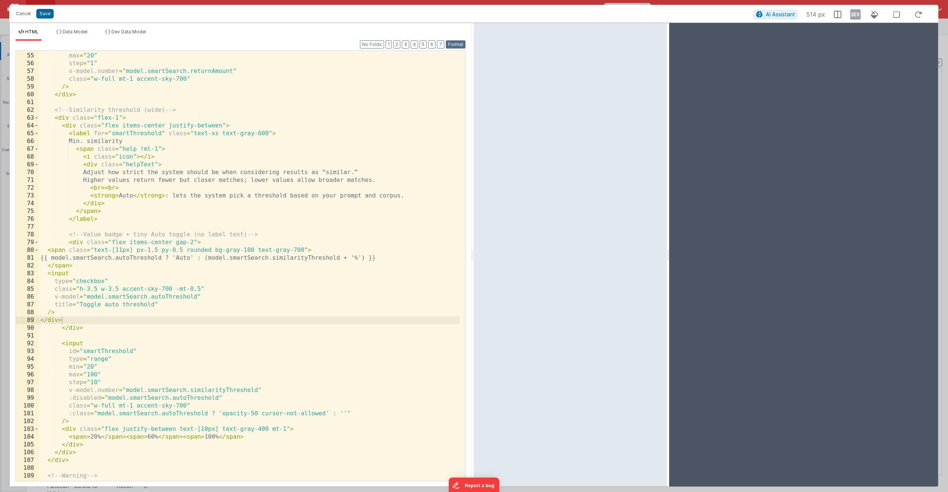
click at [456, 46] on button "Format" at bounding box center [456, 44] width 20 height 8
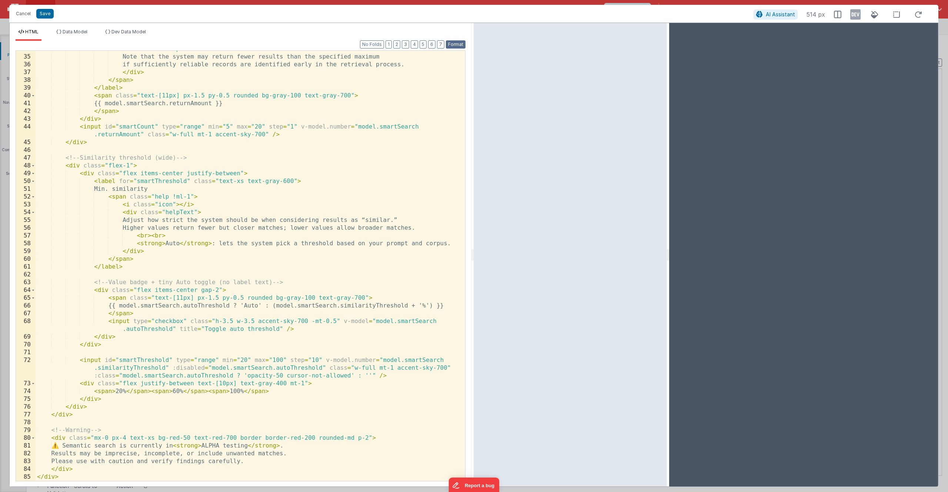
scroll to position [309, 0]
click at [34, 290] on span at bounding box center [33, 290] width 4 height 8
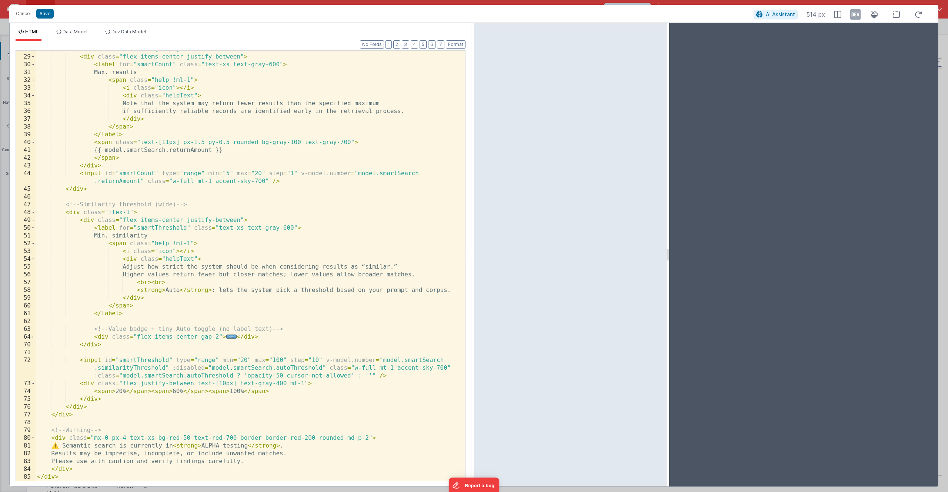
click at [34, 290] on div "58" at bounding box center [26, 290] width 20 height 8
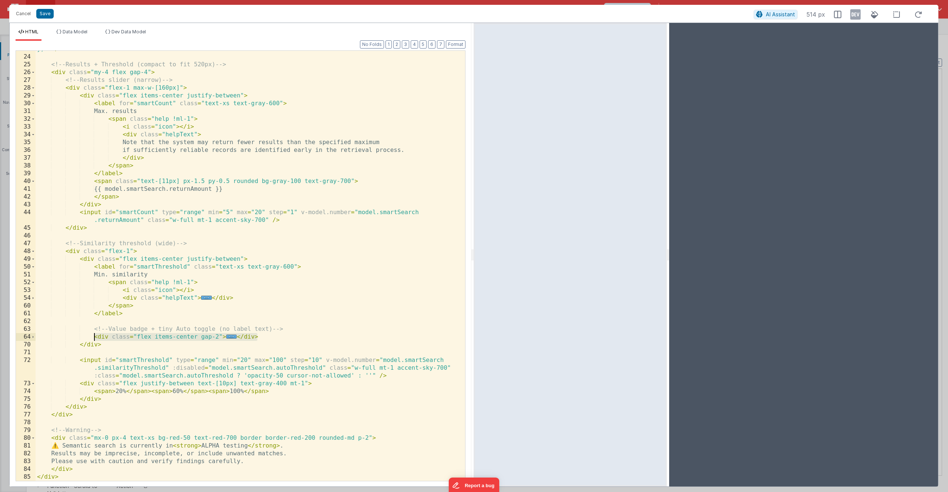
drag, startPoint x: 264, startPoint y: 338, endPoint x: 96, endPoint y: 336, distance: 168.2
click at [96, 336] on div "})" > </ textarea > <!-- Results + Threshold (compact to fit 520px) --> < div c…" at bounding box center [248, 268] width 424 height 446
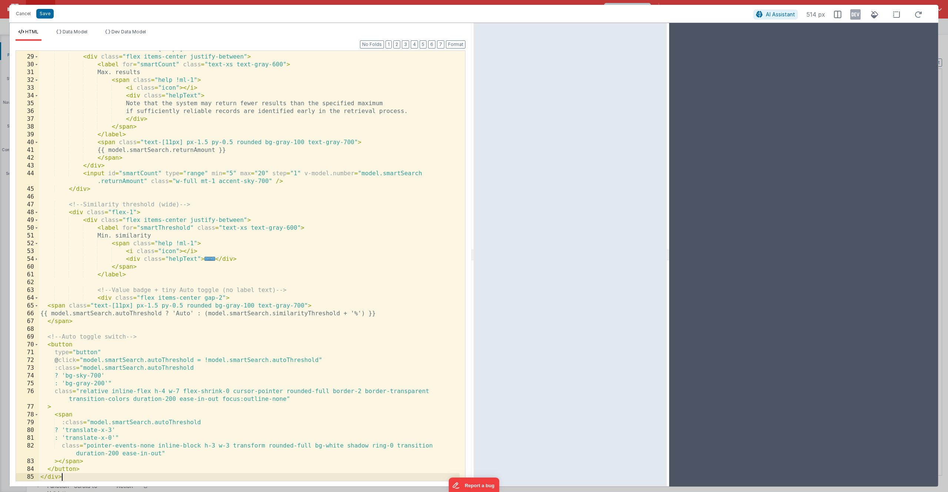
scroll to position [262, 0]
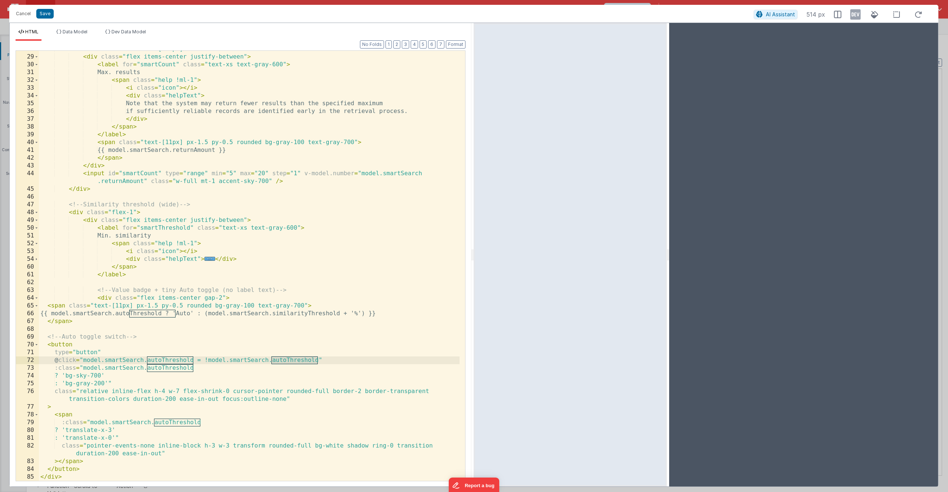
drag, startPoint x: 315, startPoint y: 360, endPoint x: 272, endPoint y: 362, distance: 43.0
click at [272, 362] on div "< div class = "flex-1 max-w-[160px]" > < div class = "flex items-center justify…" at bounding box center [249, 268] width 421 height 446
click at [74, 31] on span "Data Model" at bounding box center [75, 32] width 25 height 6
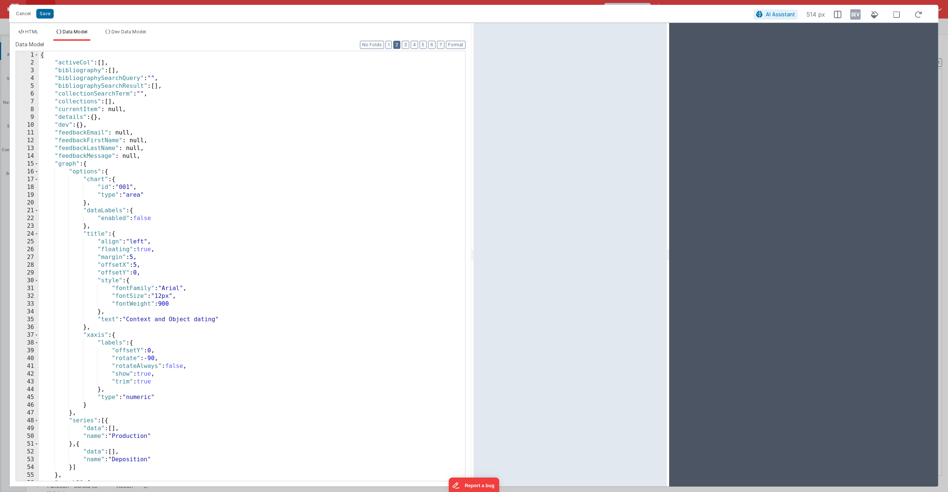
click at [398, 44] on button "2" at bounding box center [396, 45] width 7 height 8
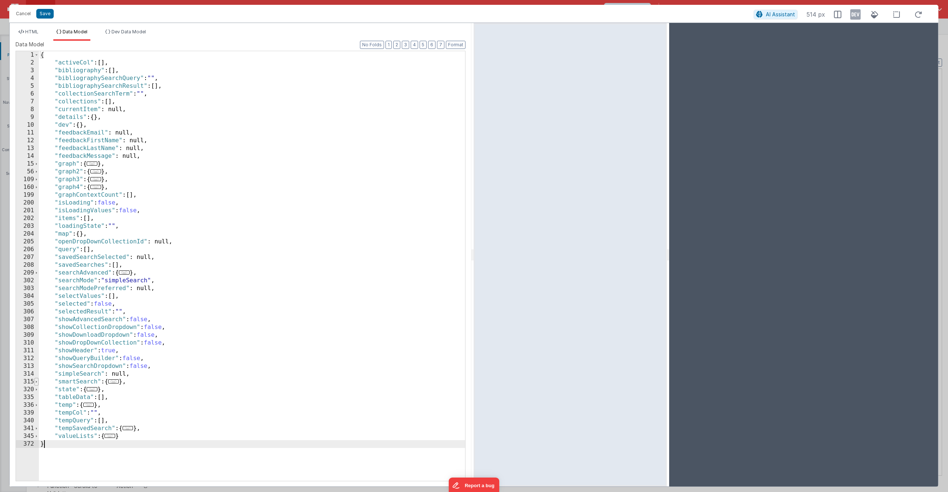
click at [37, 383] on span at bounding box center [36, 382] width 4 height 8
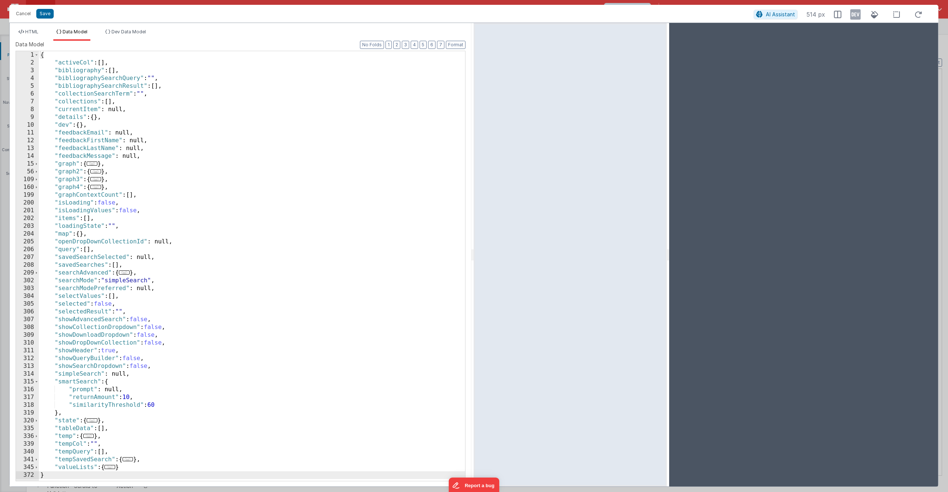
click at [167, 406] on div "{ "activeCol" : [ ] , "bibliography" : [ ] , "bibliographySearchQuery" : "" , "…" at bounding box center [252, 273] width 426 height 445
paste textarea
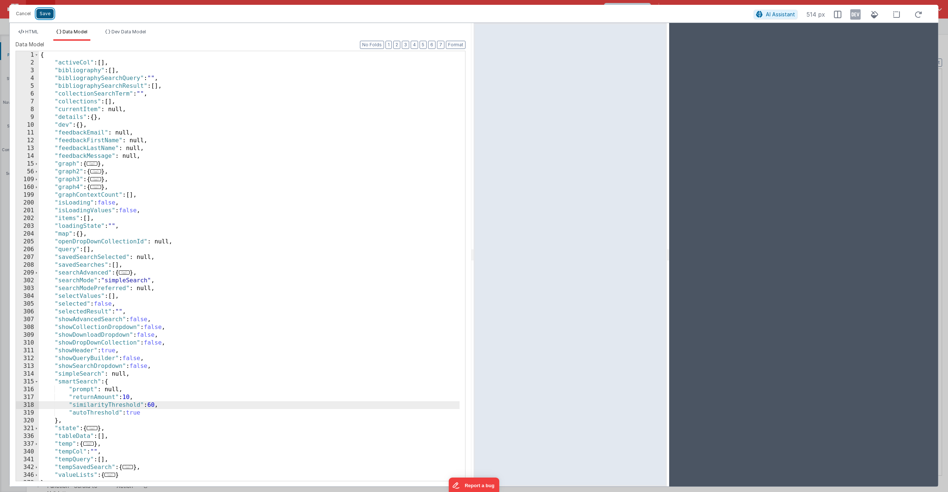
click at [45, 13] on button "Save" at bounding box center [44, 14] width 17 height 10
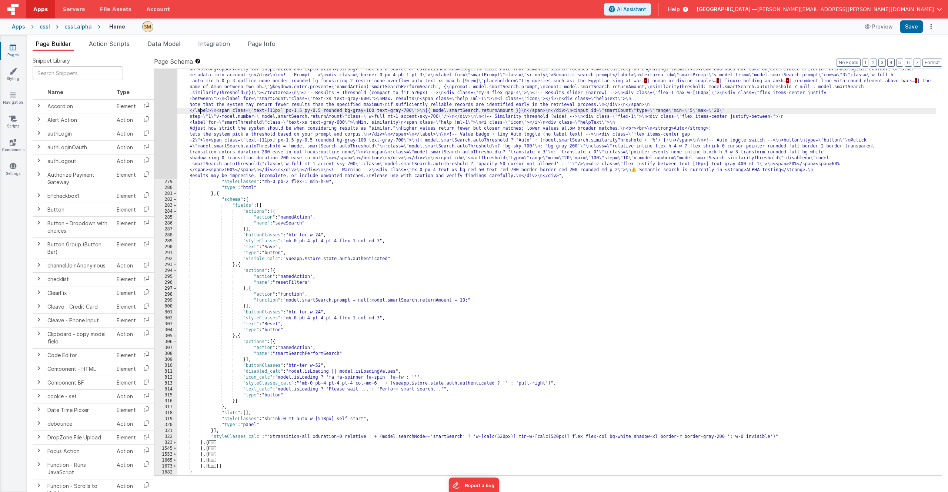
click at [201, 109] on div ""html" : "<div class= \" flex \" > \n <div class= \" p-4 pb-2 pt-5 font-medium …" at bounding box center [556, 322] width 759 height 537
click at [170, 127] on div "278" at bounding box center [165, 116] width 23 height 124
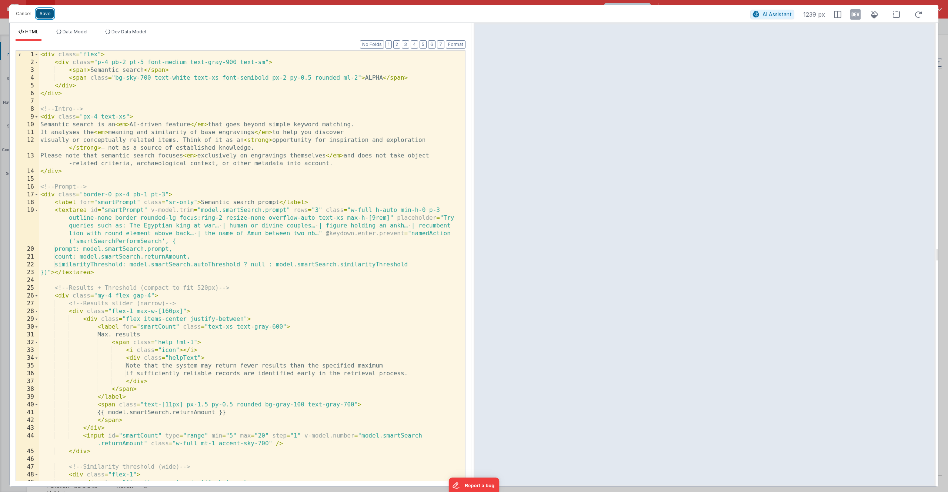
click at [46, 15] on button "Save" at bounding box center [44, 14] width 17 height 10
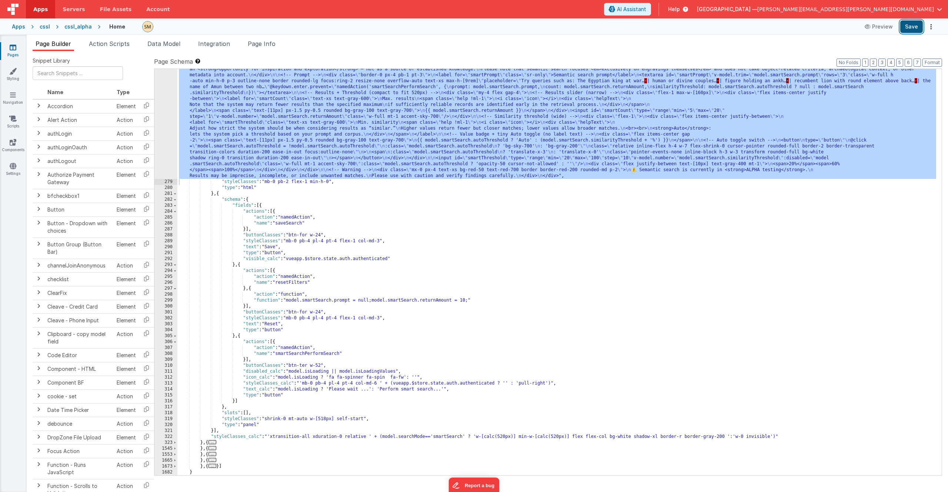
click at [911, 29] on button "Save" at bounding box center [912, 26] width 23 height 13
click at [318, 116] on div ""html" : "<div class= \" flex \" > \n <div class= \" p-4 pb-2 pt-5 font-medium …" at bounding box center [556, 322] width 759 height 537
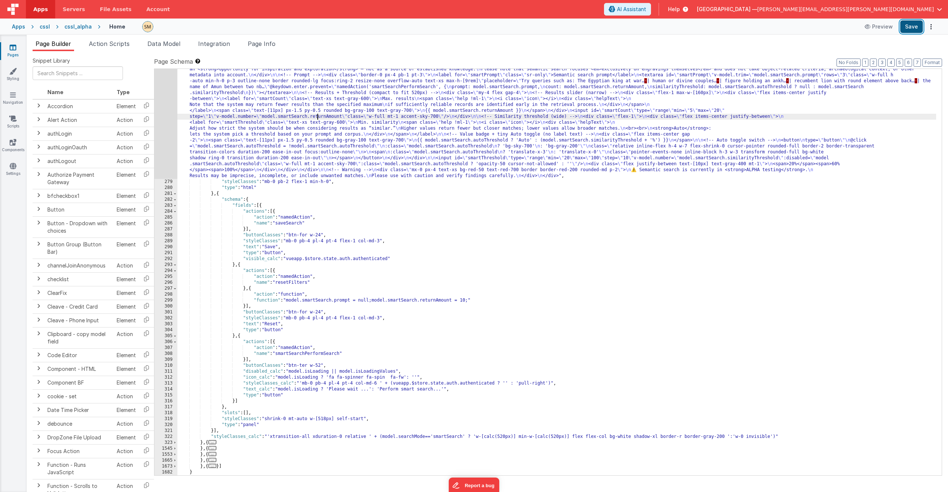
click at [914, 27] on button "Save" at bounding box center [912, 26] width 23 height 13
click at [269, 117] on div ""html" : "<div class= \" flex \" > \n <div class= \" p-4 pb-2 pt-5 font-medium …" at bounding box center [556, 322] width 759 height 537
click at [164, 114] on div "278" at bounding box center [165, 116] width 23 height 124
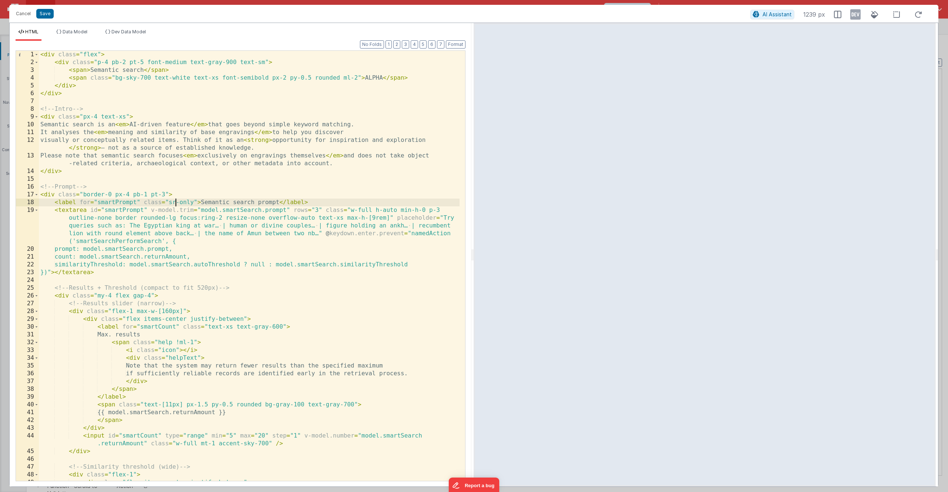
click at [177, 202] on div "< div class = "flex" > < div class = "p-4 pb-2 pt-5 font-medium text-gray-900 t…" at bounding box center [249, 274] width 421 height 446
click at [193, 202] on div "< div class = "flex" > < div class = "p-4 pb-2 pt-5 font-medium text-gray-900 t…" at bounding box center [249, 274] width 421 height 446
drag, startPoint x: 193, startPoint y: 202, endPoint x: 169, endPoint y: 203, distance: 23.7
click at [169, 203] on div "< div class = "flex" > < div class = "p-4 pb-2 pt-5 font-medium text-gray-900 t…" at bounding box center [249, 274] width 421 height 446
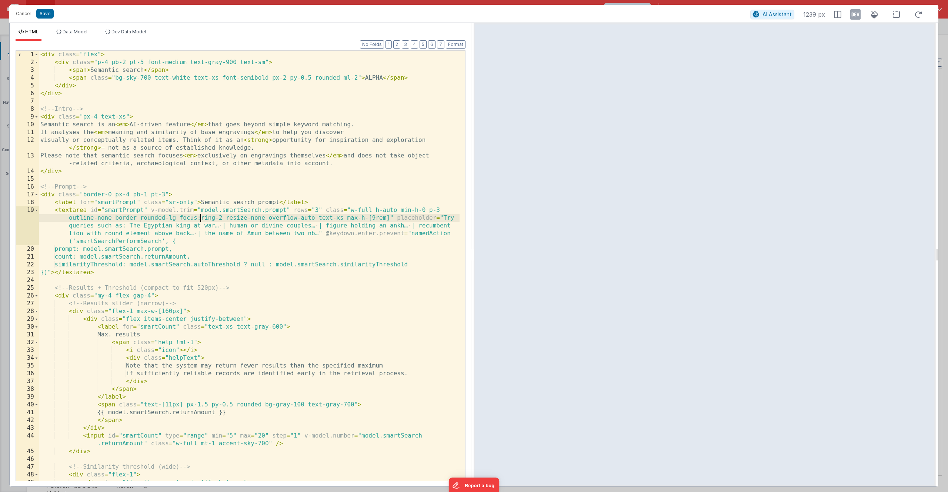
click at [200, 215] on div "< div class = "flex" > < div class = "p-4 pb-2 pt-5 font-medium text-gray-900 t…" at bounding box center [249, 274] width 421 height 446
click at [186, 200] on div "< div class = "flex" > < div class = "p-4 pb-2 pt-5 font-medium text-gray-900 t…" at bounding box center [249, 274] width 421 height 446
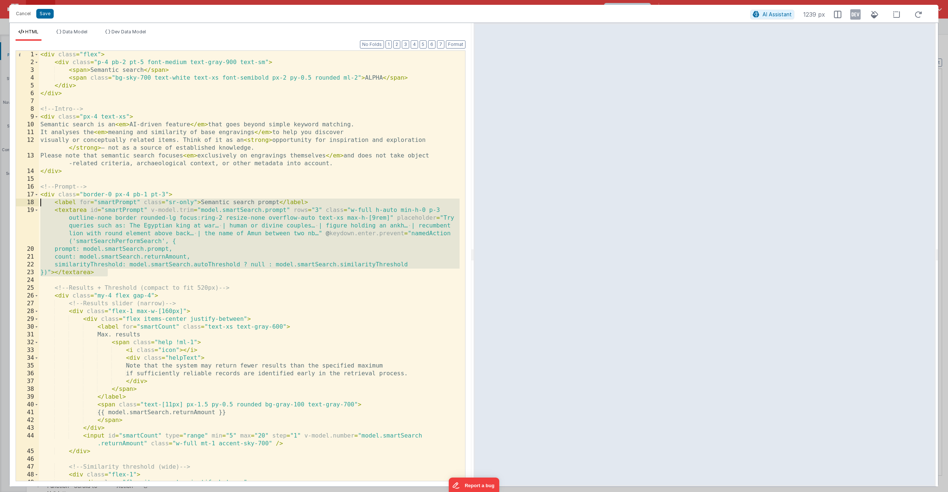
drag, startPoint x: 115, startPoint y: 272, endPoint x: 12, endPoint y: 199, distance: 126.2
click at [12, 199] on div "Format 7 6 5 4 3 2 1 No Folds 1 2 3 4 5 6 7 8 9 10 11 12 13 14 15 16 17 18 19 2…" at bounding box center [241, 264] width 462 height 446
click at [37, 194] on span at bounding box center [36, 195] width 4 height 8
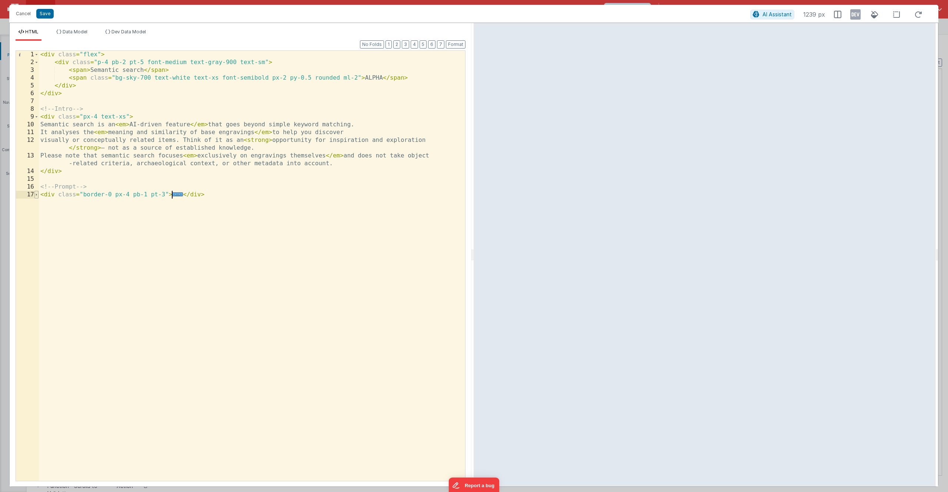
click at [37, 194] on span at bounding box center [36, 195] width 4 height 8
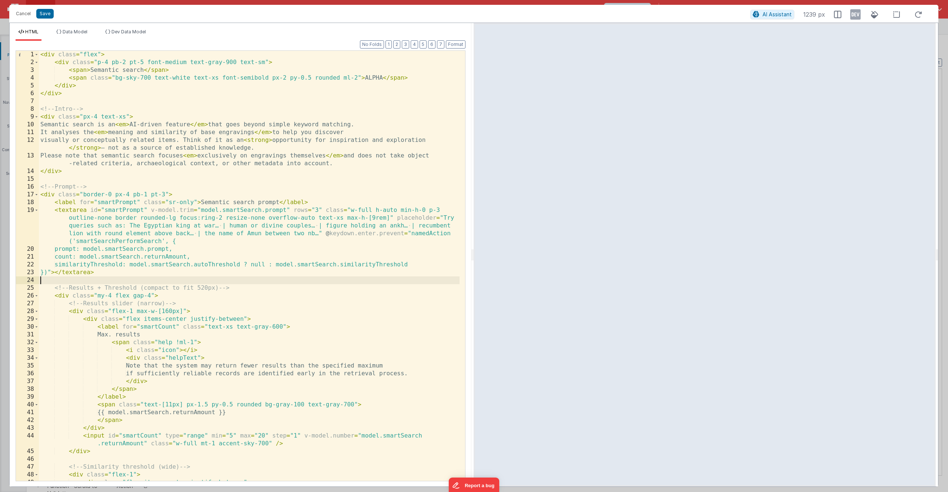
click at [125, 280] on div "< div class = "flex" > < div class = "p-4 pb-2 pt-5 font-medium text-gray-900 t…" at bounding box center [249, 274] width 421 height 446
click at [119, 274] on div "< div class = "flex" > < div class = "p-4 pb-2 pt-5 font-medium text-gray-900 t…" at bounding box center [249, 274] width 421 height 446
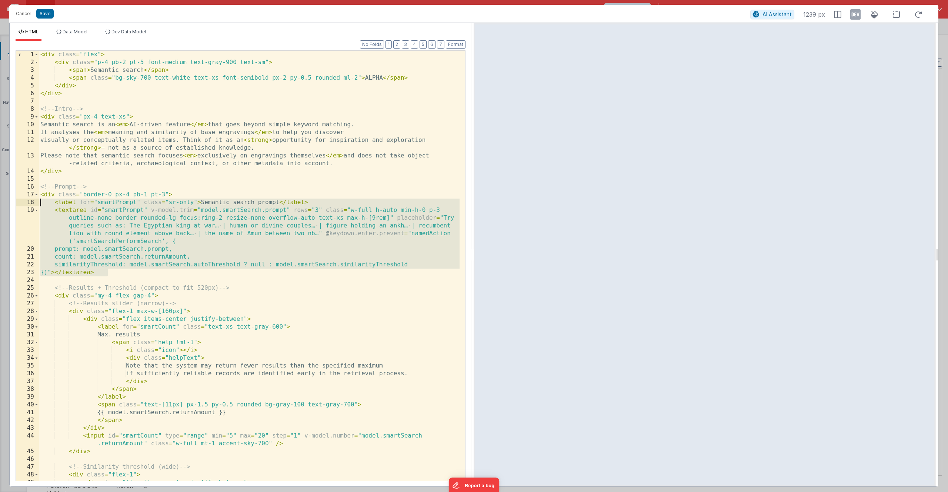
drag, startPoint x: 119, startPoint y: 274, endPoint x: 9, endPoint y: 205, distance: 130.3
click at [9, 205] on div "Cancel Save AI Assistant 1239 px HTML Data Model Dev Data Model Format 7 6 5 4 …" at bounding box center [474, 246] width 948 height 492
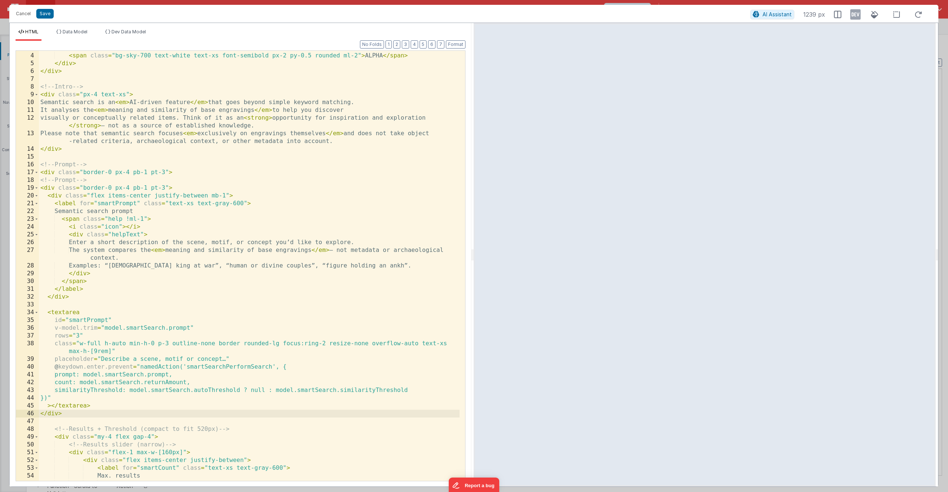
scroll to position [44, 0]
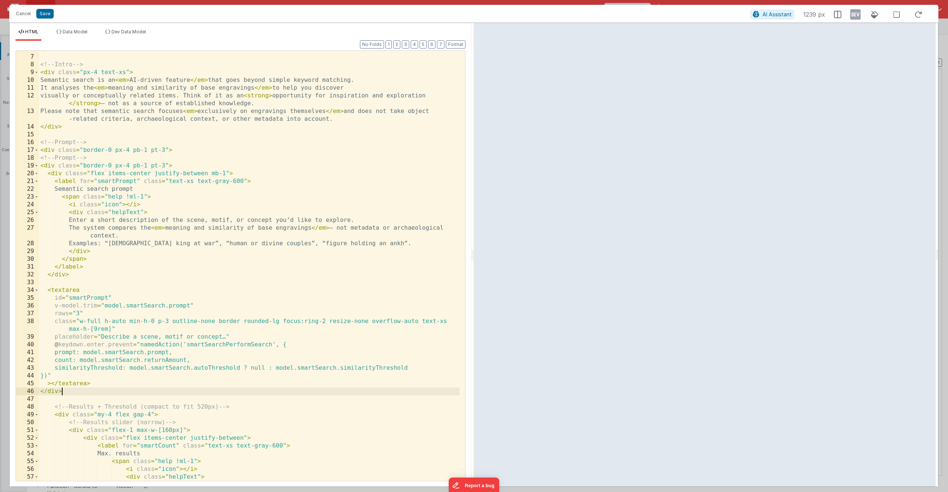
click at [184, 150] on div "</ div > <!-- Intro --> < div class = "px-4 text-xs" > Semantic search is an < …" at bounding box center [249, 268] width 421 height 446
drag, startPoint x: 182, startPoint y: 149, endPoint x: 24, endPoint y: 141, distance: 157.6
click at [24, 141] on div "6 7 8 9 10 11 12 13 14 15 16 17 18 19 20 21 22 23 24 25 26 27 28 29 30 31 32 33…" at bounding box center [241, 265] width 450 height 431
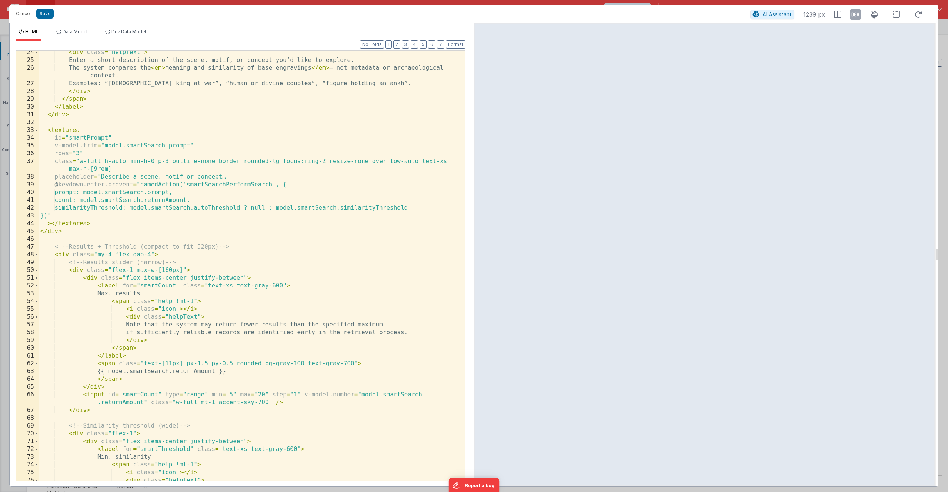
scroll to position [86, 0]
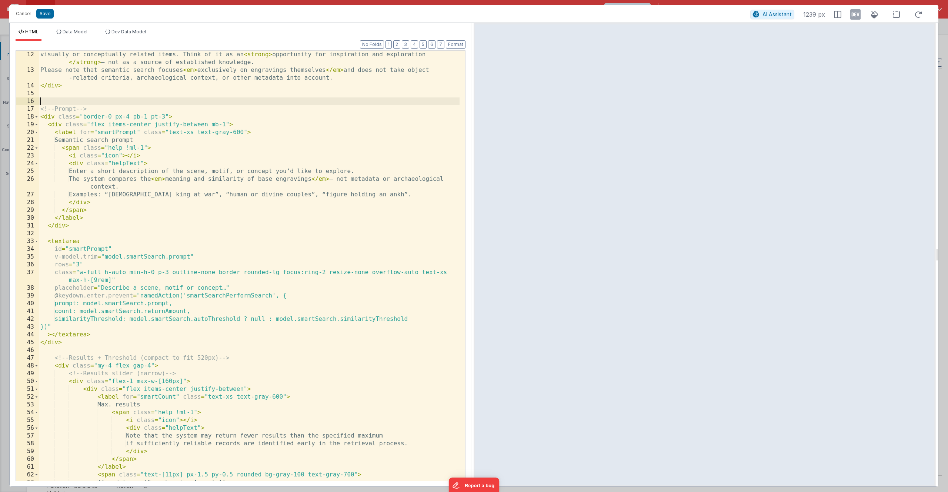
click at [73, 344] on div "visually or conceptually related items. Think of it as an < strong > opportunit…" at bounding box center [249, 277] width 421 height 453
drag, startPoint x: 74, startPoint y: 344, endPoint x: 37, endPoint y: 342, distance: 37.9
click at [37, 342] on div "12 13 14 15 16 17 18 19 20 21 22 23 24 25 26 27 28 29 30 31 32 33 34 35 36 37 3…" at bounding box center [241, 265] width 450 height 431
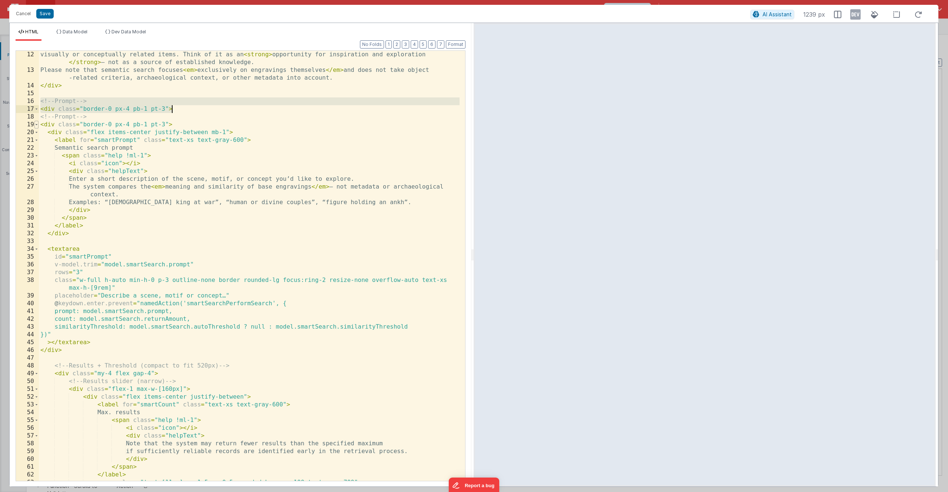
click at [37, 125] on span at bounding box center [36, 125] width 4 height 8
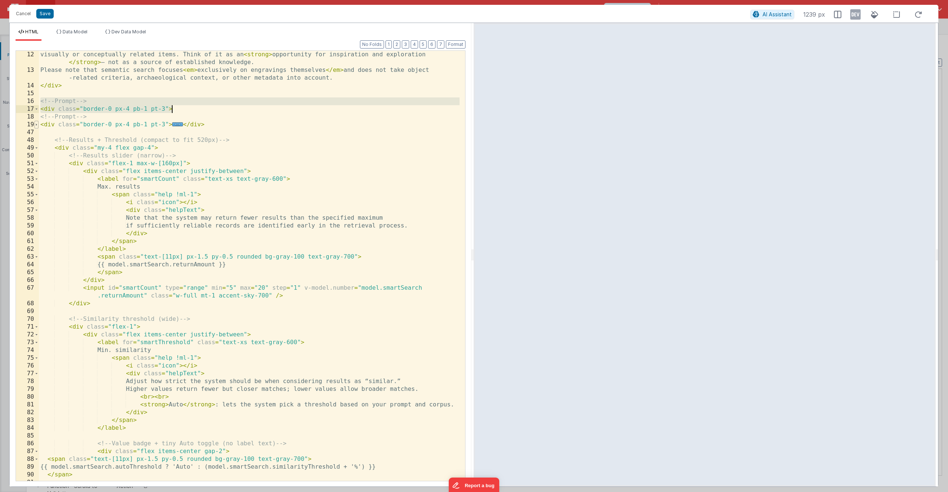
click at [37, 125] on span at bounding box center [36, 125] width 4 height 8
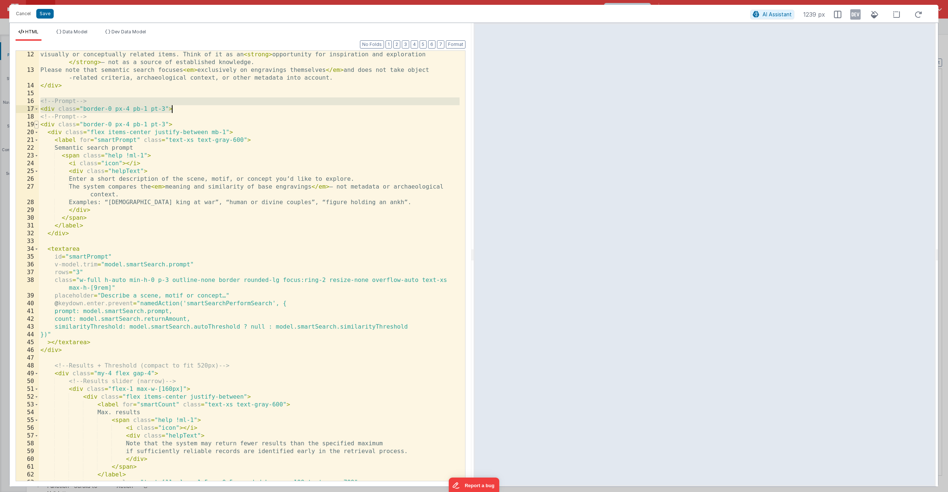
click at [37, 125] on span at bounding box center [36, 125] width 4 height 8
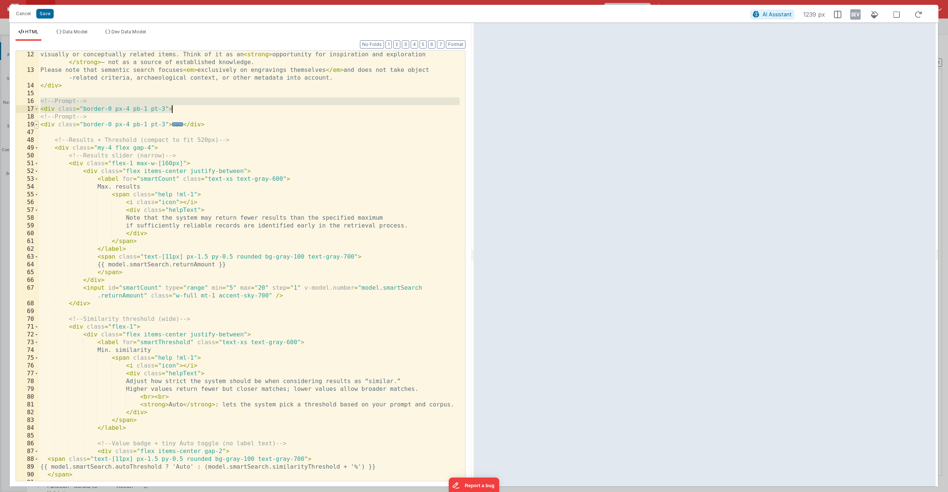
click at [37, 125] on span at bounding box center [36, 125] width 4 height 8
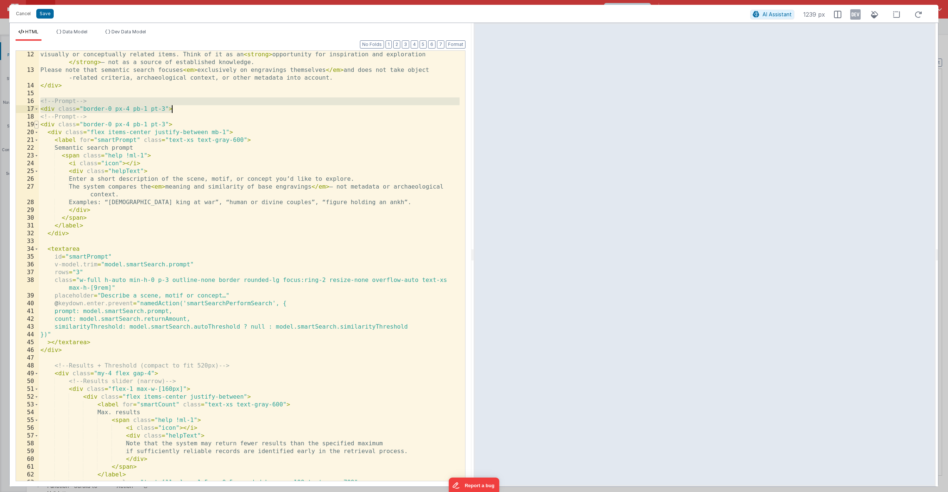
click at [37, 125] on span at bounding box center [36, 125] width 4 height 8
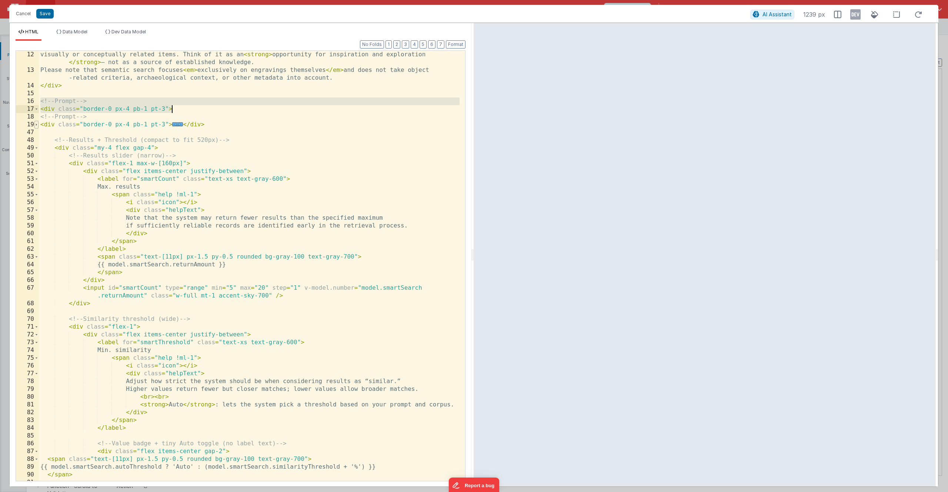
click at [37, 125] on span at bounding box center [36, 125] width 4 height 8
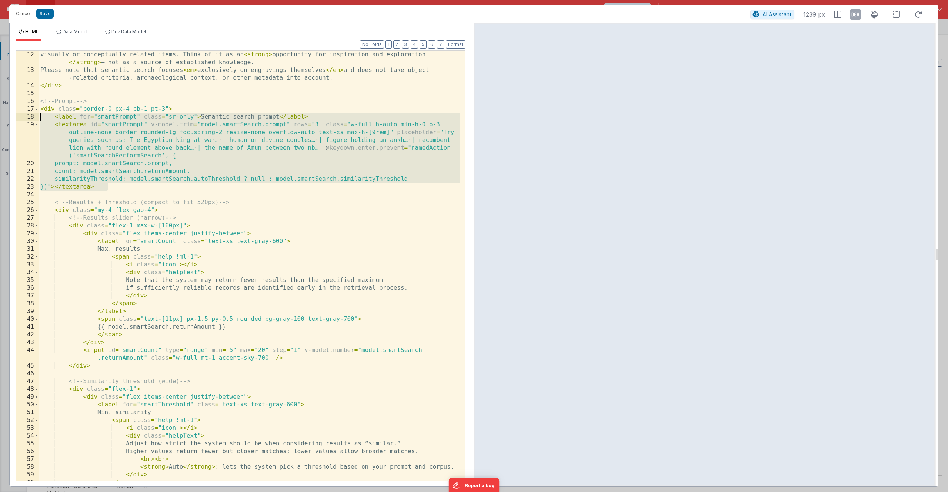
drag, startPoint x: 123, startPoint y: 188, endPoint x: 40, endPoint y: 118, distance: 108.3
click at [40, 118] on div "visually or conceptually related items. Think of it as an < strong > opportunit…" at bounding box center [249, 277] width 421 height 453
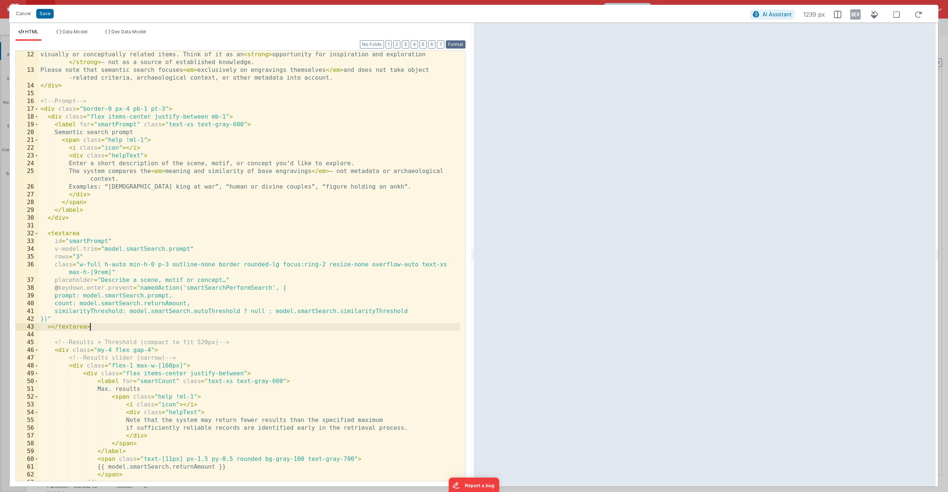
click at [457, 46] on button "Format" at bounding box center [456, 44] width 20 height 8
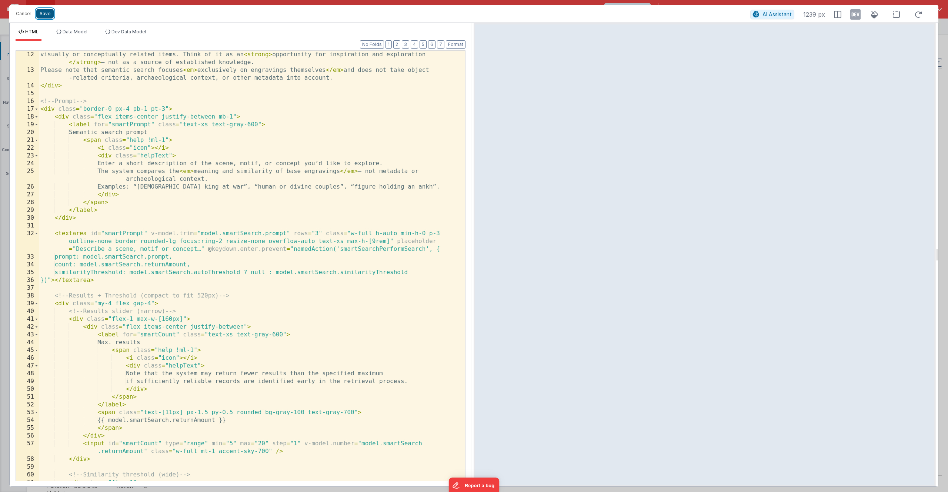
click at [44, 15] on button "Save" at bounding box center [44, 14] width 17 height 10
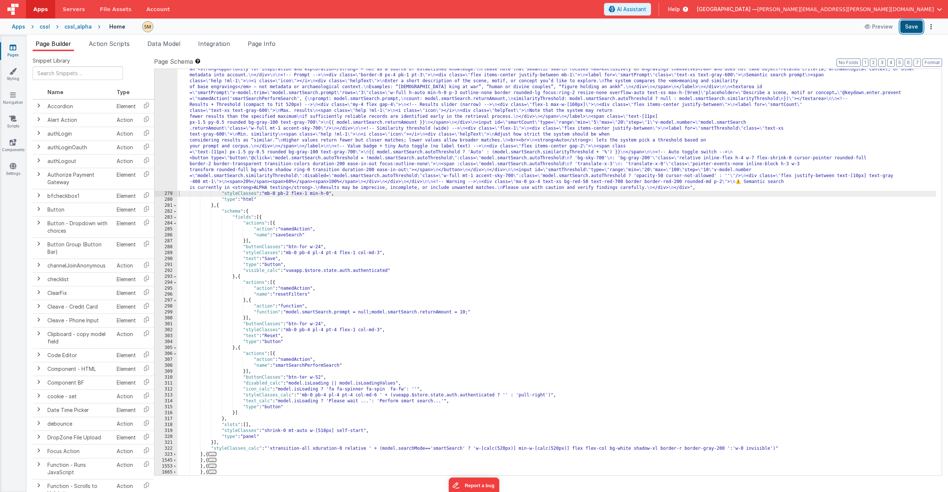
click at [916, 25] on button "Save" at bounding box center [912, 26] width 23 height 13
click at [321, 129] on div ""html" : "<div class= \" flex \" > \n <div class= \" p-4 pb-2 pt-5 font-medium …" at bounding box center [556, 328] width 759 height 549
click at [169, 130] on div "278" at bounding box center [165, 122] width 23 height 136
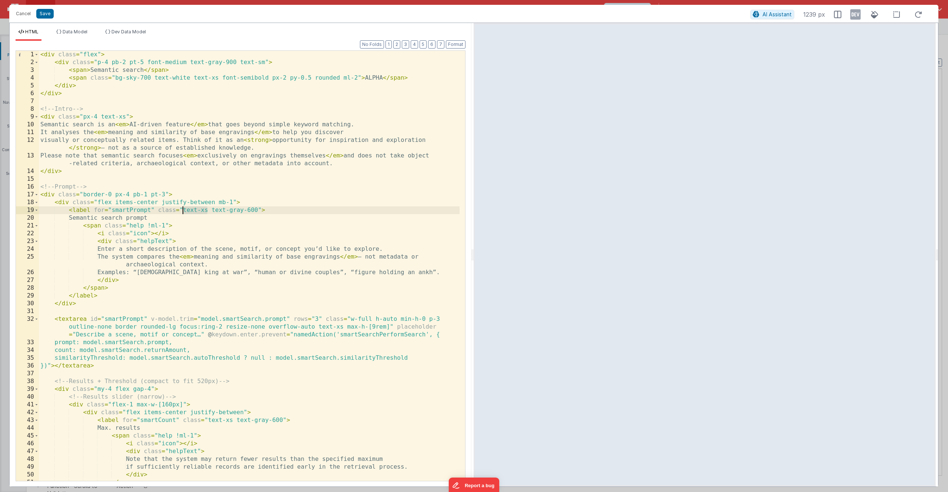
drag, startPoint x: 207, startPoint y: 210, endPoint x: 183, endPoint y: 213, distance: 24.9
click at [183, 213] on div "< div class = "flex" > < div class = "p-4 pb-2 pt-5 font-medium text-gray-900 t…" at bounding box center [249, 274] width 421 height 446
click at [133, 220] on div "< div class = "flex" > < div class = "p-4 pb-2 pt-5 font-medium text-gray-900 t…" at bounding box center [249, 274] width 421 height 446
click at [147, 327] on div "< div class = "flex" > < div class = "p-4 pb-2 pt-5 font-medium text-gray-900 t…" at bounding box center [249, 274] width 421 height 446
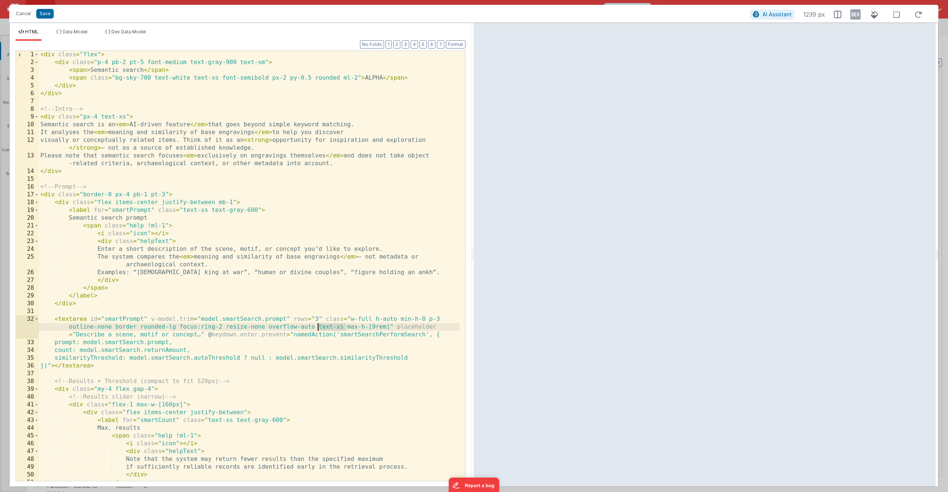
drag, startPoint x: 345, startPoint y: 327, endPoint x: 317, endPoint y: 327, distance: 28.5
click at [317, 327] on div "< div class = "flex" > < div class = "p-4 pb-2 pt-5 font-medium text-gray-900 t…" at bounding box center [249, 274] width 421 height 446
click at [48, 15] on button "Save" at bounding box center [44, 14] width 17 height 10
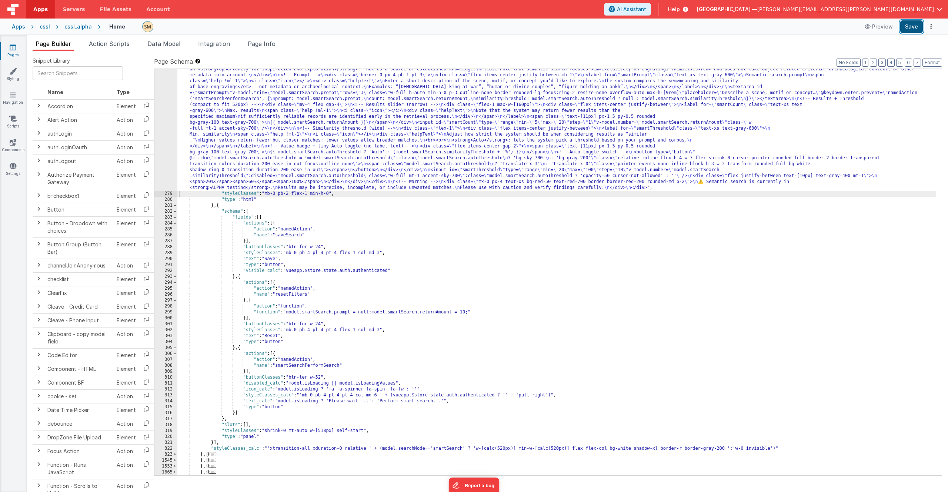
click at [910, 26] on button "Save" at bounding box center [912, 26] width 23 height 13
click at [176, 41] on span "Data Model" at bounding box center [163, 43] width 33 height 7
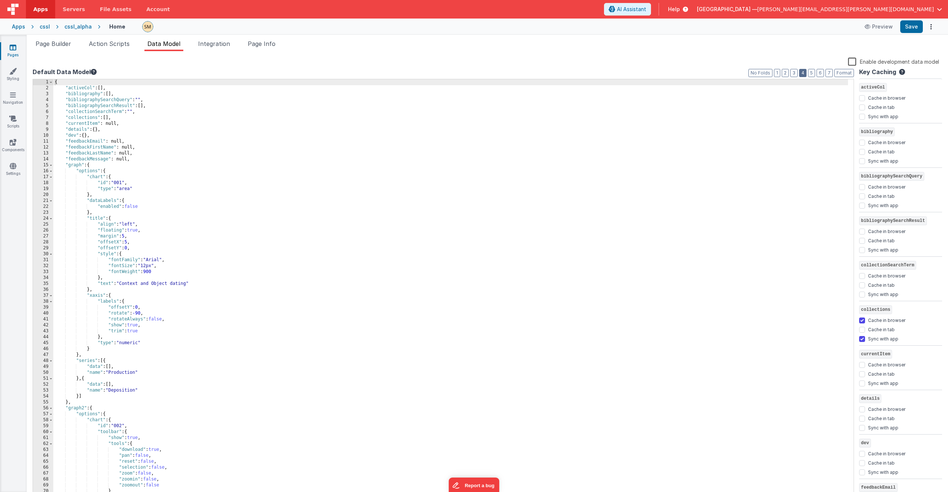
click at [806, 73] on button "4" at bounding box center [802, 73] width 7 height 8
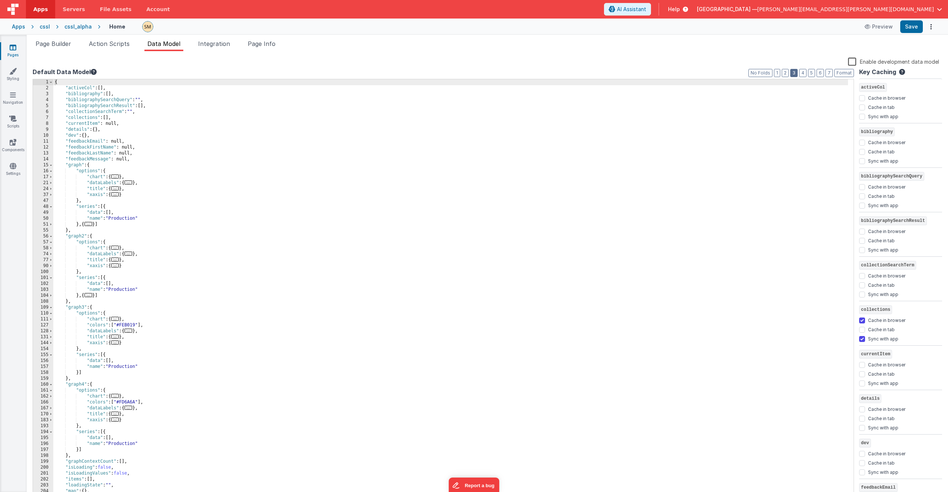
click at [795, 72] on button "3" at bounding box center [794, 73] width 7 height 8
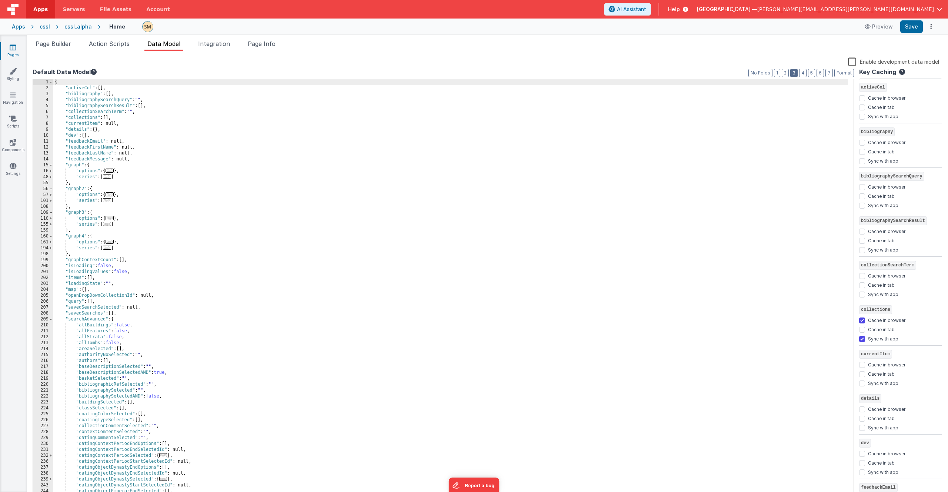
click at [792, 73] on button "3" at bounding box center [794, 73] width 7 height 8
click at [786, 73] on button "2" at bounding box center [785, 73] width 7 height 8
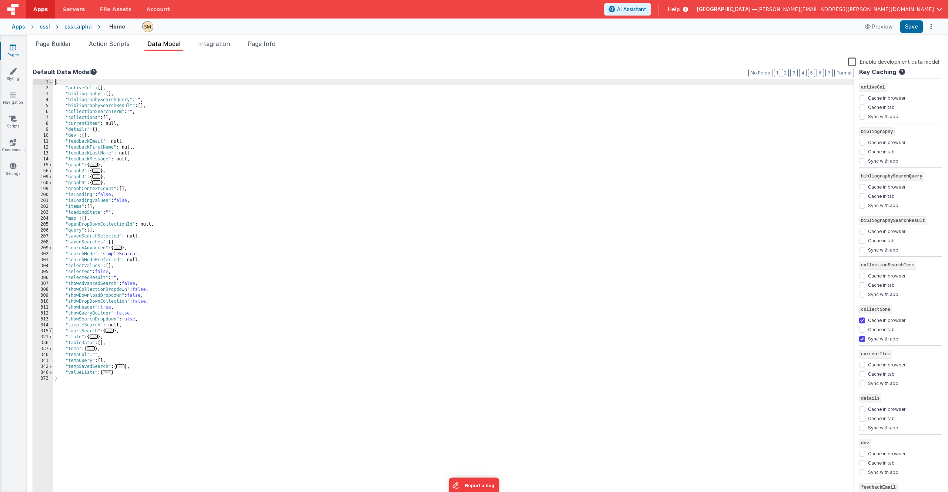
click at [52, 330] on span at bounding box center [51, 331] width 4 height 6
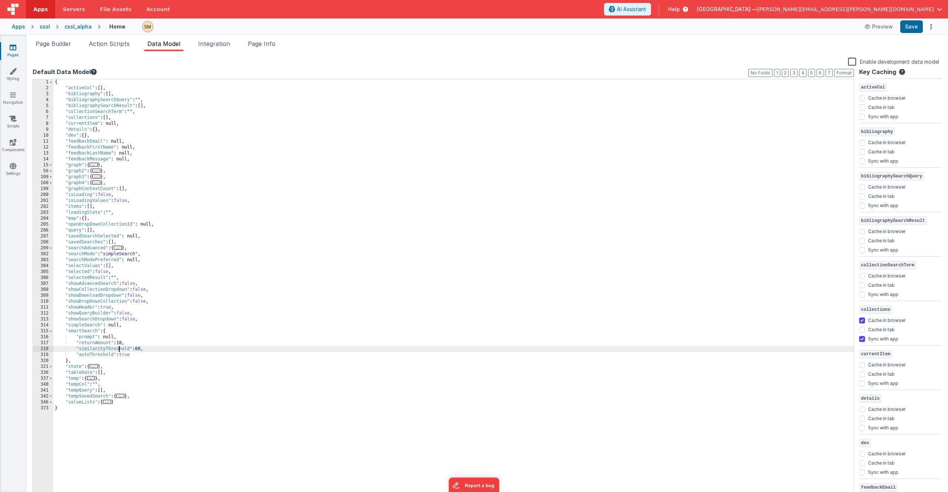
click at [119, 350] on div "{ "activeCol" : [ ] , "bibliography" : [ ] , "bibliographySearchQuery" : "" , "…" at bounding box center [453, 294] width 801 height 431
click at [105, 354] on div "{ "activeCol" : [ ] , "bibliography" : [ ] , "bibliographySearchQuery" : "" , "…" at bounding box center [453, 294] width 801 height 431
drag, startPoint x: 130, startPoint y: 350, endPoint x: 79, endPoint y: 350, distance: 51.9
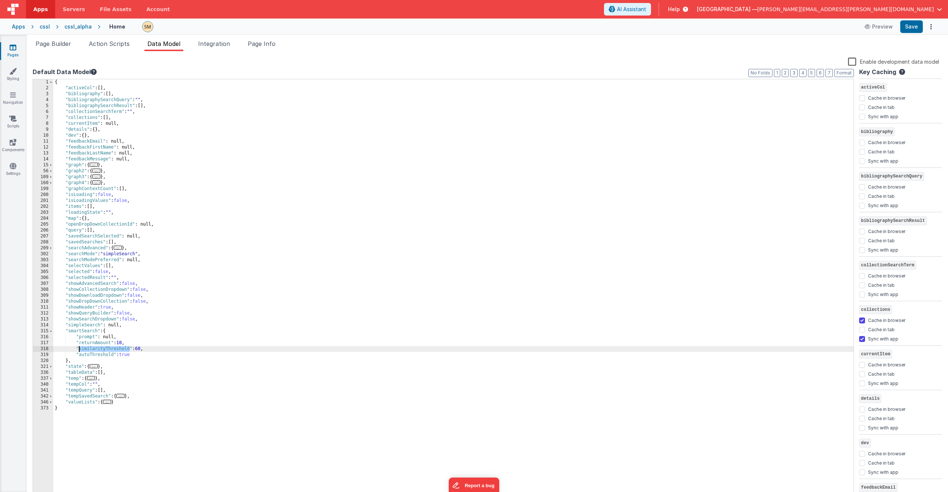
click at [79, 350] on div "{ "activeCol" : [ ] , "bibliography" : [ ] , "bibliographySearchQuery" : "" , "…" at bounding box center [453, 294] width 801 height 431
click at [105, 349] on div "{ "activeCol" : [ ] , "bibliography" : [ ] , "bibliographySearchQuery" : "" , "…" at bounding box center [453, 294] width 801 height 431
click at [62, 45] on span "Page Builder" at bounding box center [54, 43] width 36 height 7
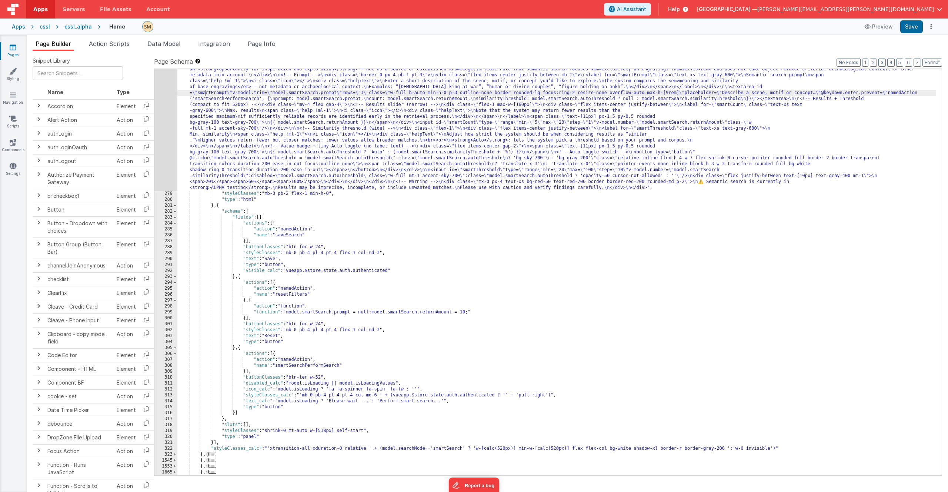
click at [206, 91] on div ""html" : "<div class= \" flex \" > \n <div class= \" p-4 pb-2 pt-5 font-medium …" at bounding box center [556, 328] width 759 height 549
click at [169, 97] on div "278" at bounding box center [165, 122] width 23 height 136
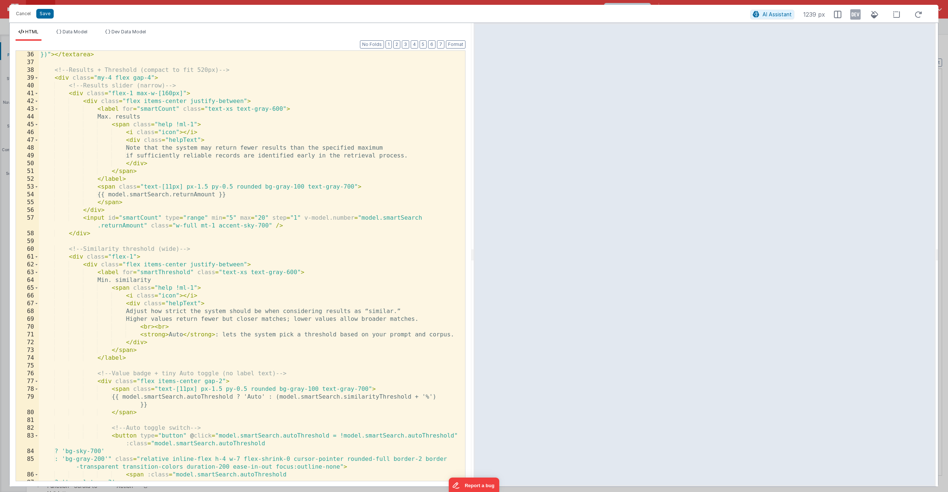
scroll to position [267, 0]
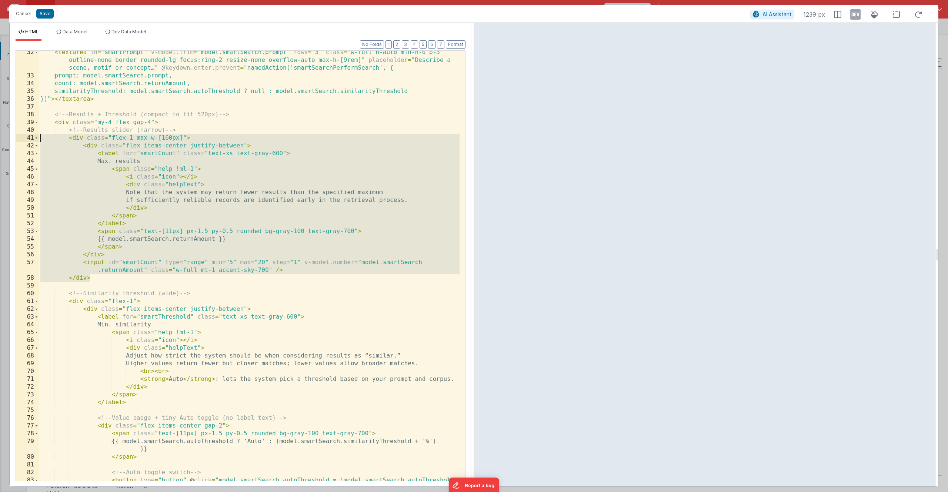
drag, startPoint x: 109, startPoint y: 277, endPoint x: 14, endPoint y: 137, distance: 169.7
click at [14, 137] on div "Format 7 6 5 4 3 2 1 No Folds 32 33 34 35 36 37 38 39 40 41 42 43 44 45 46 47 4…" at bounding box center [241, 264] width 462 height 446
click at [96, 279] on div "< textarea id = "smartPrompt" v-model.trim = "model.smartSearch.prompt" rows = …" at bounding box center [249, 283] width 421 height 469
drag, startPoint x: 94, startPoint y: 278, endPoint x: 34, endPoint y: 135, distance: 155.4
click at [34, 135] on div "32 33 34 35 36 37 38 39 40 41 42 43 44 45 46 47 48 49 50 51 52 53 54 55 56 57 5…" at bounding box center [241, 265] width 450 height 431
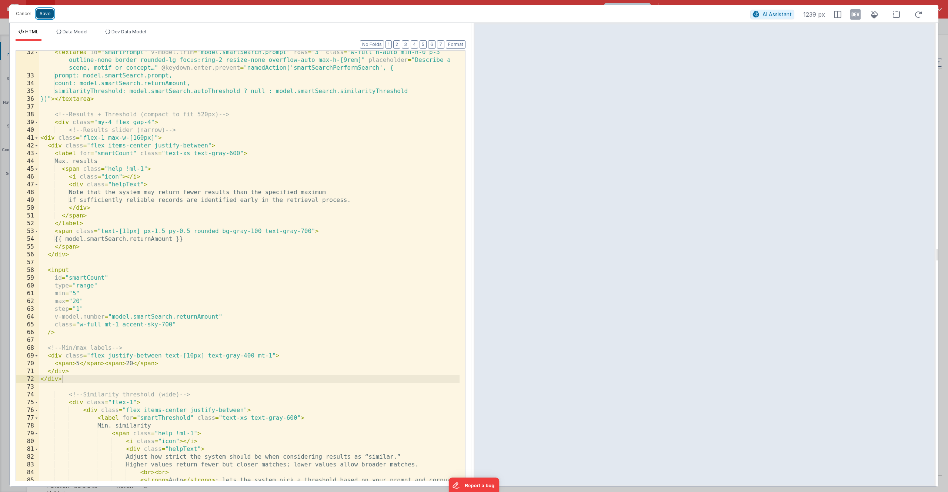
click at [47, 16] on button "Save" at bounding box center [44, 14] width 17 height 10
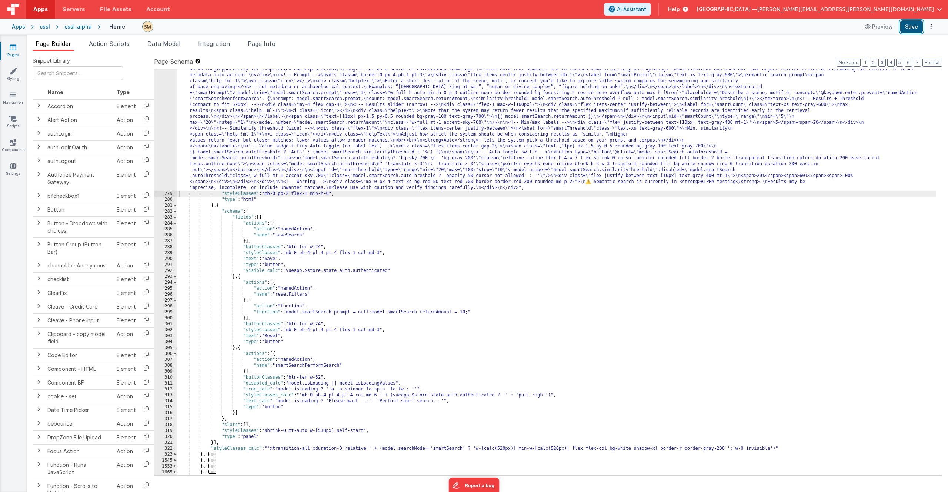
click at [914, 26] on button "Save" at bounding box center [912, 26] width 23 height 13
click at [912, 29] on button "Save" at bounding box center [912, 26] width 23 height 13
click at [304, 157] on div ""html" : "<div class= \" flex \" > \n <div class= \" p-4 pb-2 pt-5 font-medium …" at bounding box center [556, 328] width 759 height 549
click at [166, 151] on div "278" at bounding box center [165, 122] width 23 height 136
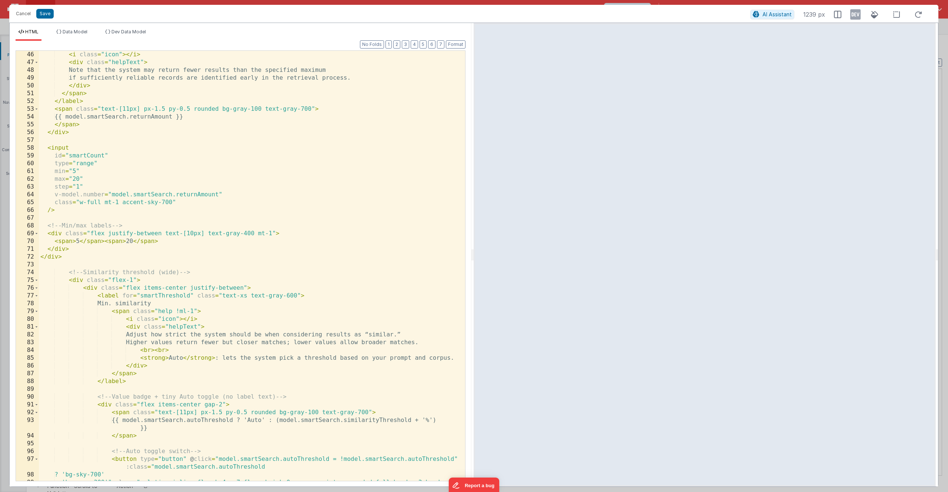
scroll to position [367, 0]
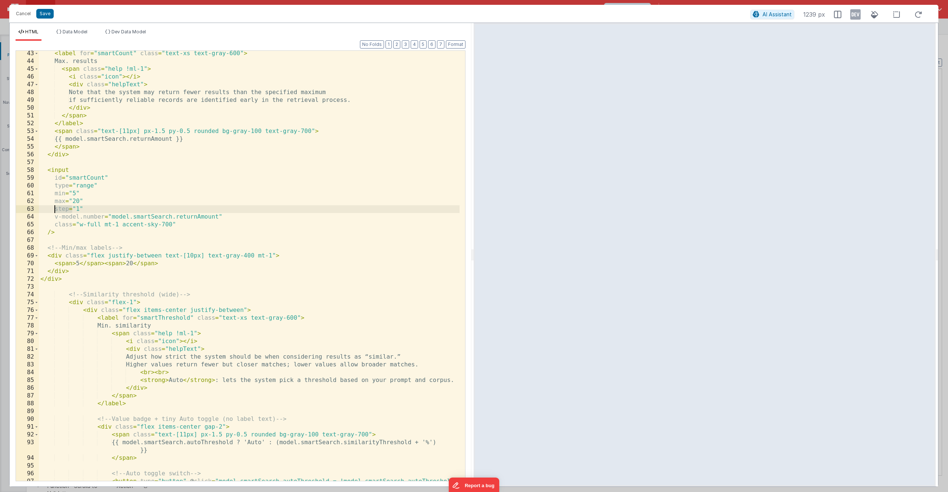
drag, startPoint x: 72, startPoint y: 211, endPoint x: 54, endPoint y: 211, distance: 17.8
click at [54, 211] on div "< label for = "smartCount" class = "text-xs text-gray-600" > Max. results < spa…" at bounding box center [249, 276] width 421 height 453
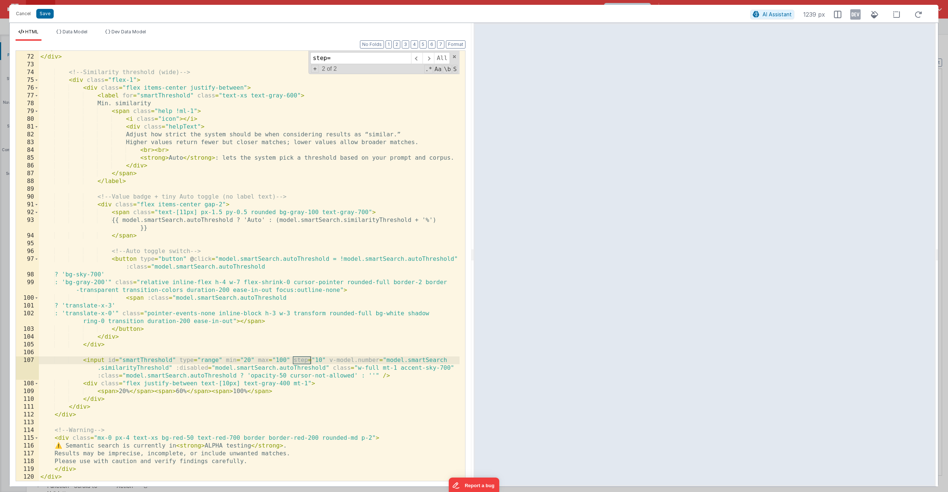
click at [327, 362] on div "</ div > </ div > <!-- Similarity threshold (wide) --> < div class = "flex-1" >…" at bounding box center [249, 268] width 421 height 446
drag, startPoint x: 323, startPoint y: 361, endPoint x: 314, endPoint y: 362, distance: 8.9
click at [314, 362] on div "</ div > </ div > <!-- Similarity threshold (wide) --> < div class = "flex-1" >…" at bounding box center [249, 268] width 421 height 446
click at [44, 14] on button "Save" at bounding box center [44, 14] width 17 height 10
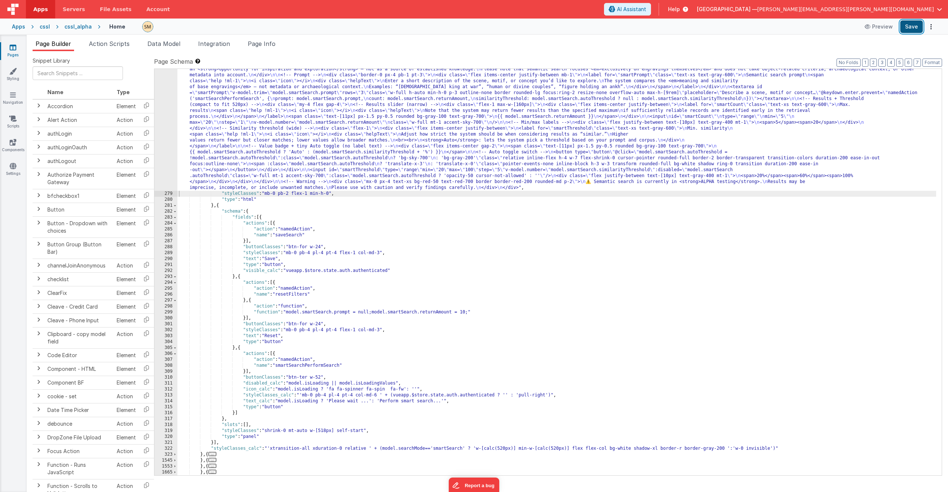
click at [914, 23] on button "Save" at bounding box center [912, 26] width 23 height 13
